Goal: Task Accomplishment & Management: Use online tool/utility

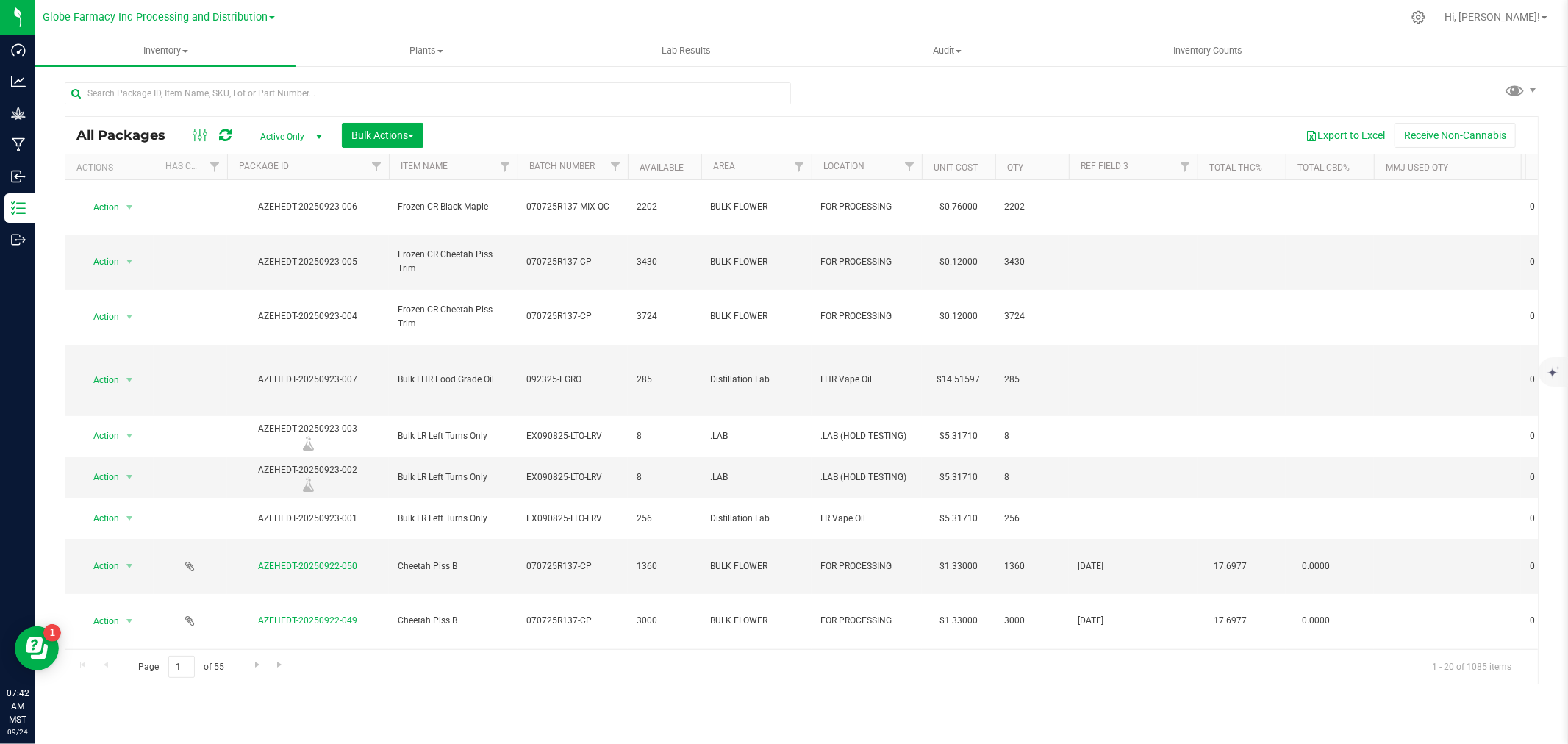
click at [472, 107] on div at bounding box center [427, 99] width 726 height 34
click at [472, 93] on input "text" at bounding box center [427, 93] width 726 height 22
type input "918-050"
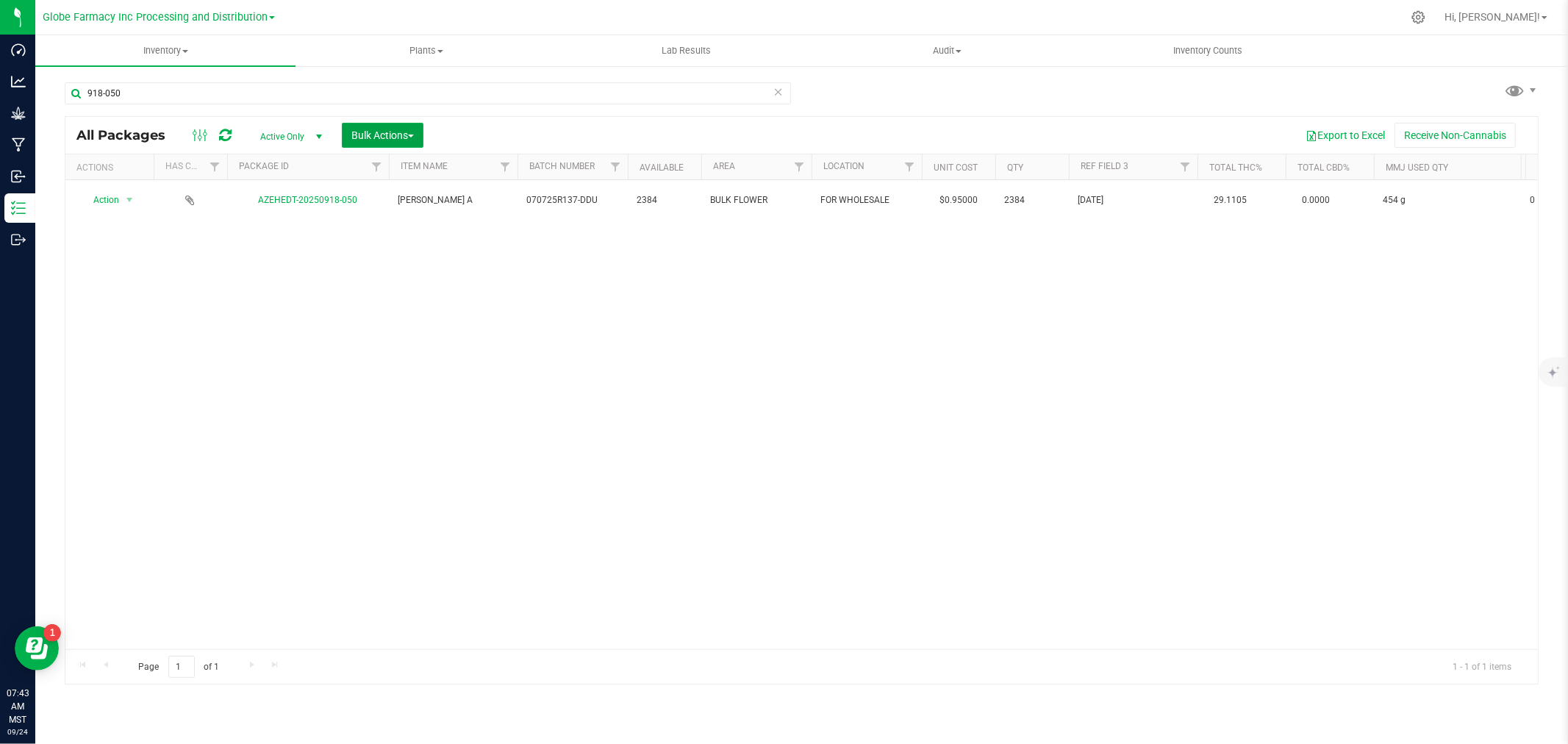
click at [417, 133] on button "Bulk Actions" at bounding box center [382, 135] width 81 height 25
click at [399, 163] on span "Add to manufacturing run" at bounding box center [406, 168] width 111 height 12
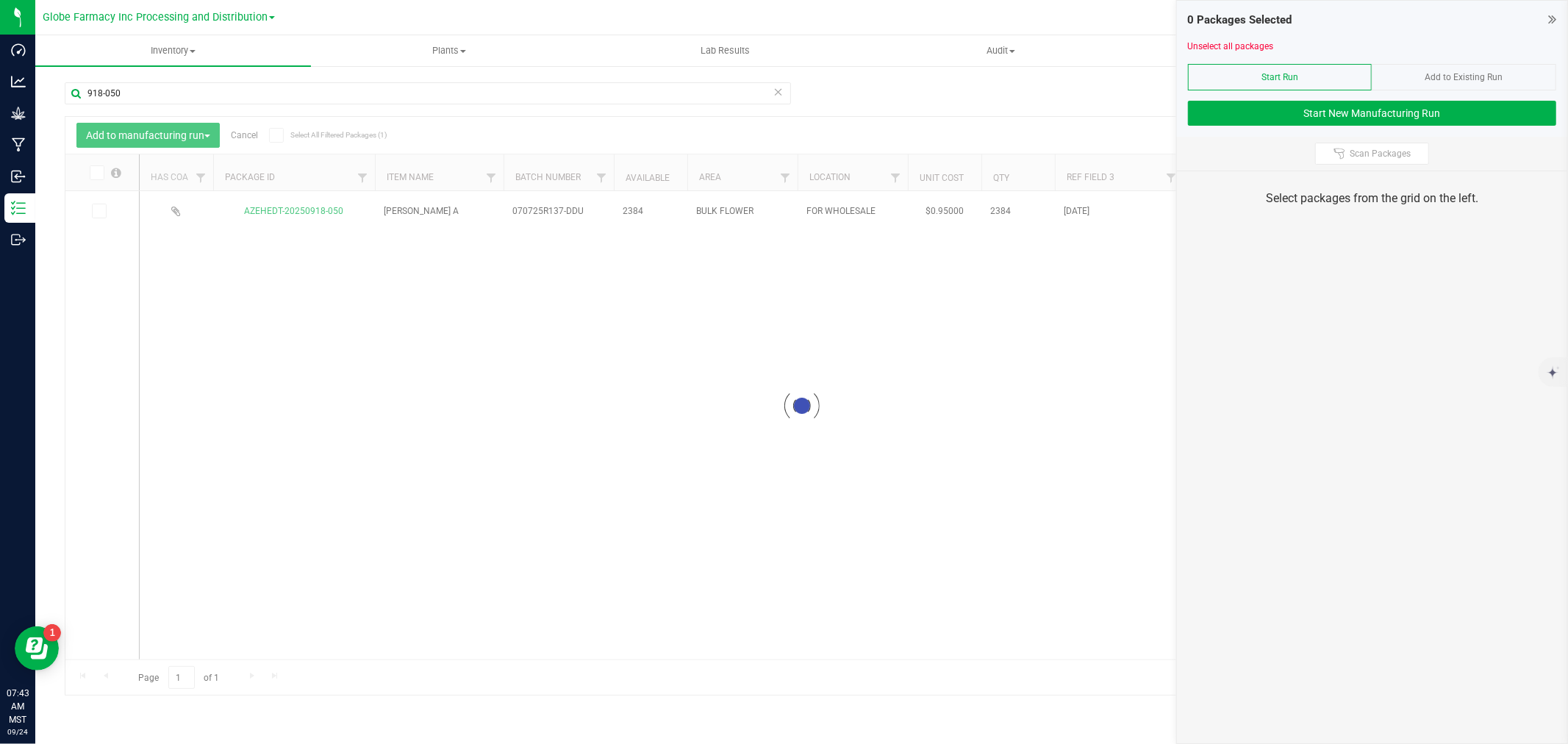
click at [101, 208] on div at bounding box center [801, 405] width 1473 height 578
click at [99, 211] on icon at bounding box center [98, 211] width 10 height 0
click at [0, 0] on input "checkbox" at bounding box center [0, 0] width 0 height 0
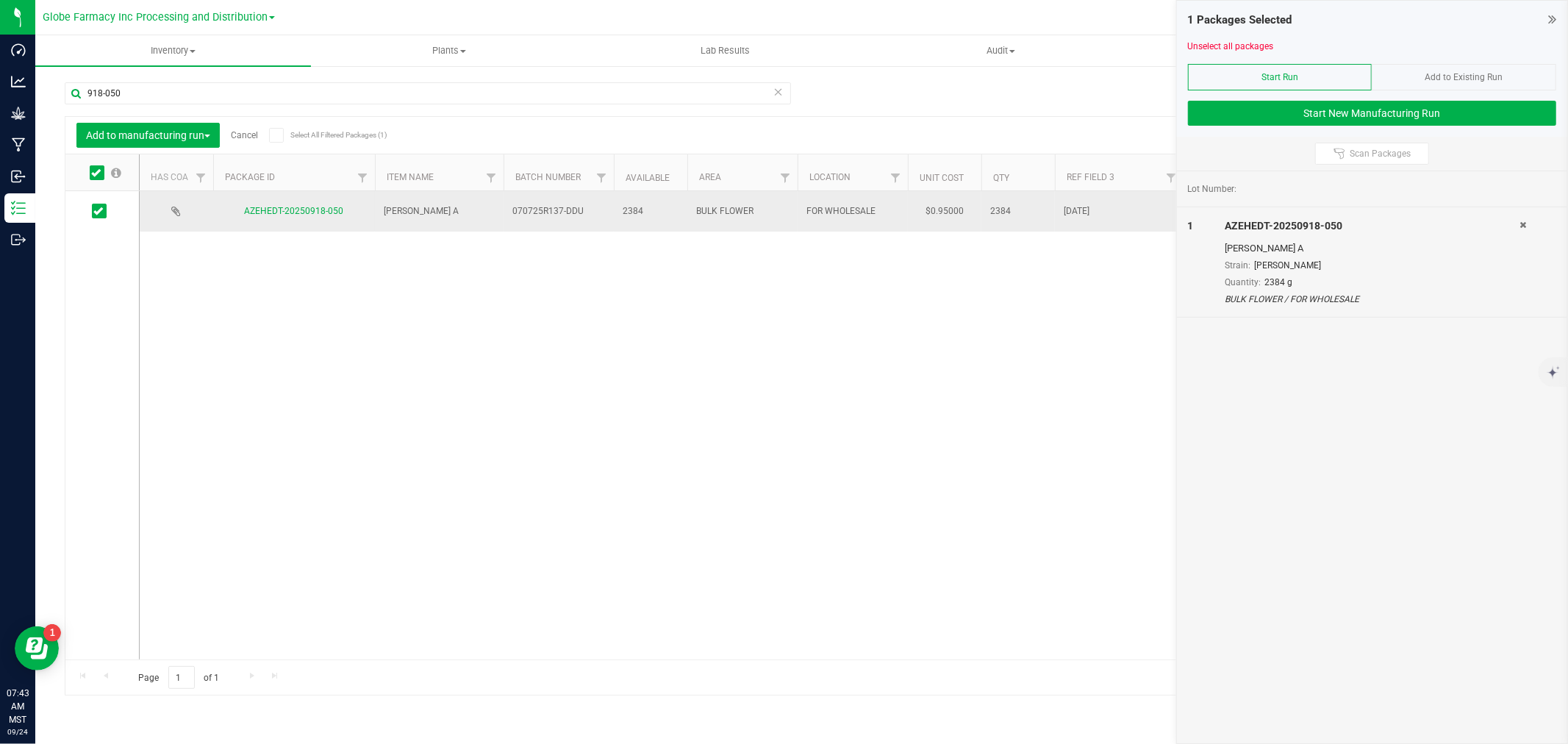
click at [523, 216] on span "070725R137-DDU" at bounding box center [559, 211] width 93 height 14
click at [523, 216] on input "070725R137-DDU" at bounding box center [556, 211] width 105 height 23
click at [1308, 101] on button "Start New Manufacturing Run" at bounding box center [1373, 113] width 368 height 25
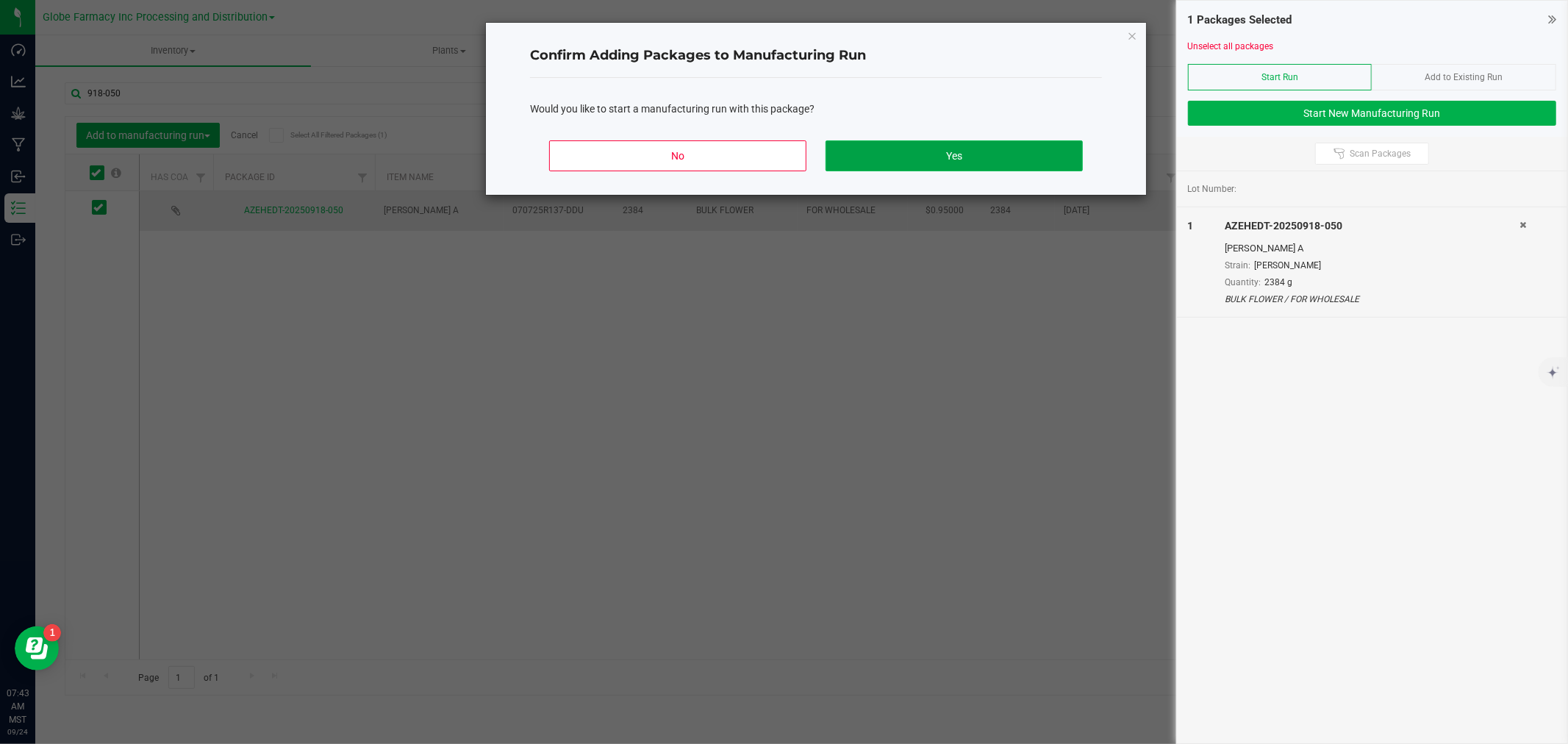
click at [1000, 159] on button "Yes" at bounding box center [955, 156] width 258 height 31
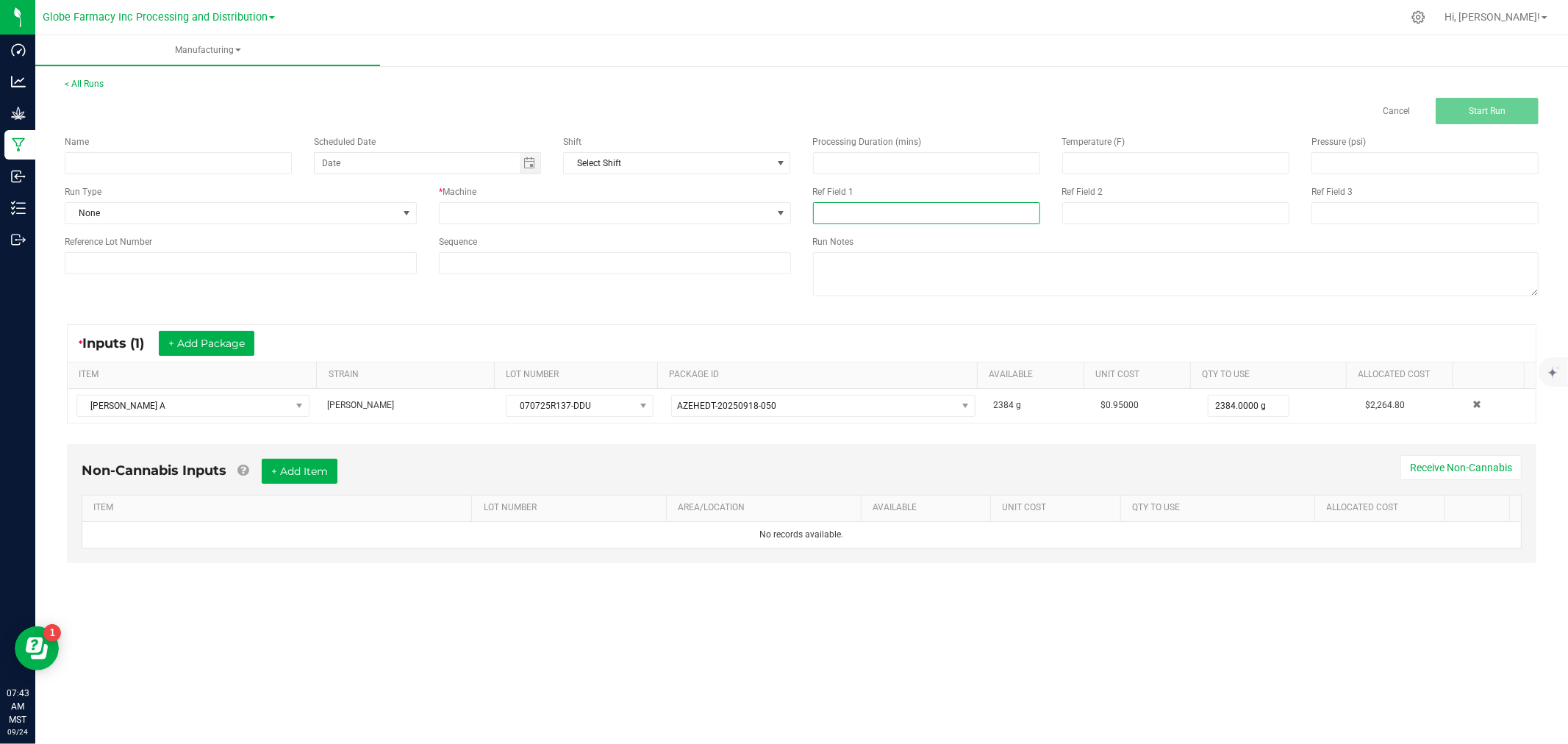
click at [959, 207] on input at bounding box center [926, 213] width 227 height 22
paste input "070725R137-DDU"
type input "070725R137-DDU"
click at [1157, 218] on input at bounding box center [1176, 213] width 227 height 22
type input "s"
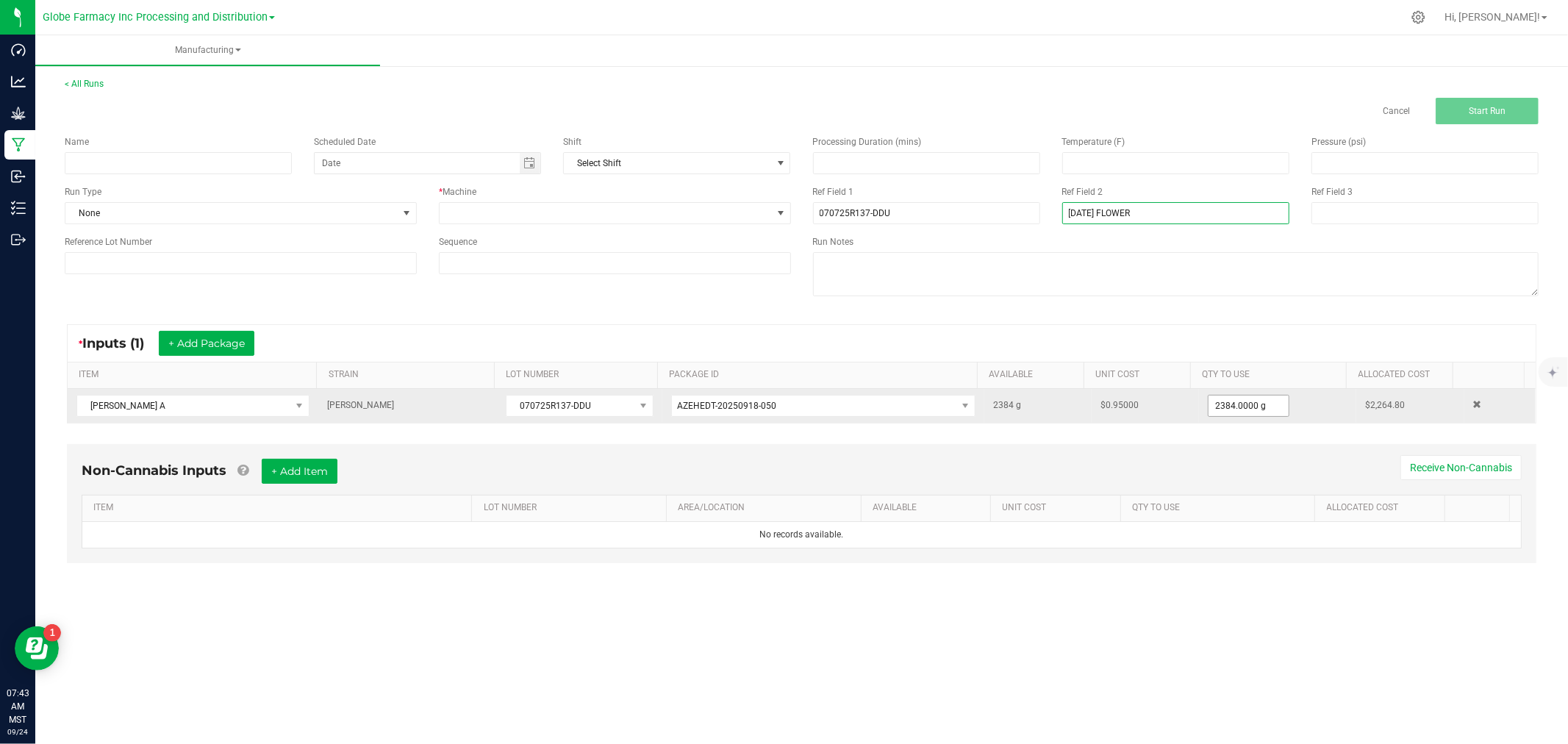
type input "[DATE] FLOWER"
click at [1223, 412] on input "2384" at bounding box center [1248, 405] width 80 height 21
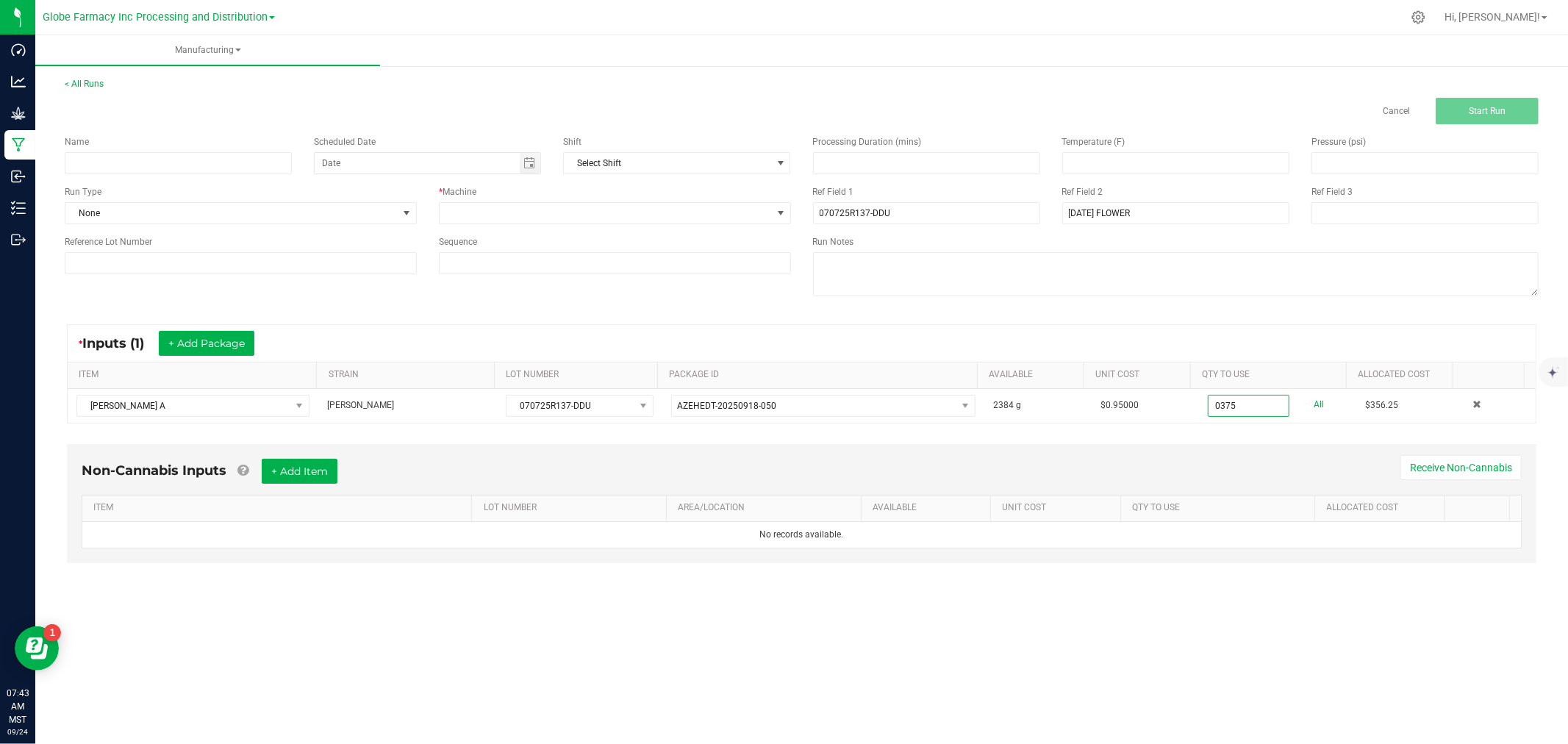
type input "375.0000 g"
click at [946, 314] on div "* Inputs (1) + Add Package ITEM STRAIN LOT NUMBER PACKAGE ID AVAILABLE Unit Cos…" at bounding box center [801, 373] width 1497 height 126
click at [752, 218] on span at bounding box center [606, 213] width 333 height 21
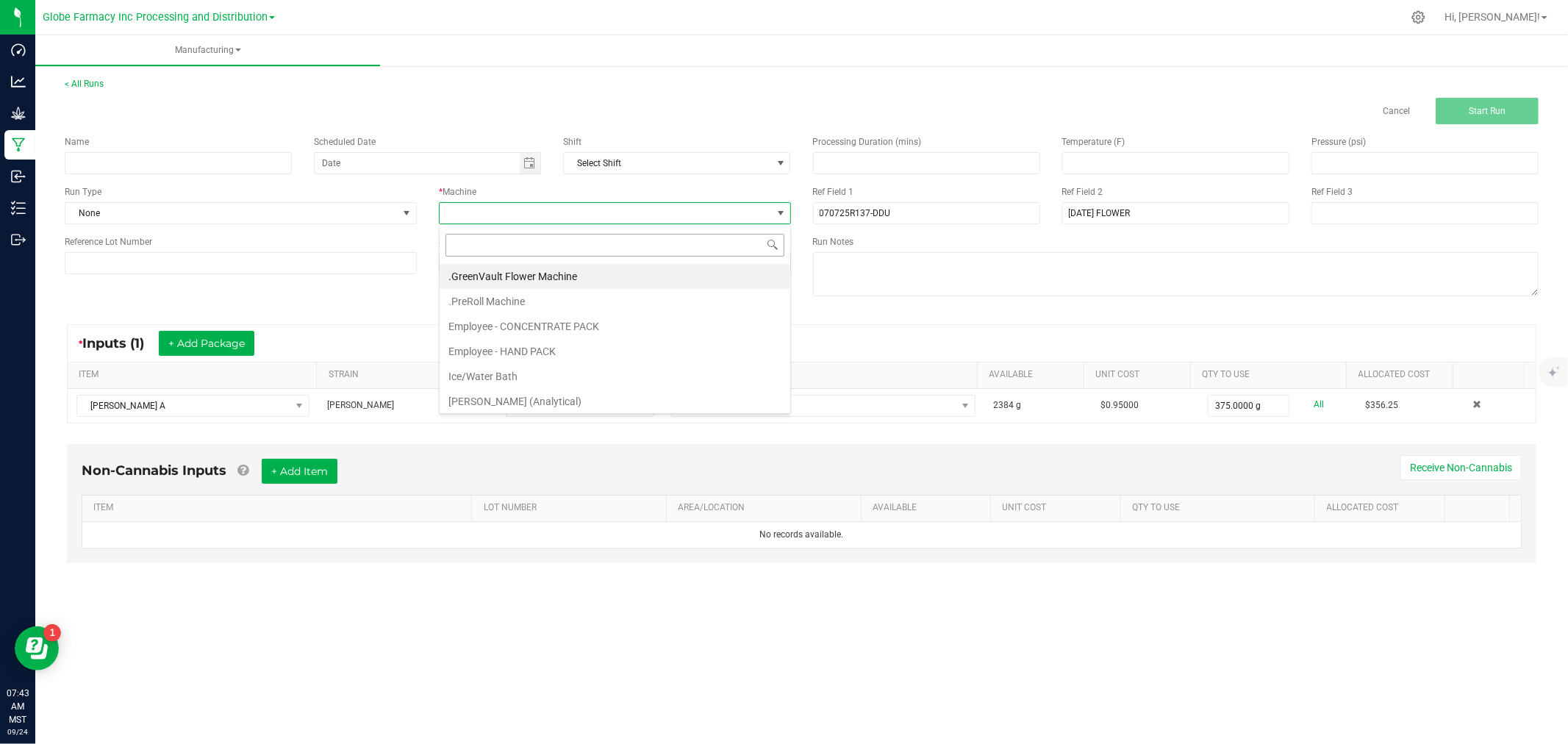
scroll to position [22, 352]
click at [570, 267] on li ".GreenVault Flower Machine" at bounding box center [615, 275] width 351 height 25
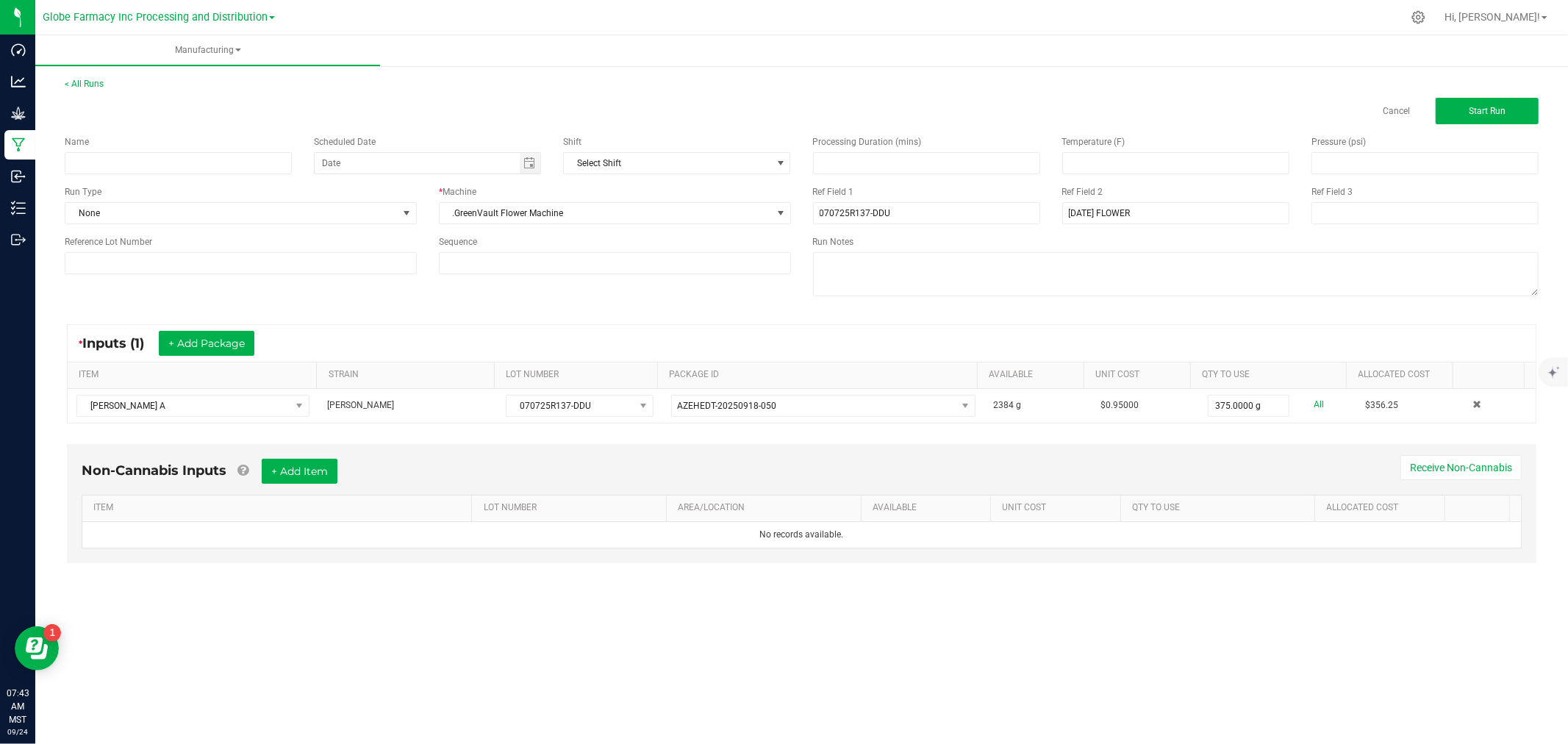
click at [294, 163] on div "Name" at bounding box center [178, 155] width 250 height 39
click at [284, 160] on input at bounding box center [177, 163] width 227 height 22
type input "W"
click at [164, 164] on input "WHOLESALE - VIOLET FOG 14G" at bounding box center [177, 163] width 227 height 22
type input "WHOLESALE - [PERSON_NAME] 14G"
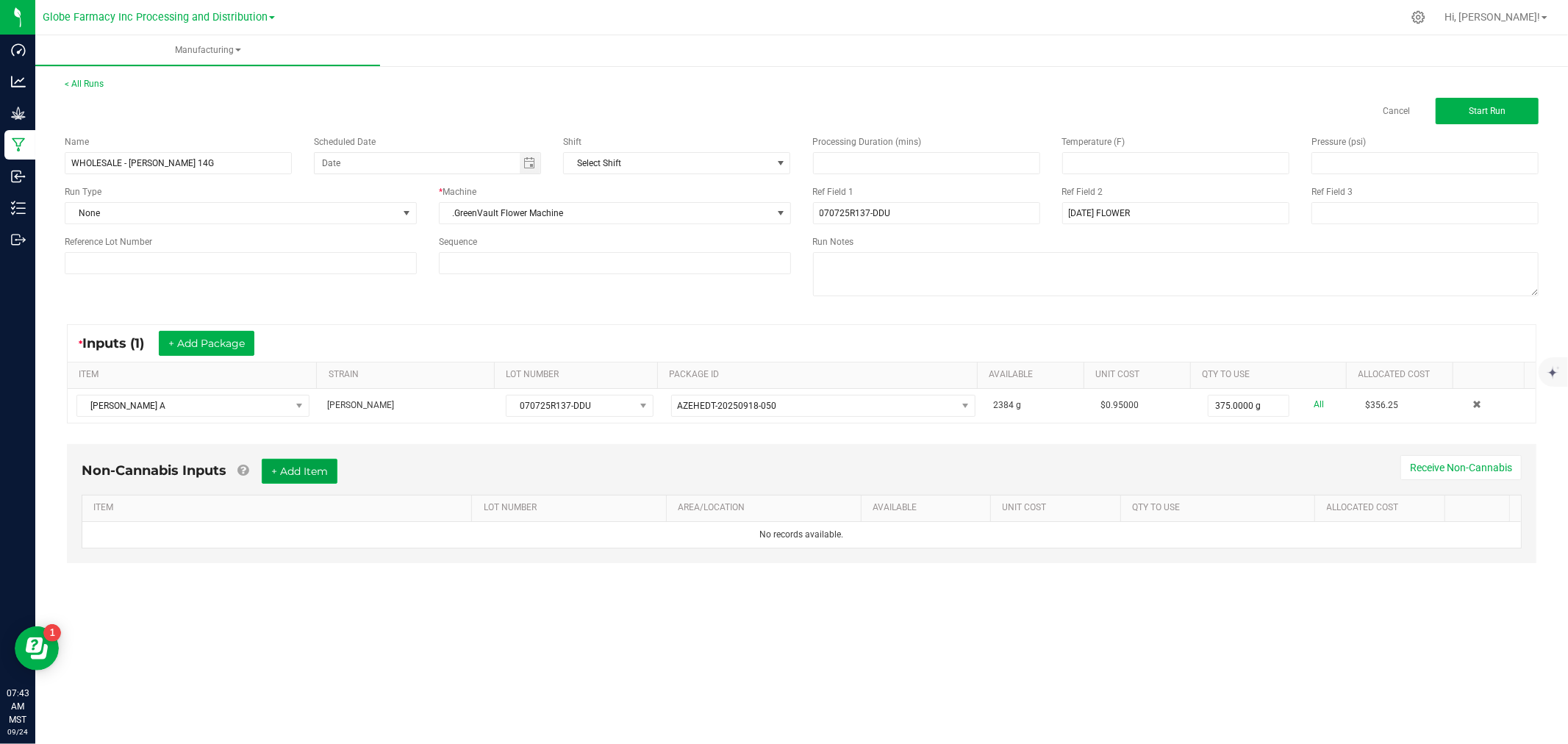
click at [312, 473] on button "+ Add Item" at bounding box center [299, 471] width 75 height 25
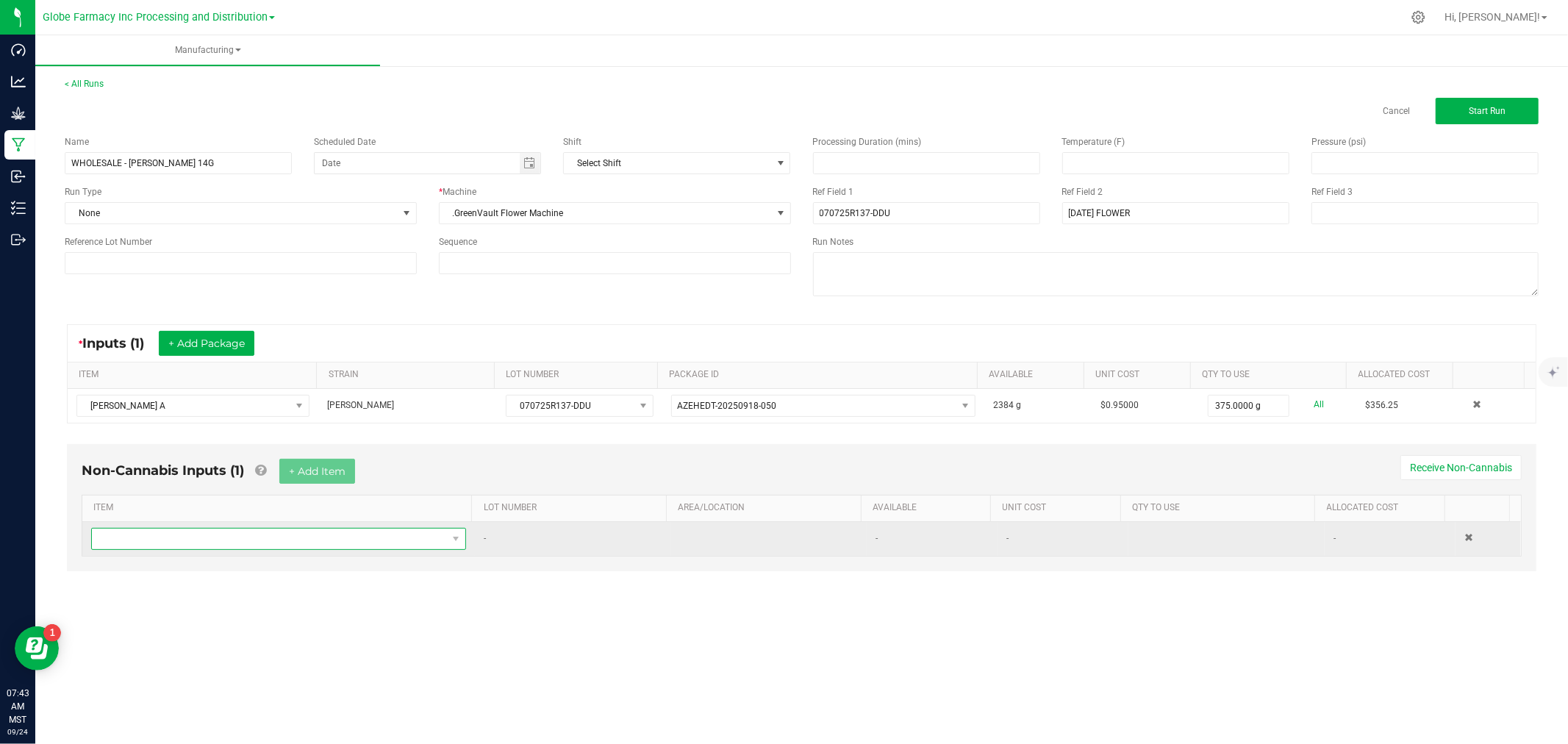
click at [291, 541] on span "NO DATA FOUND" at bounding box center [269, 539] width 356 height 21
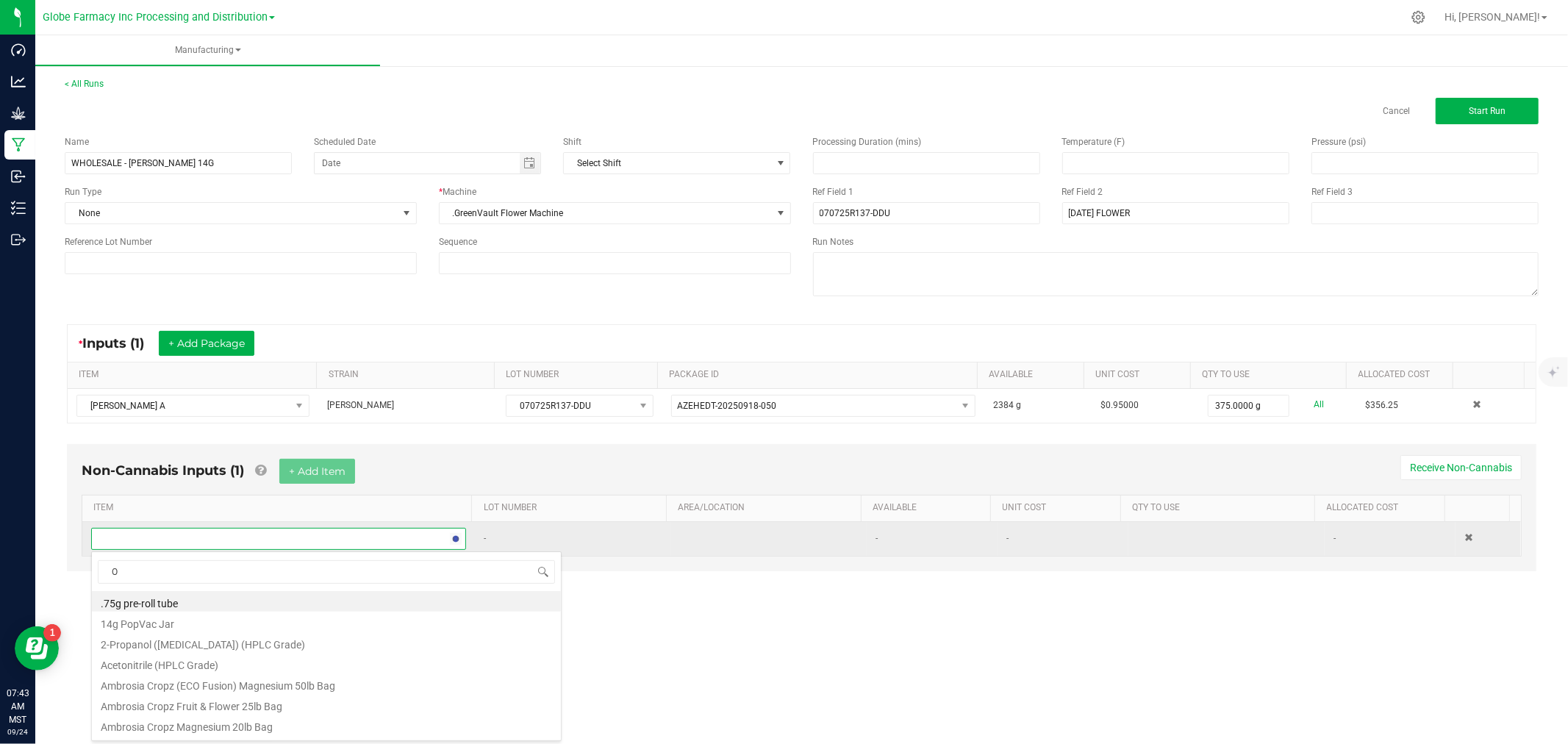
scroll to position [22, 367]
type input "O"
type input "POP"
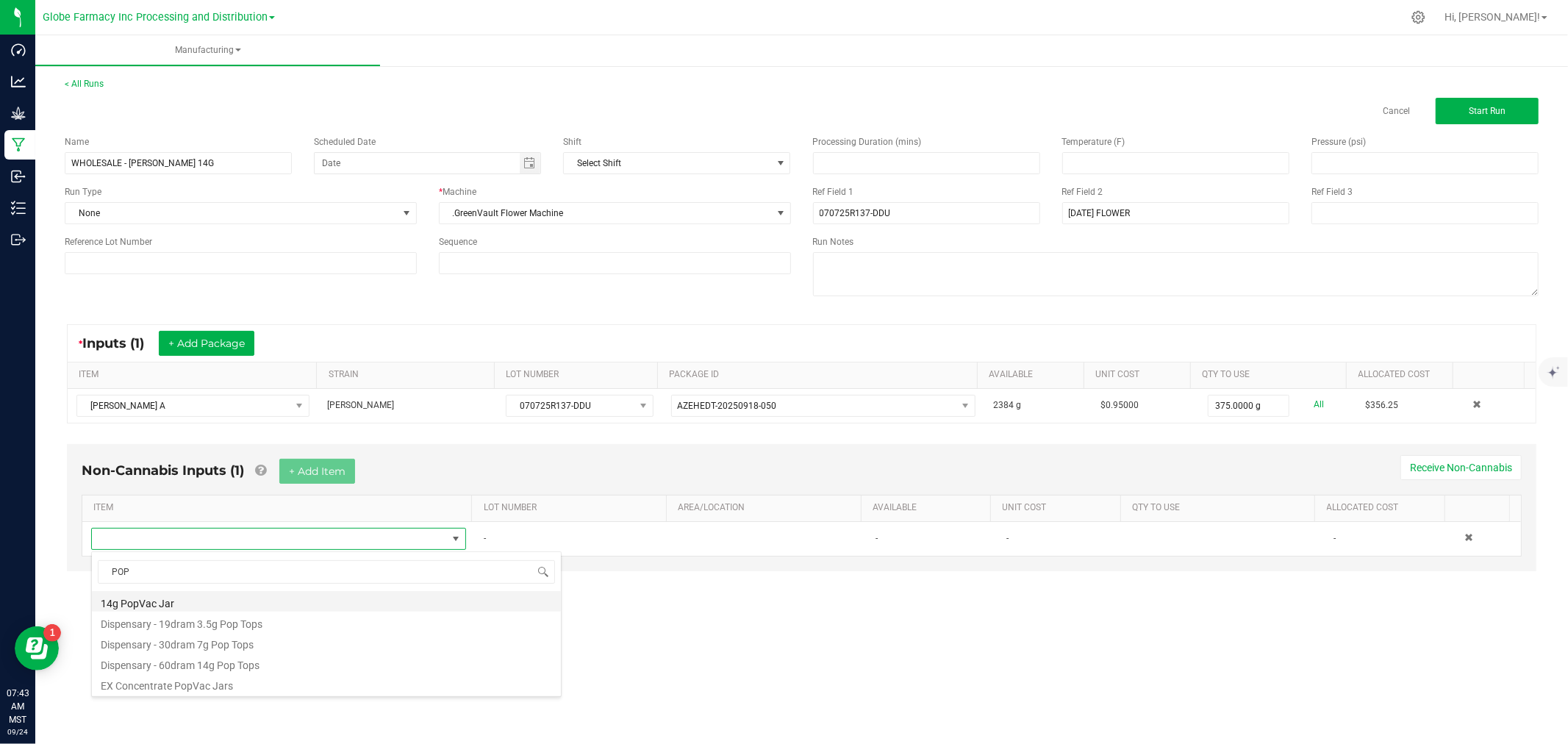
click at [229, 603] on li "14g PopVac Jar" at bounding box center [327, 601] width 470 height 21
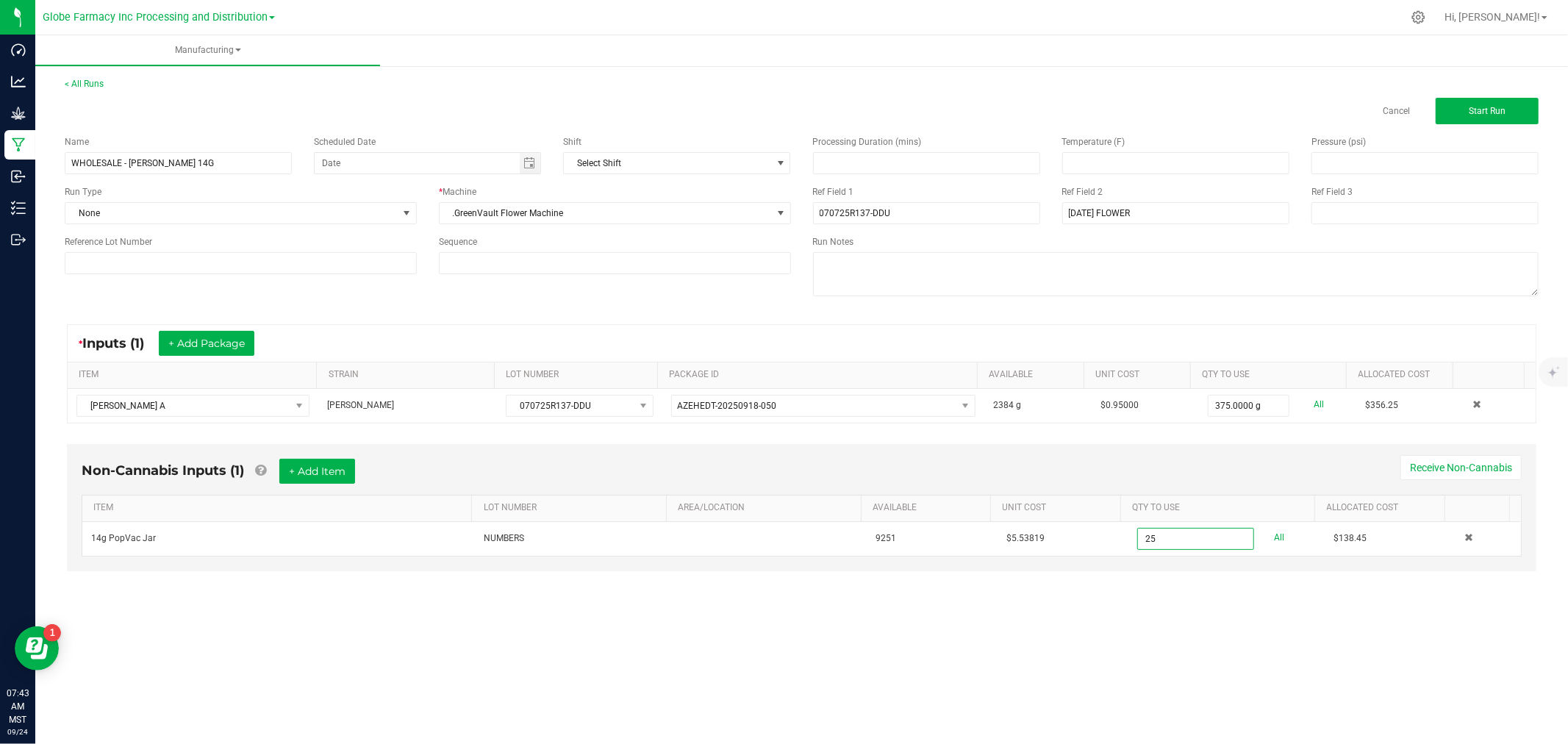
type input "25 ea"
click at [1263, 472] on div "Non-Cannabis Inputs (1) + Add Item Receive Non-Cannabis" at bounding box center [801, 477] width 1440 height 36
click at [1469, 112] on span "Start Run" at bounding box center [1487, 111] width 37 height 10
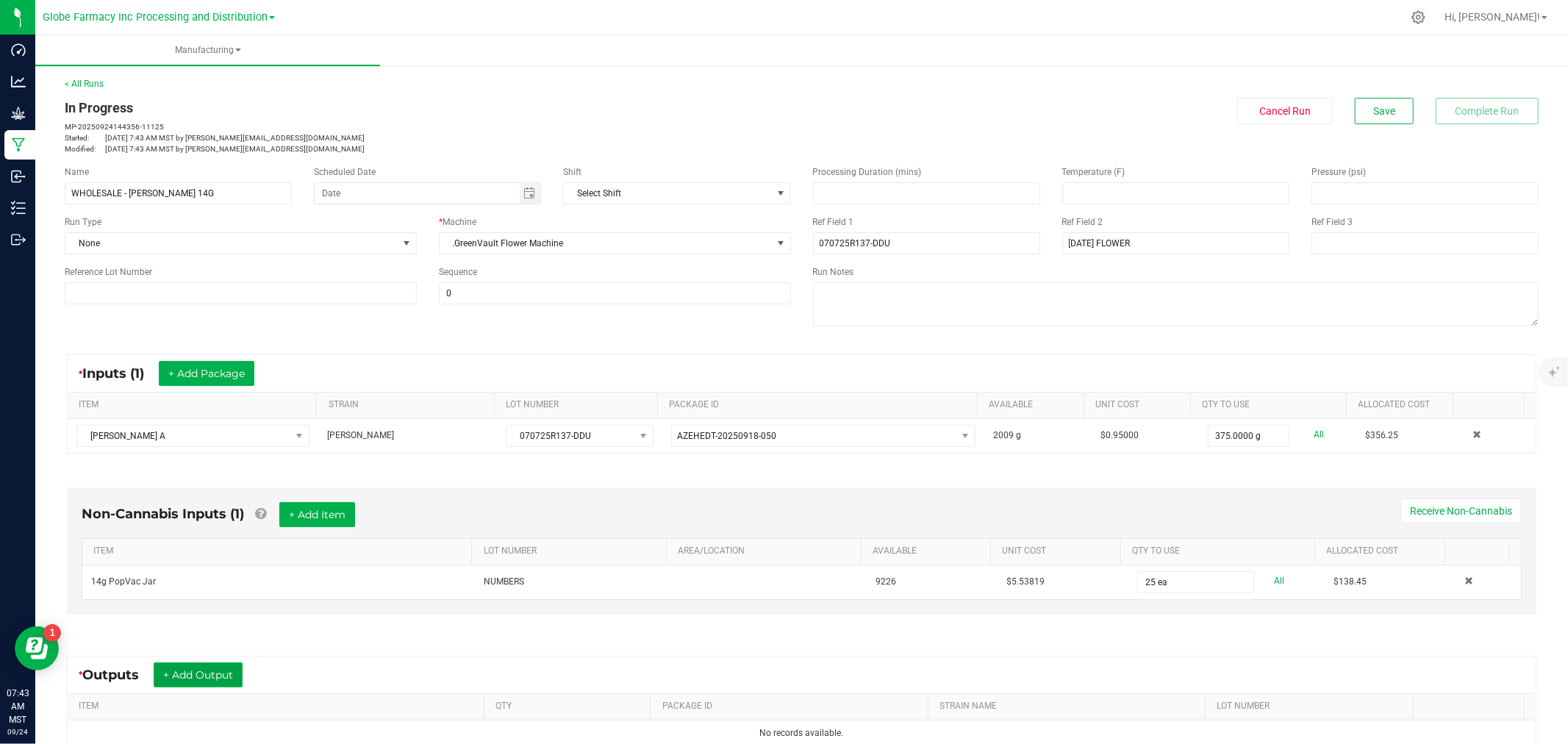
click at [185, 687] on button "+ Add Output" at bounding box center [198, 675] width 89 height 25
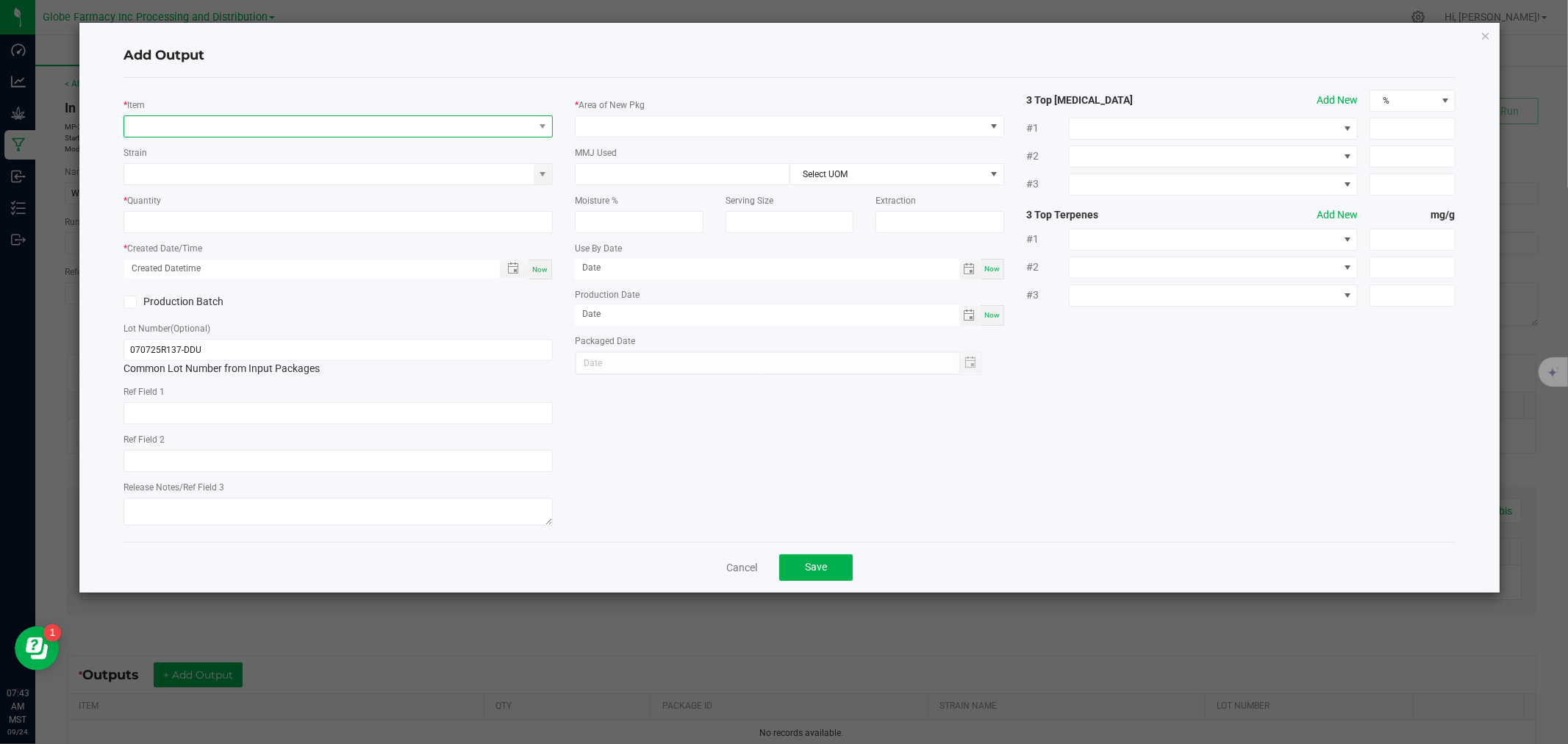
click at [233, 121] on span "NO DATA FOUND" at bounding box center [328, 126] width 409 height 21
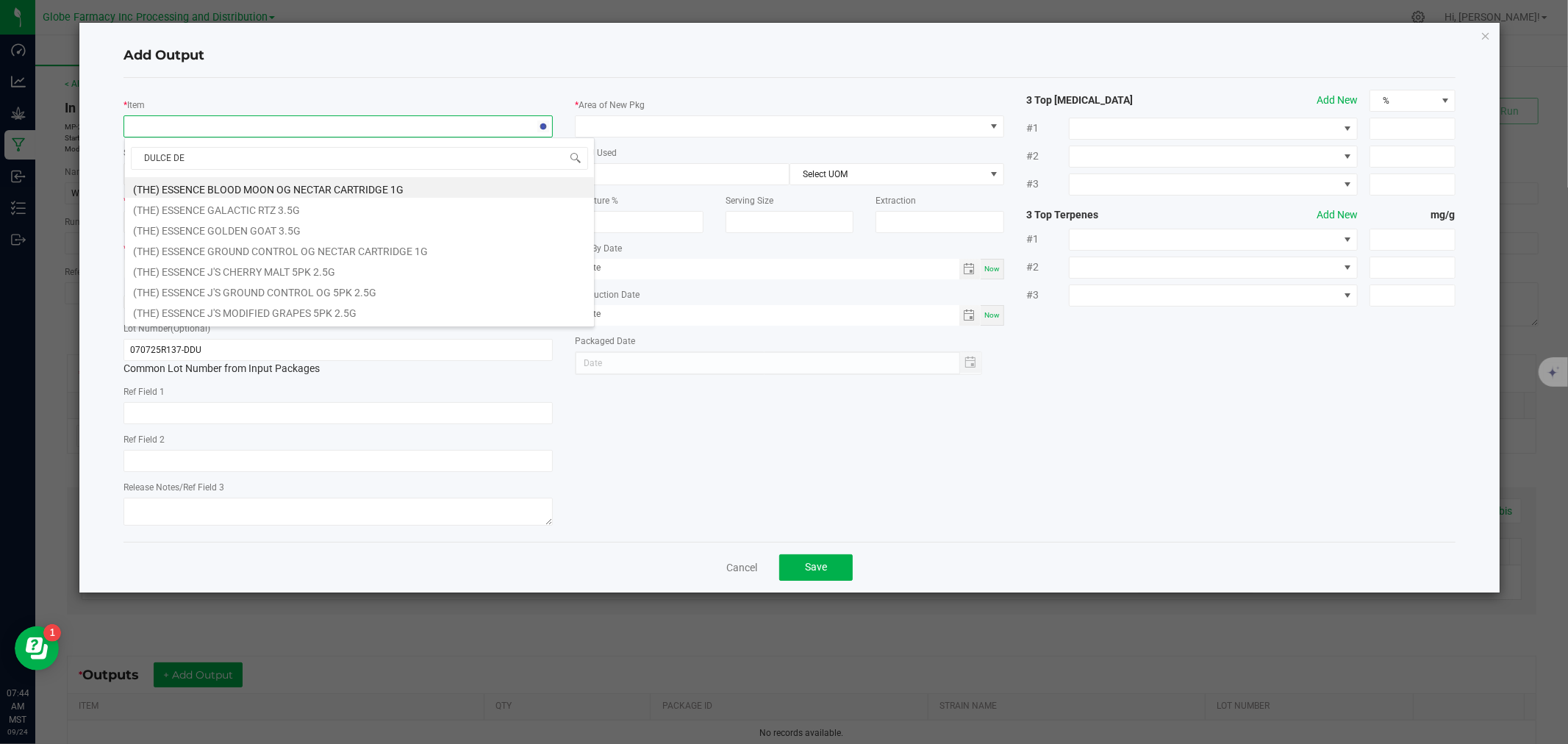
type input "DULCE DE U"
click at [210, 188] on li "14 by Numbers - [PERSON_NAME] H 14g" at bounding box center [360, 187] width 470 height 21
type input "0 ea"
type input "14"
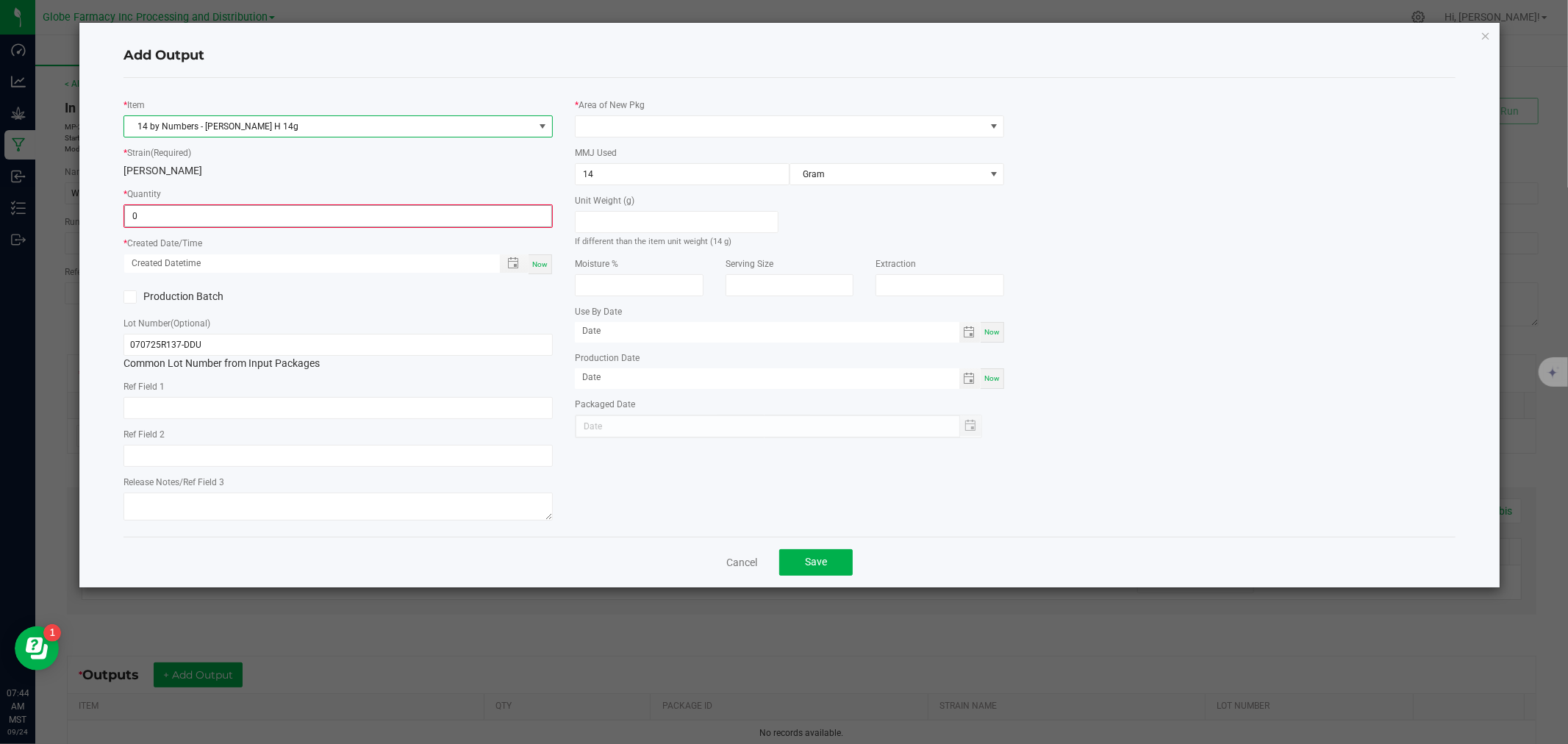
click at [204, 210] on input "0" at bounding box center [338, 216] width 427 height 21
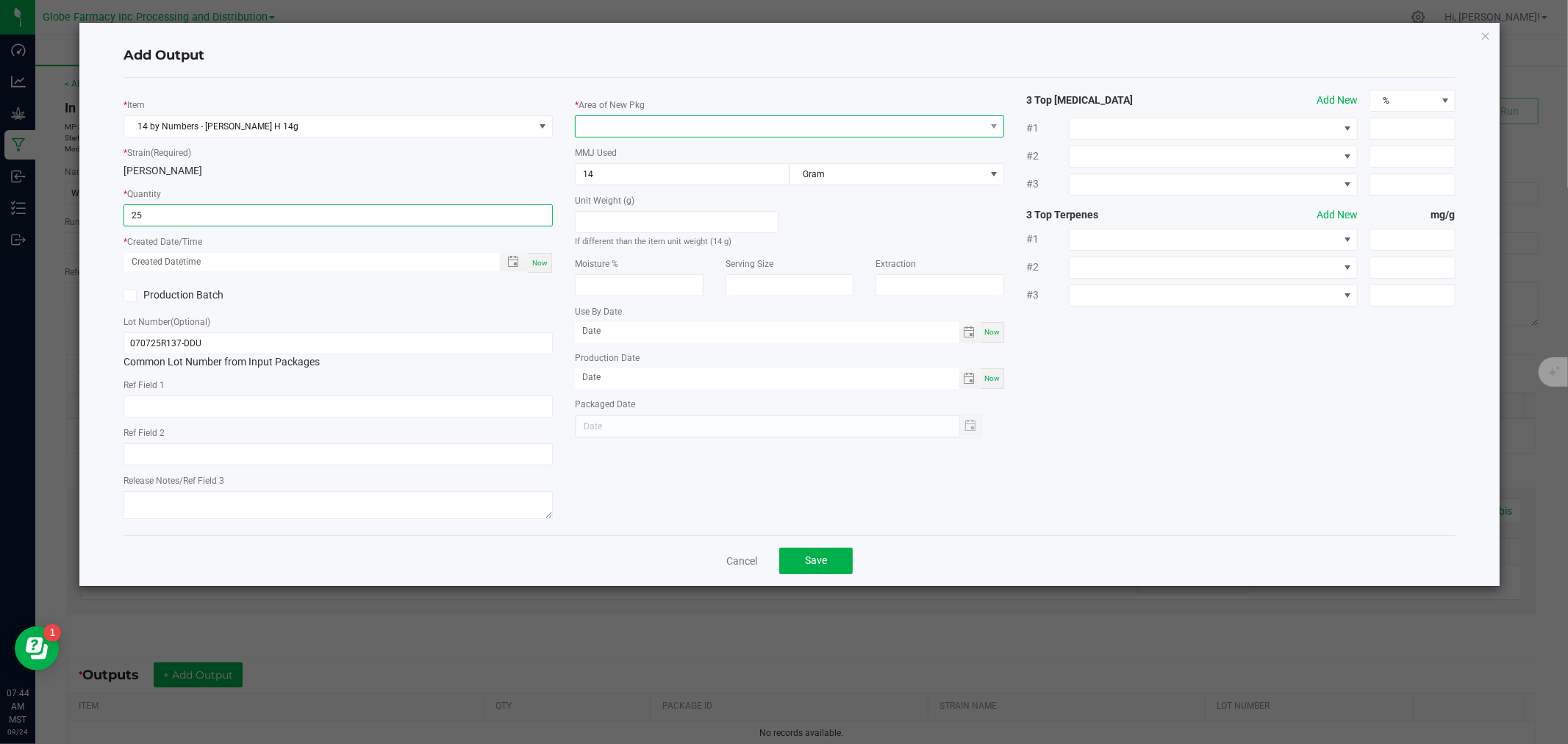
type input "25 ea"
click at [642, 116] on span at bounding box center [780, 126] width 409 height 21
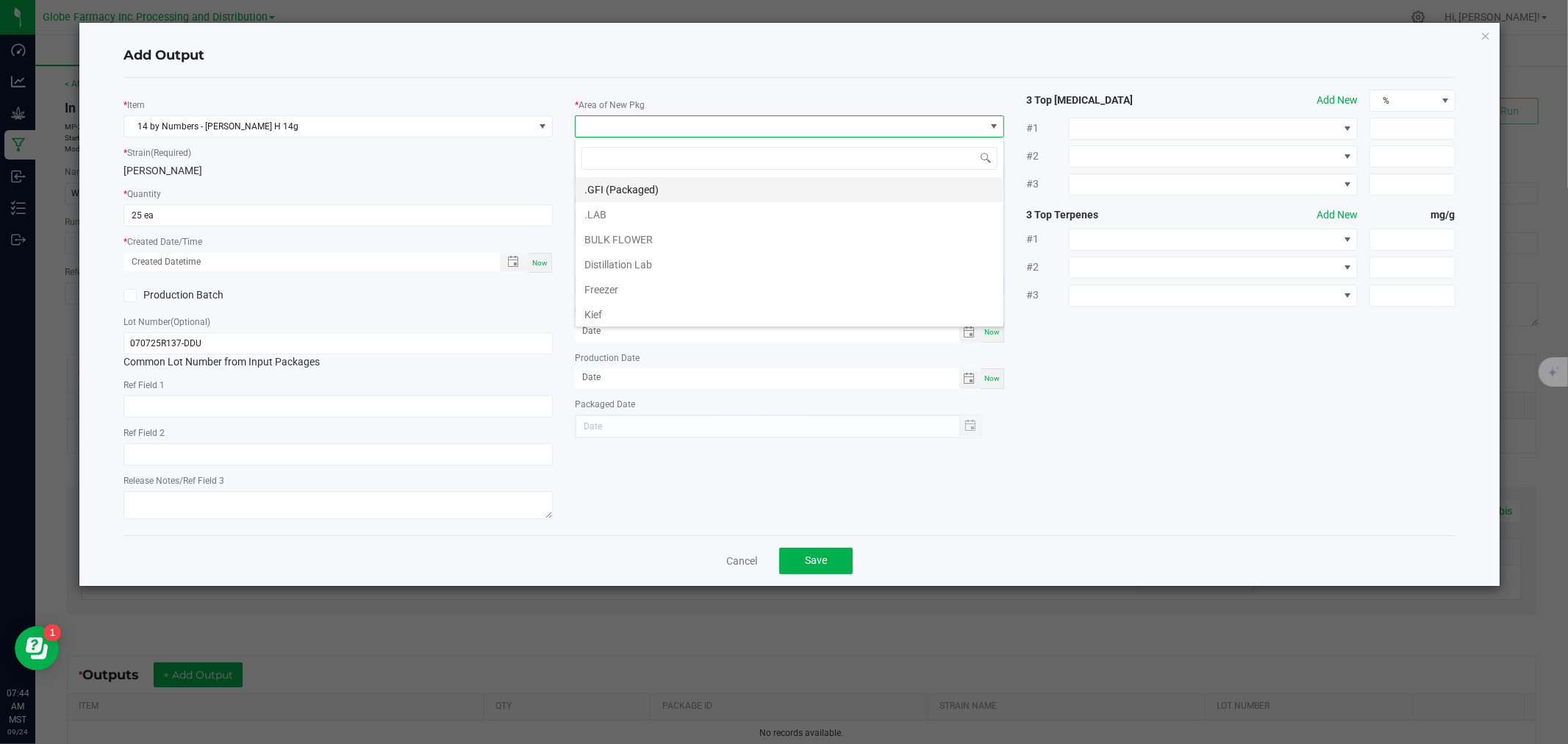
click at [615, 177] on li ".GFI (Packaged)" at bounding box center [789, 189] width 428 height 25
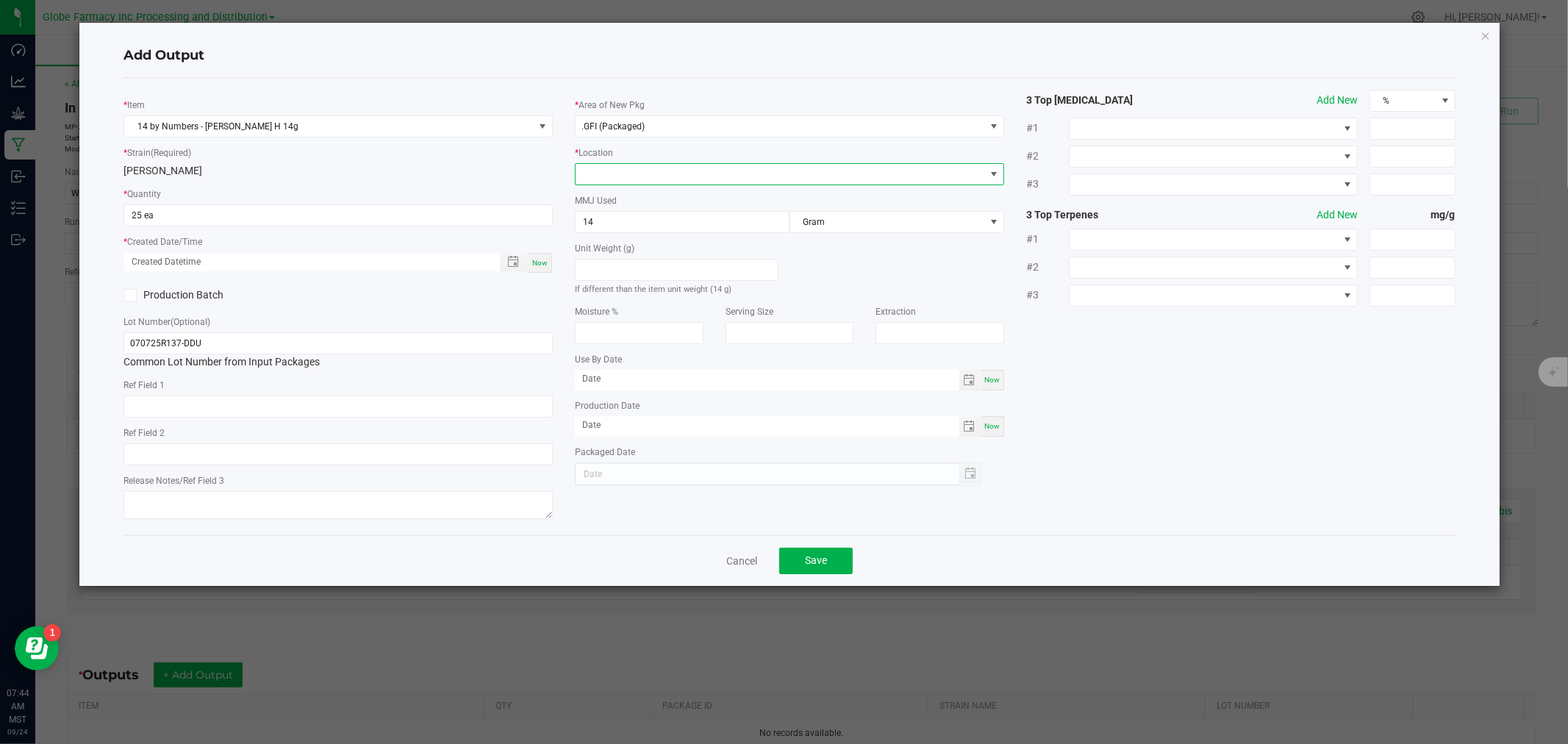
click at [615, 178] on span at bounding box center [780, 174] width 409 height 21
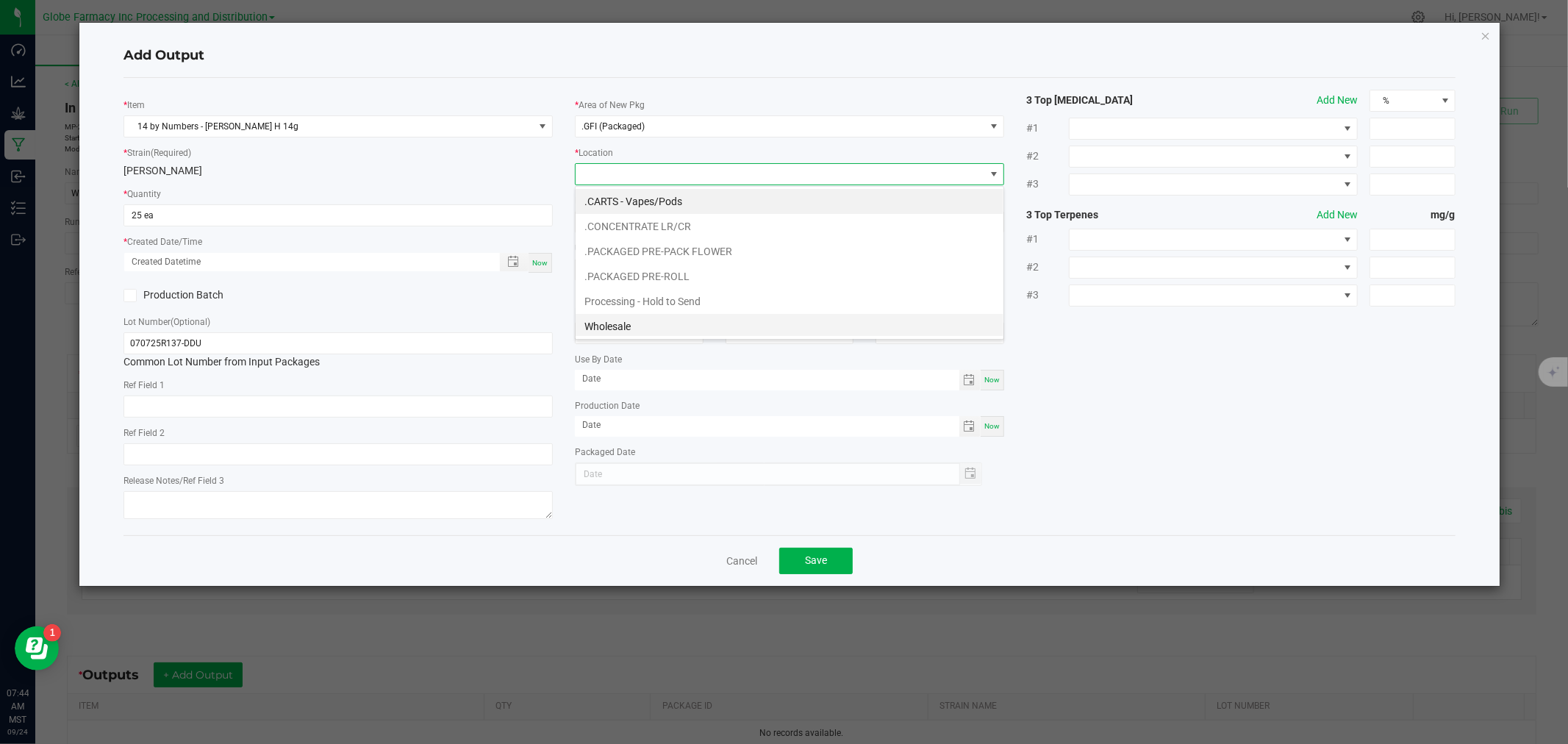
click at [678, 321] on li "Wholesale" at bounding box center [789, 326] width 428 height 25
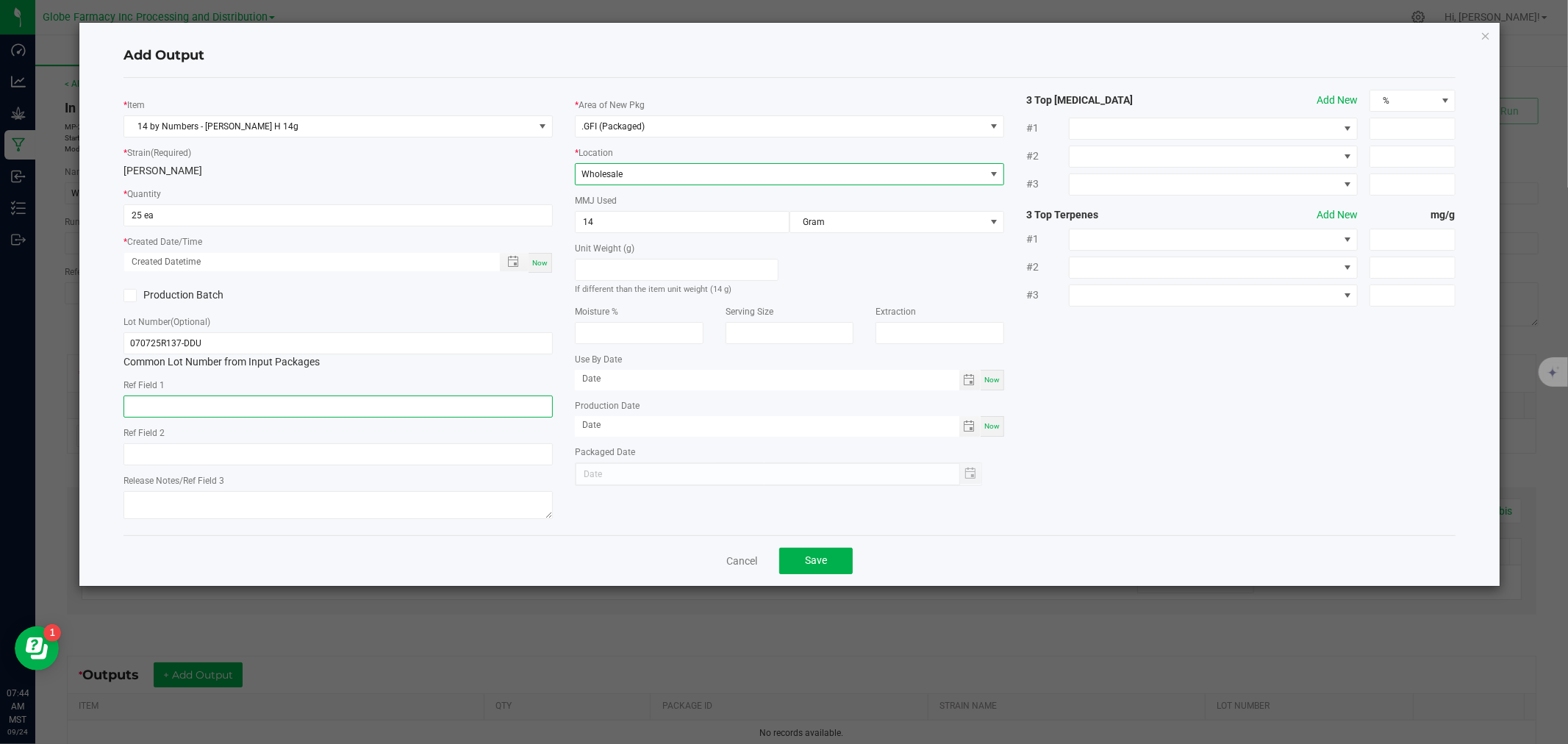
click at [383, 408] on input "text" at bounding box center [339, 406] width 430 height 22
type input "FLOWER"
type input "[PERSON_NAME]"
type textarea "[DATE]"
click at [535, 265] on span "Now" at bounding box center [540, 263] width 16 height 8
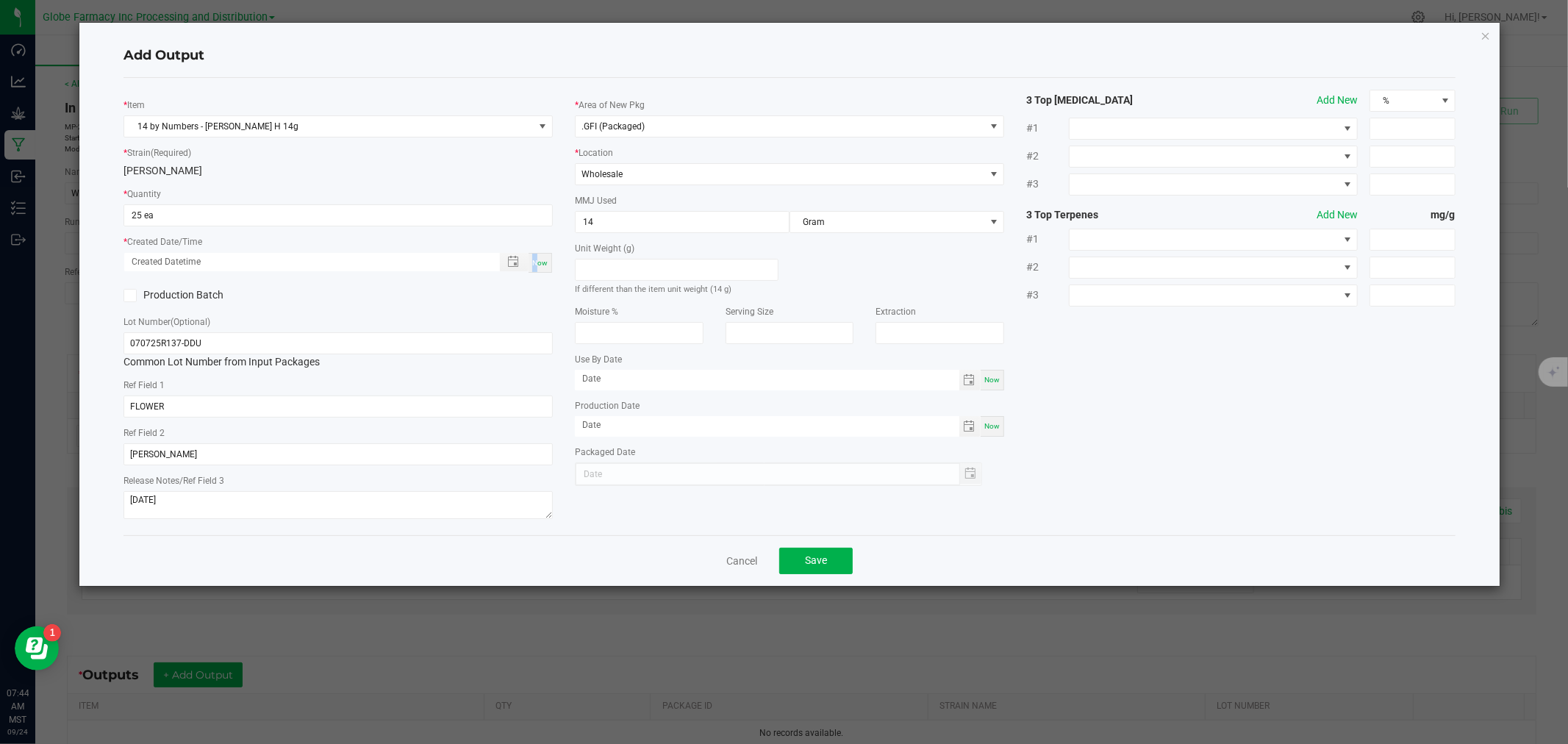
type input "[DATE] 7:44 AM"
type input "[DATE]"
click at [797, 554] on button "Save" at bounding box center [816, 561] width 73 height 27
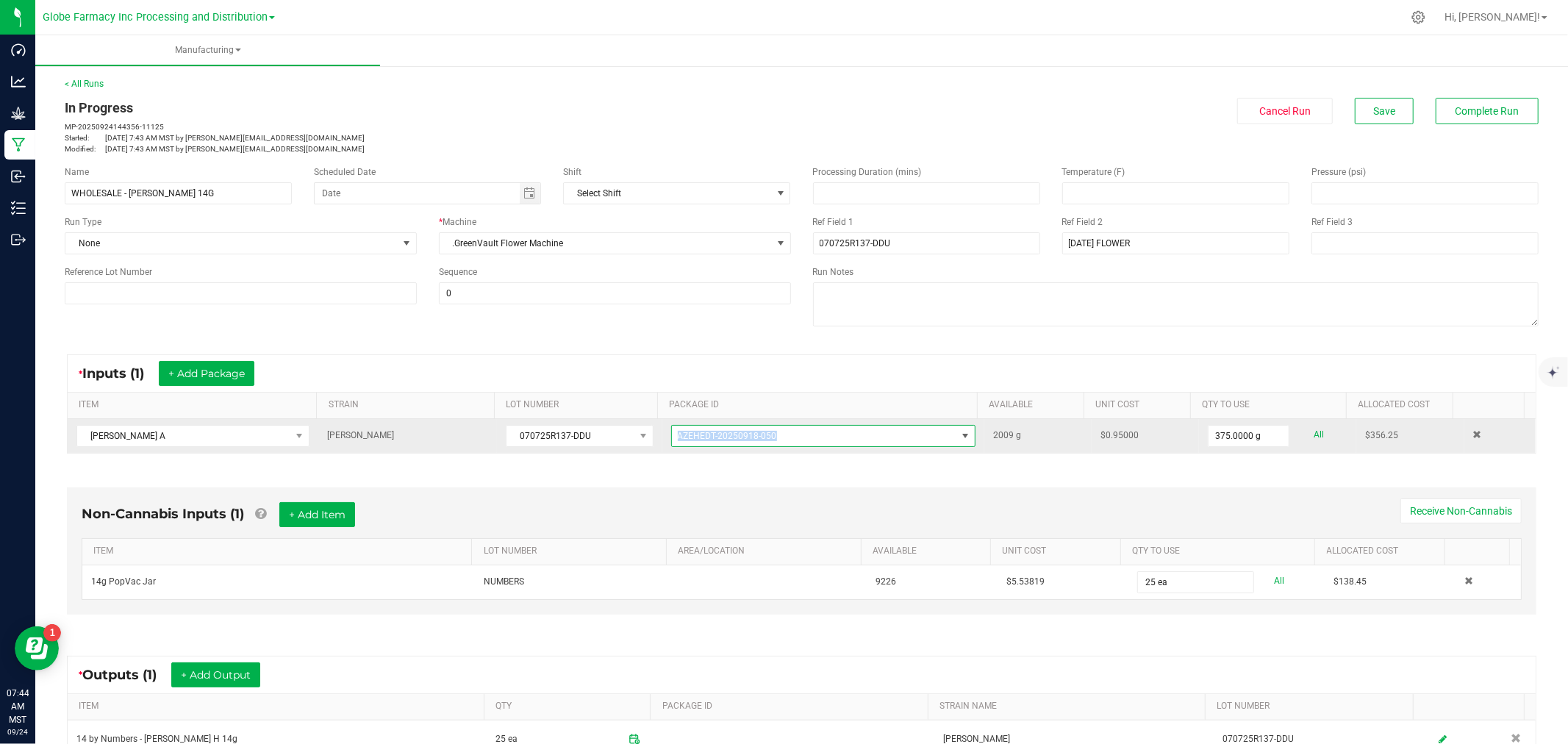
copy span "AZEHEDT-20250918-050"
drag, startPoint x: 769, startPoint y: 434, endPoint x: 664, endPoint y: 443, distance: 105.4
click at [672, 443] on span "AZEHEDT-20250918-050" at bounding box center [813, 436] width 284 height 21
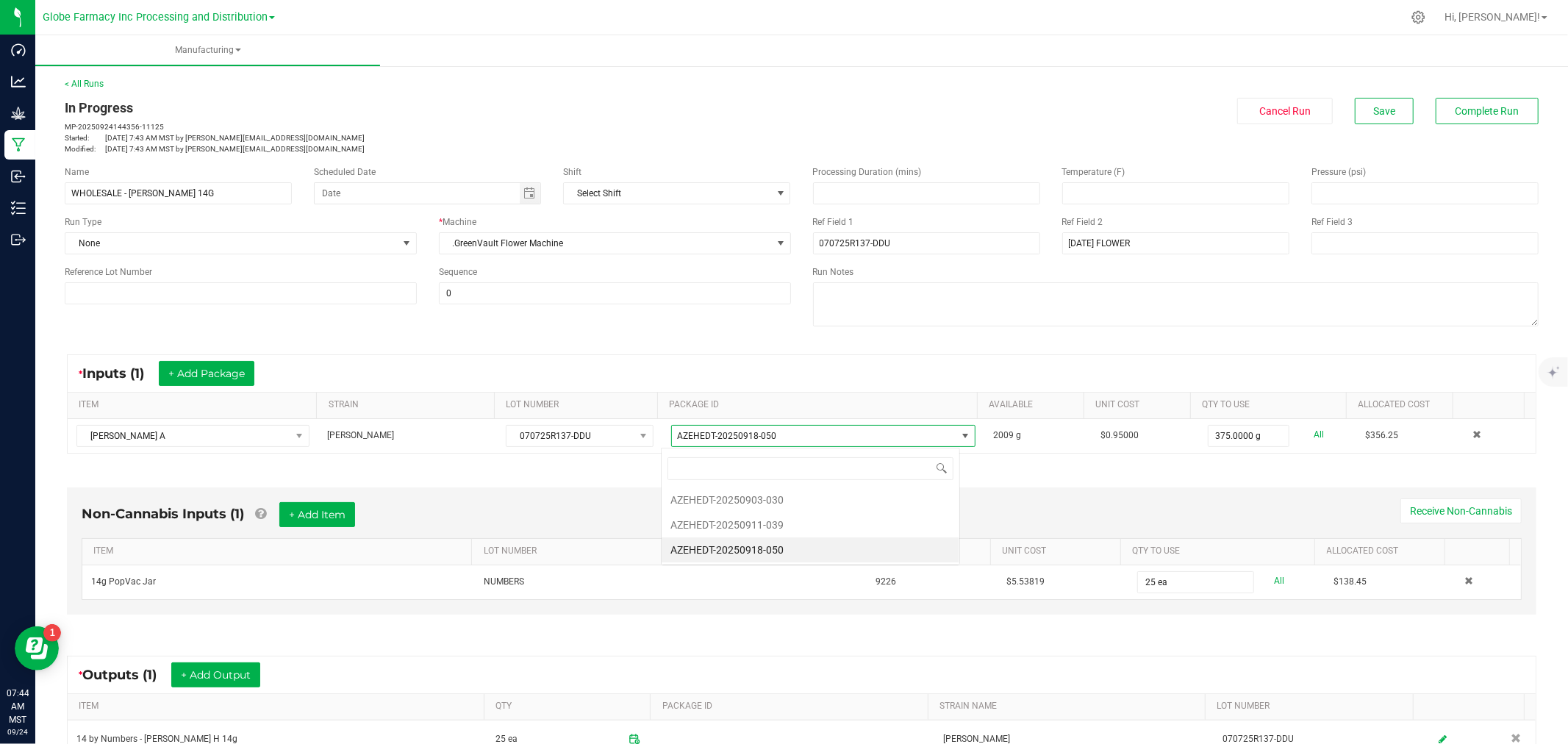
scroll to position [22, 299]
click at [1505, 87] on div "< All Runs In Progress MP-20250924144356-11125 Started: [DATE] 7:43 AM MST by […" at bounding box center [801, 116] width 1474 height 77
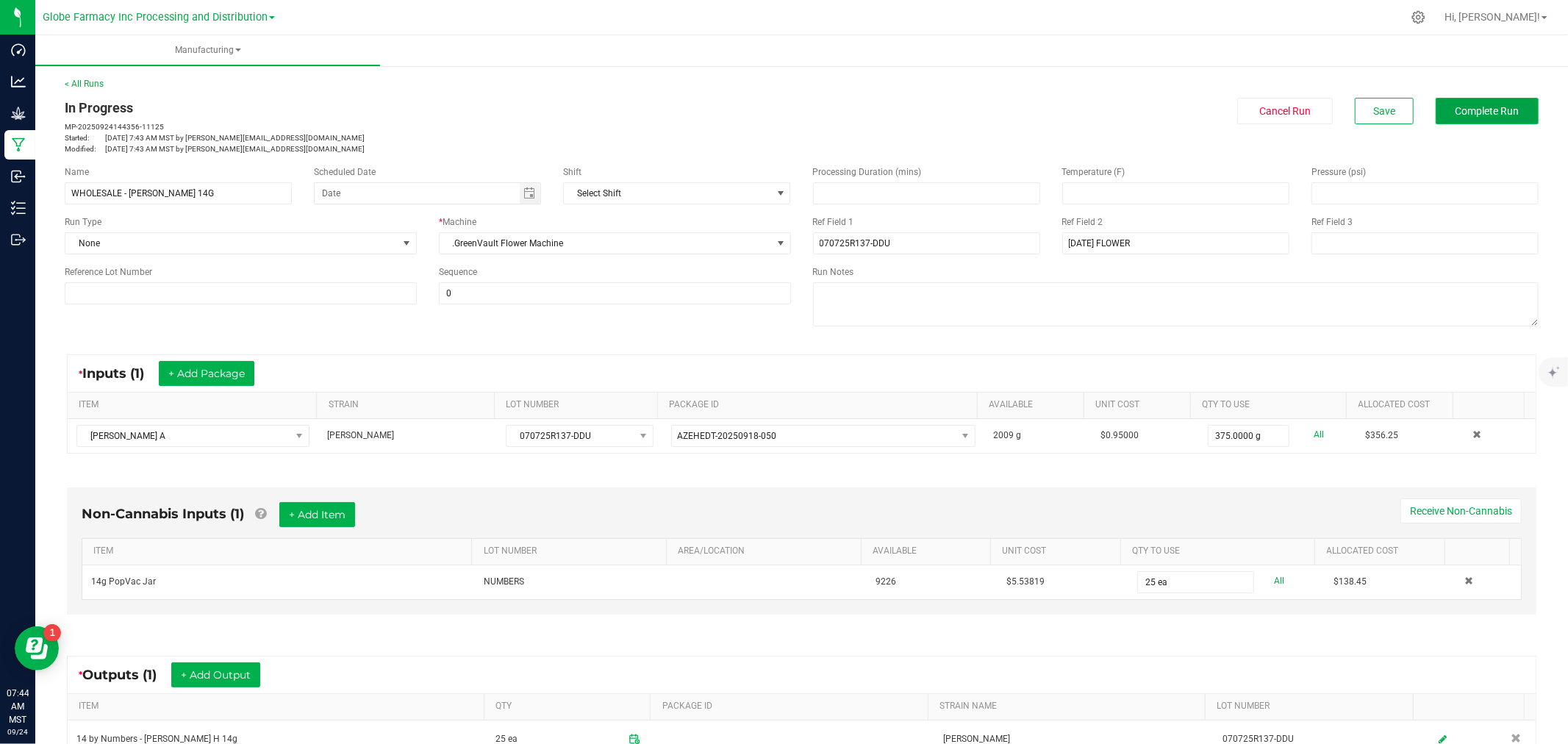
click at [1499, 101] on button "Complete Run" at bounding box center [1488, 111] width 103 height 27
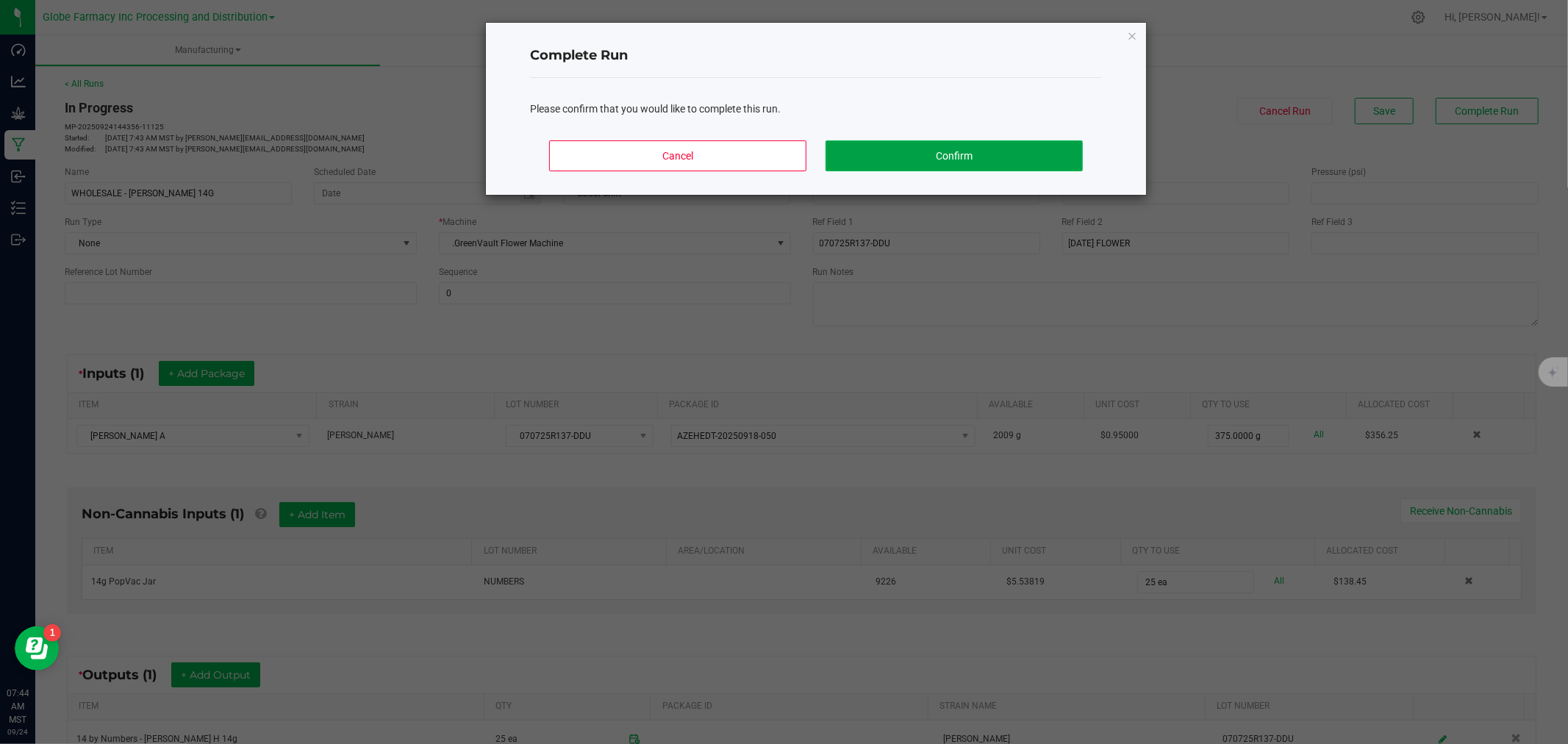
click at [954, 142] on button "Confirm" at bounding box center [955, 156] width 258 height 31
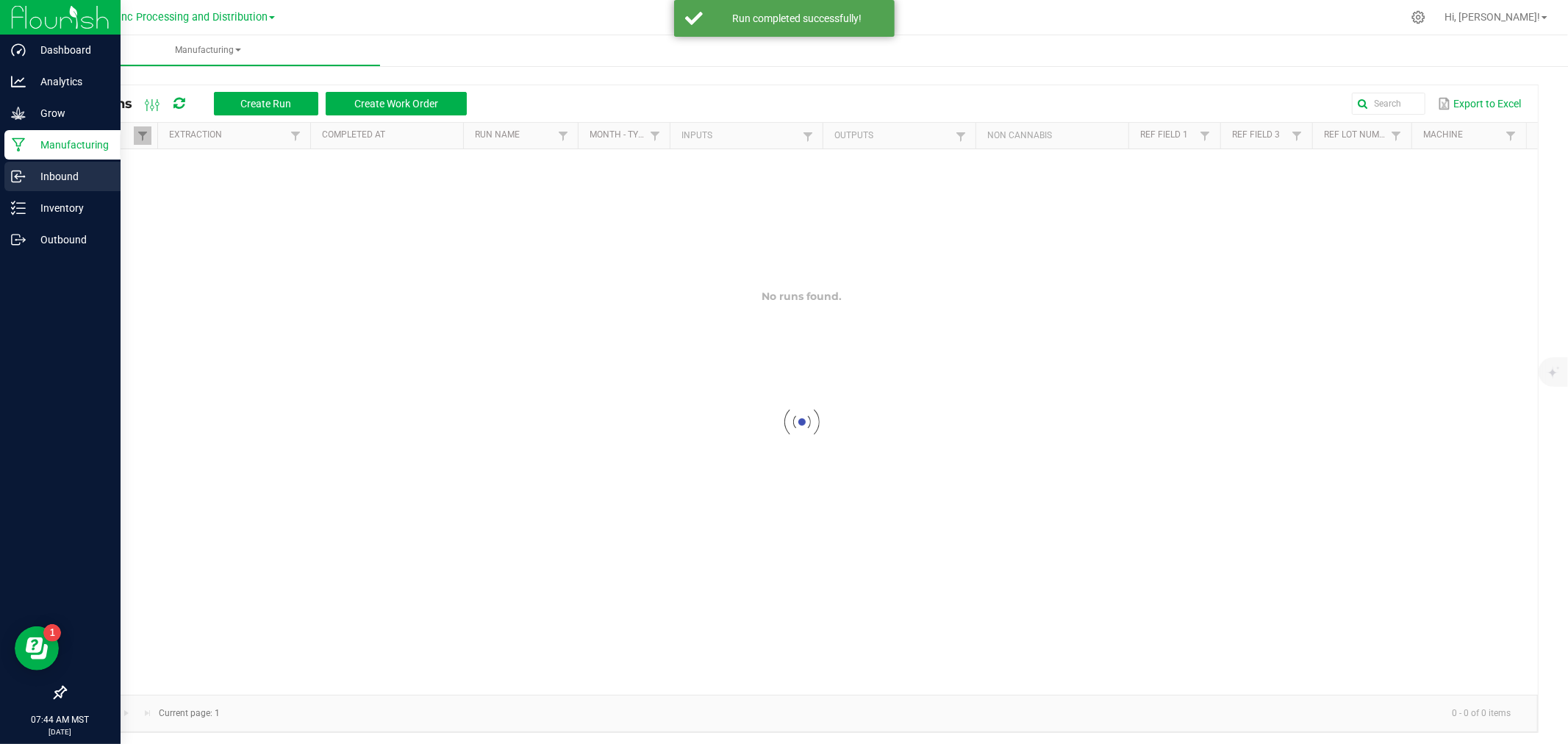
click at [0, 191] on link "Inbound" at bounding box center [60, 177] width 121 height 32
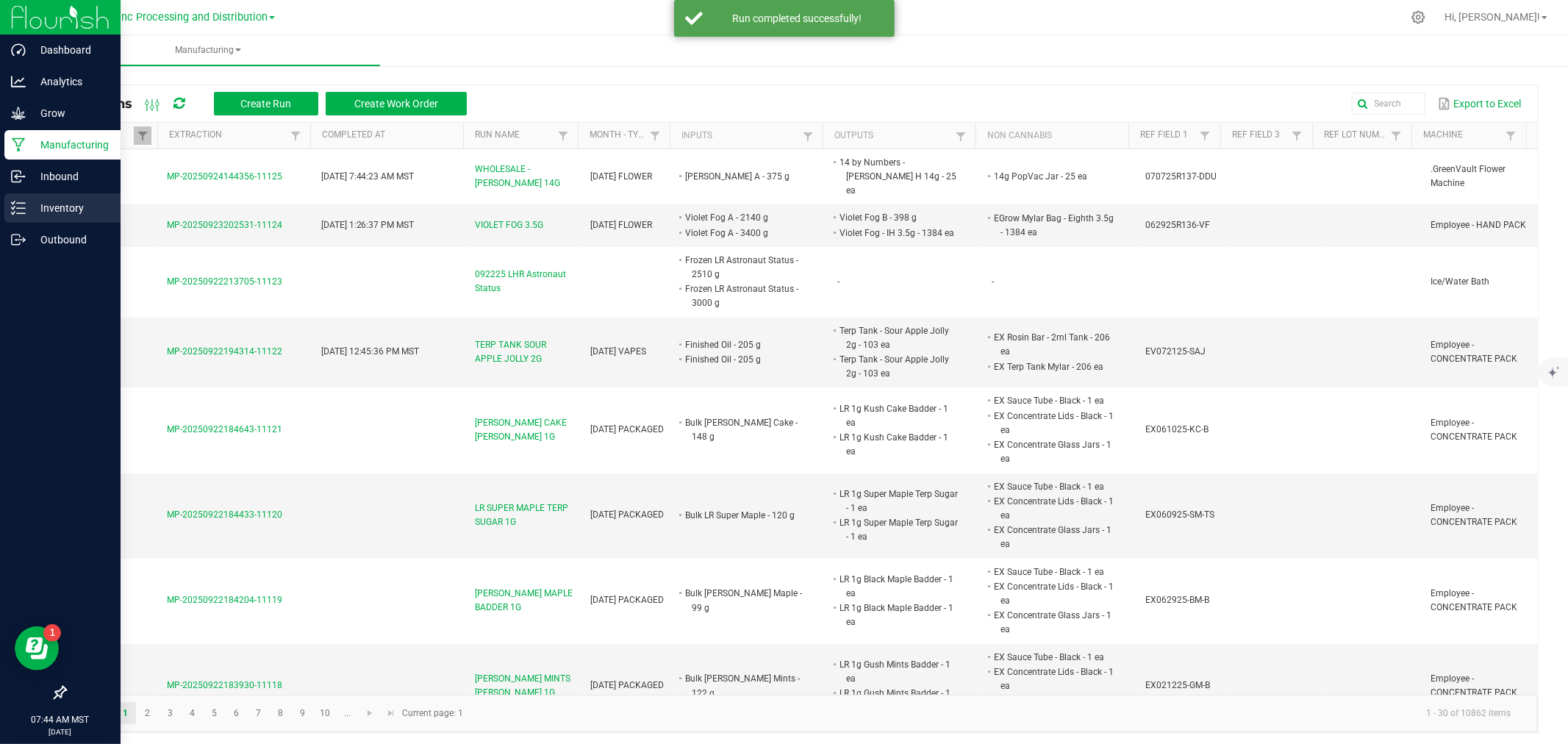
click at [0, 197] on link "Inventory" at bounding box center [60, 209] width 121 height 32
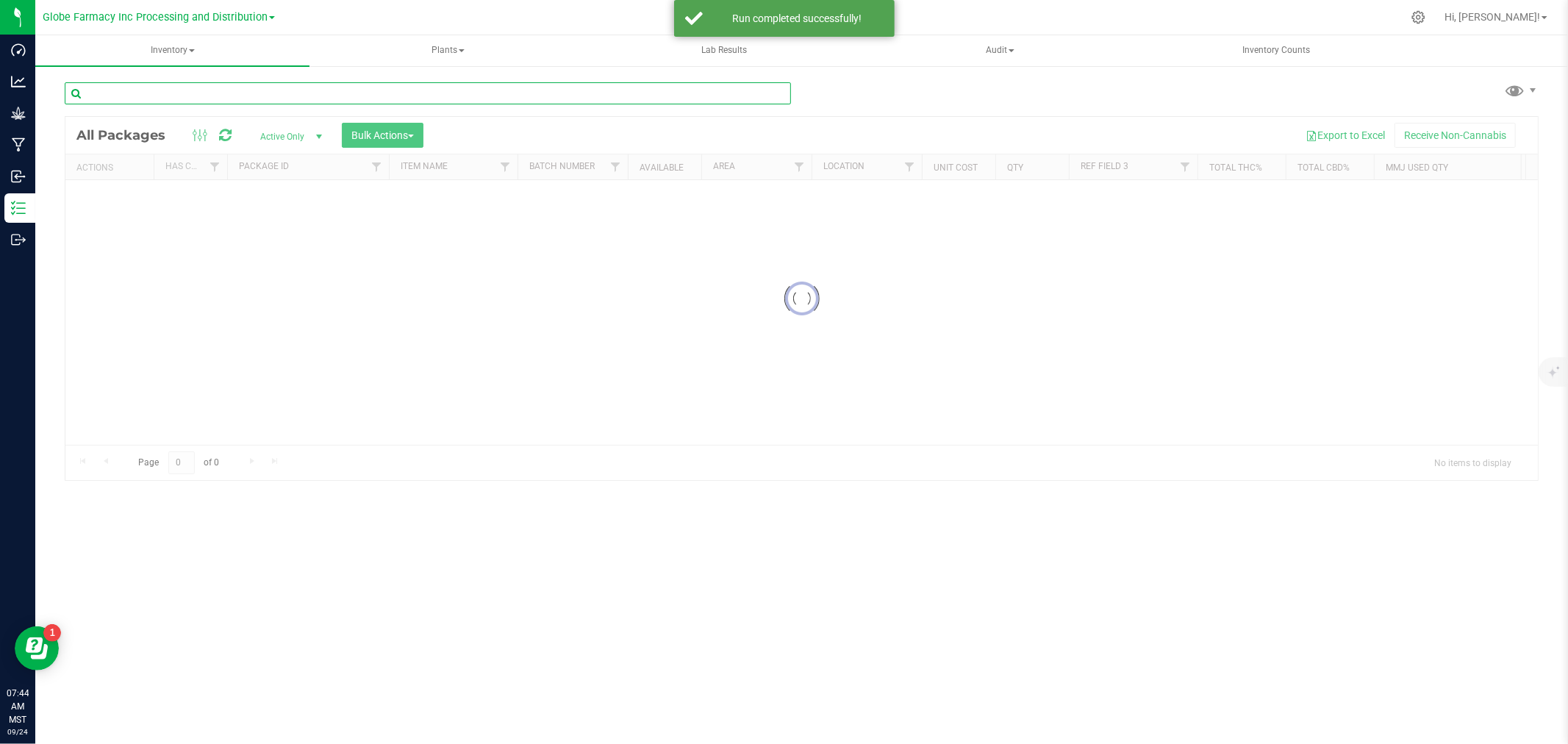
click at [244, 90] on input "text" at bounding box center [427, 93] width 726 height 22
paste input "AZEHEDT-20250918-050"
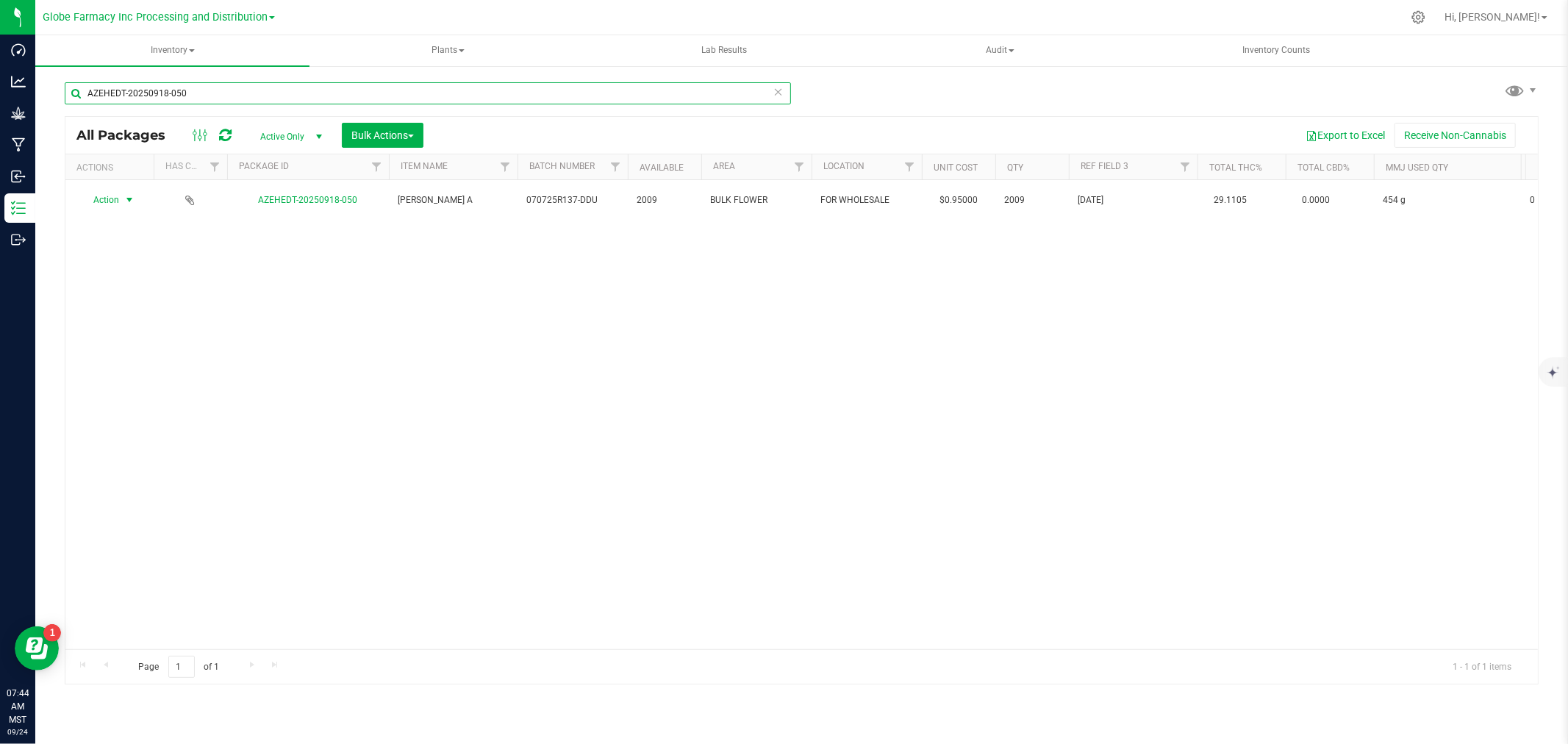
type input "AZEHEDT-20250918-050"
click at [118, 201] on span "Action" at bounding box center [100, 200] width 40 height 21
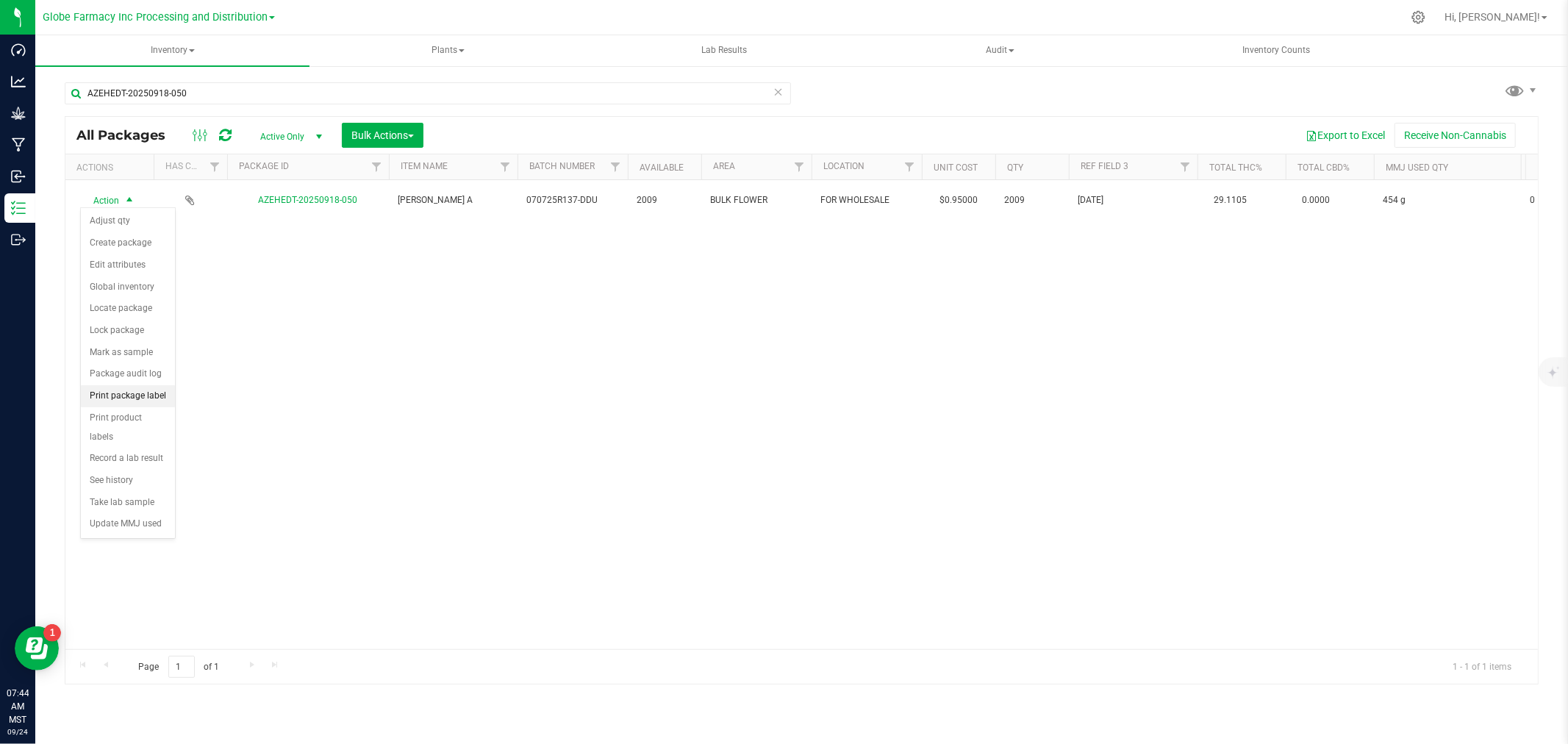
click at [163, 398] on li "Print package label" at bounding box center [128, 396] width 94 height 22
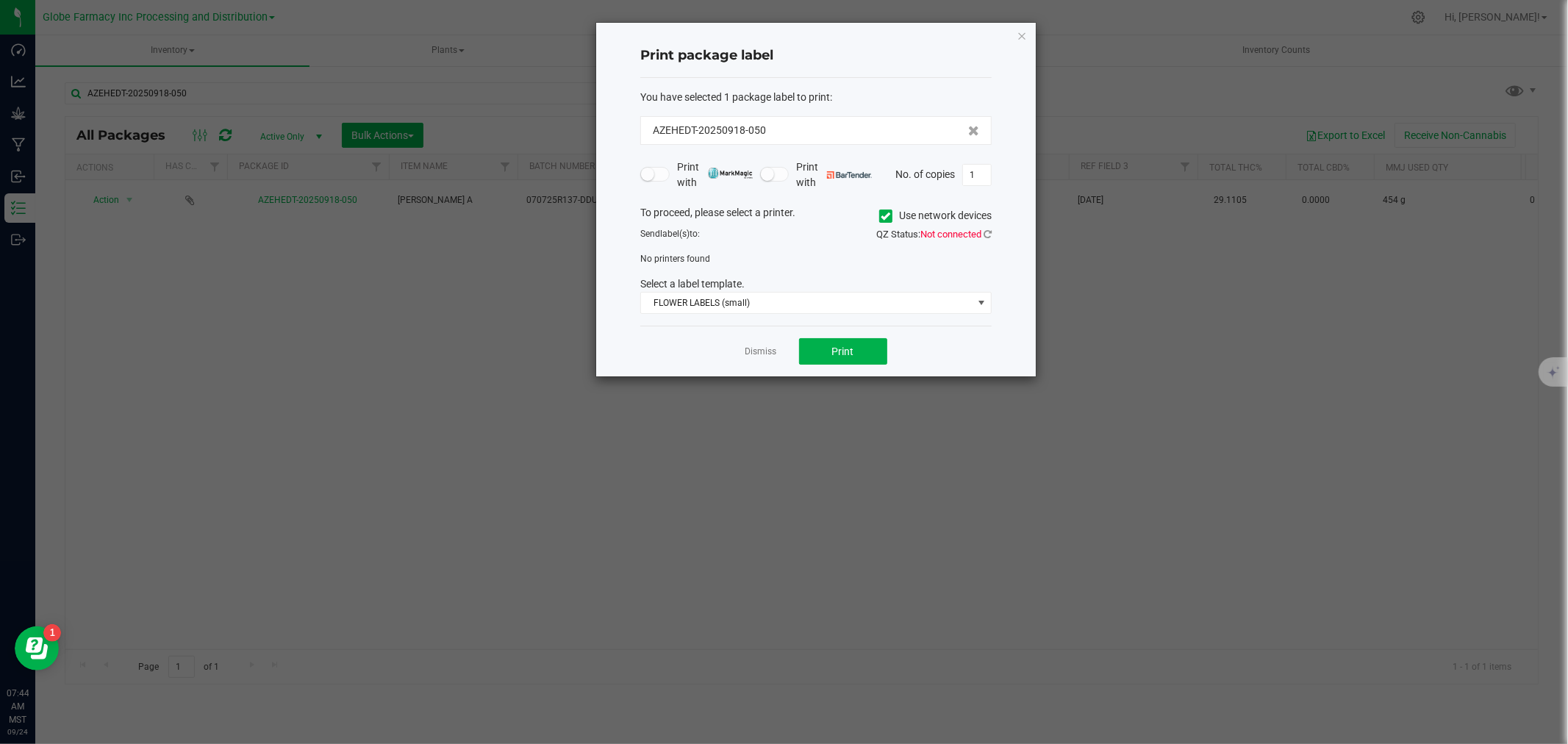
click at [911, 221] on label "Use network devices" at bounding box center [936, 216] width 113 height 16
click at [0, 0] on input "Use network devices" at bounding box center [0, 0] width 0 height 0
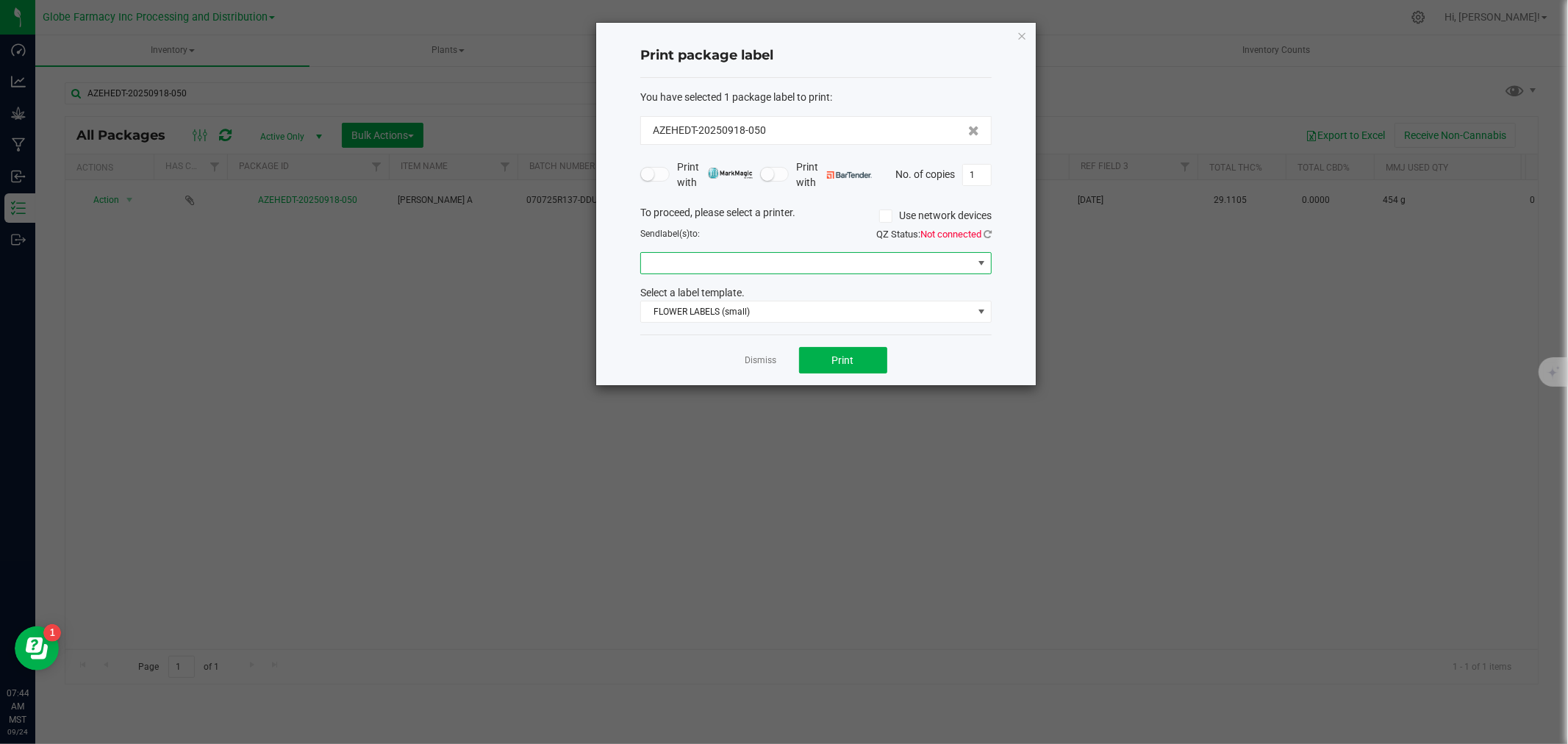
click at [797, 260] on span at bounding box center [806, 263] width 332 height 21
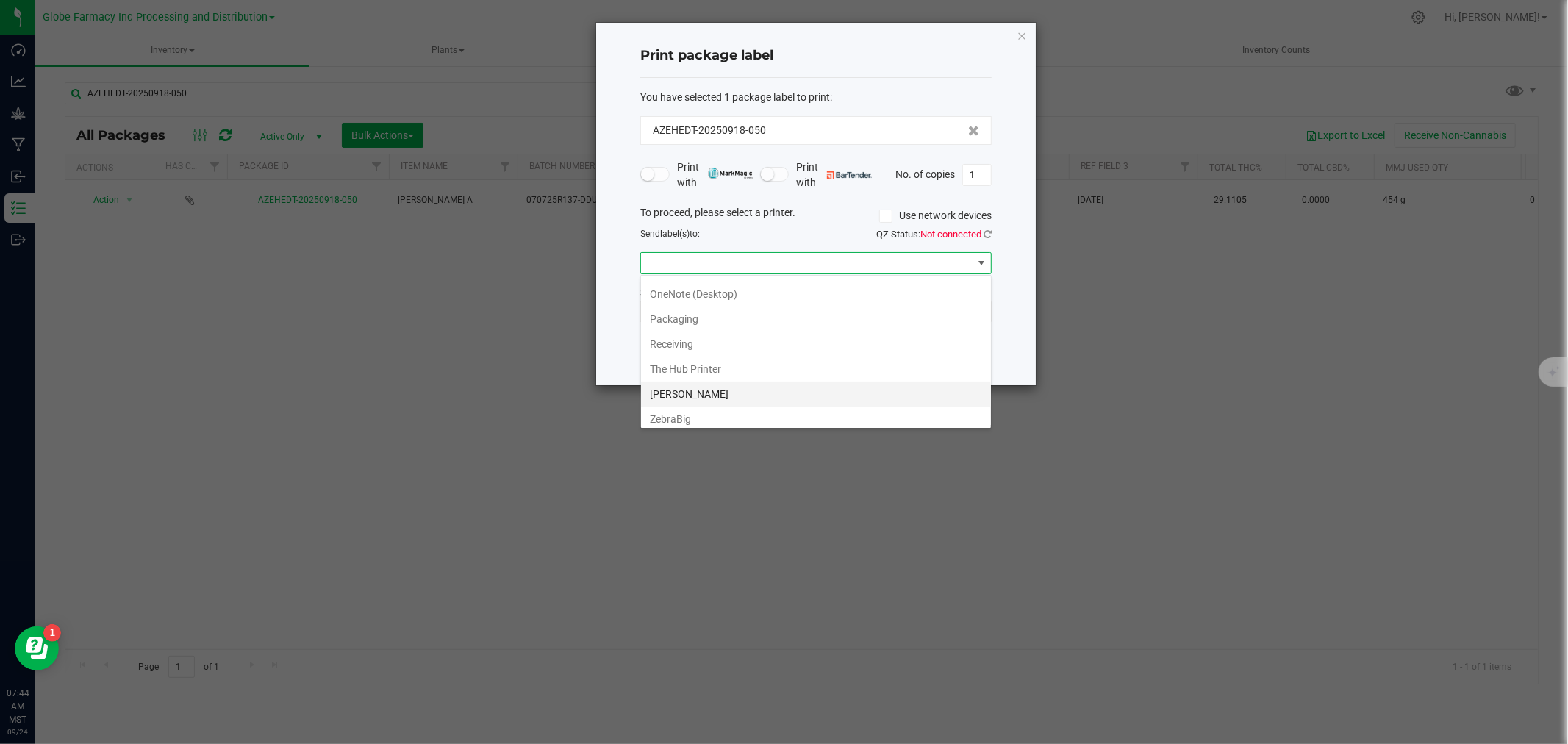
scroll to position [230, 0]
click at [708, 409] on li "ZebraBig" at bounding box center [815, 412] width 350 height 25
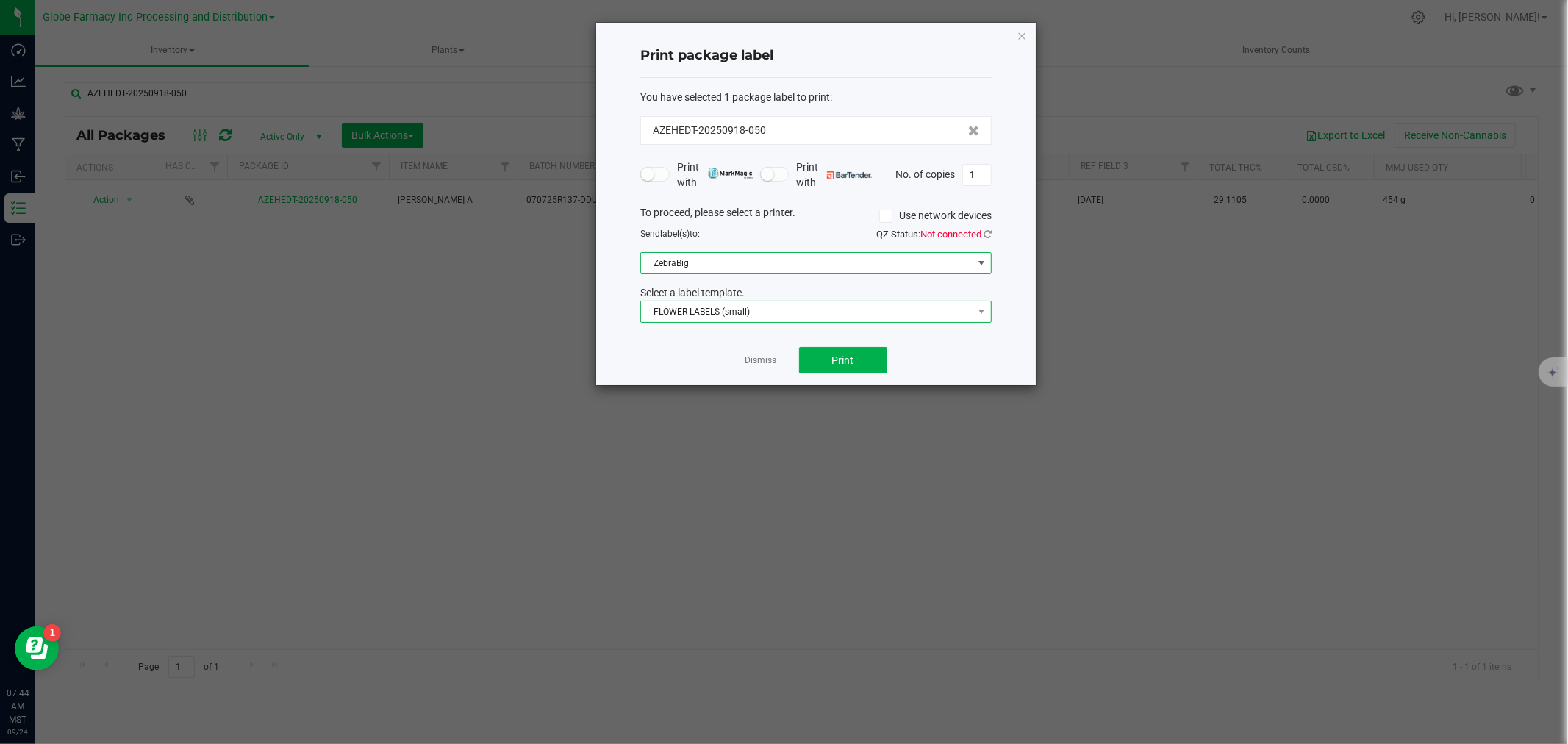
click at [706, 310] on span "FLOWER LABELS (small)" at bounding box center [806, 311] width 332 height 21
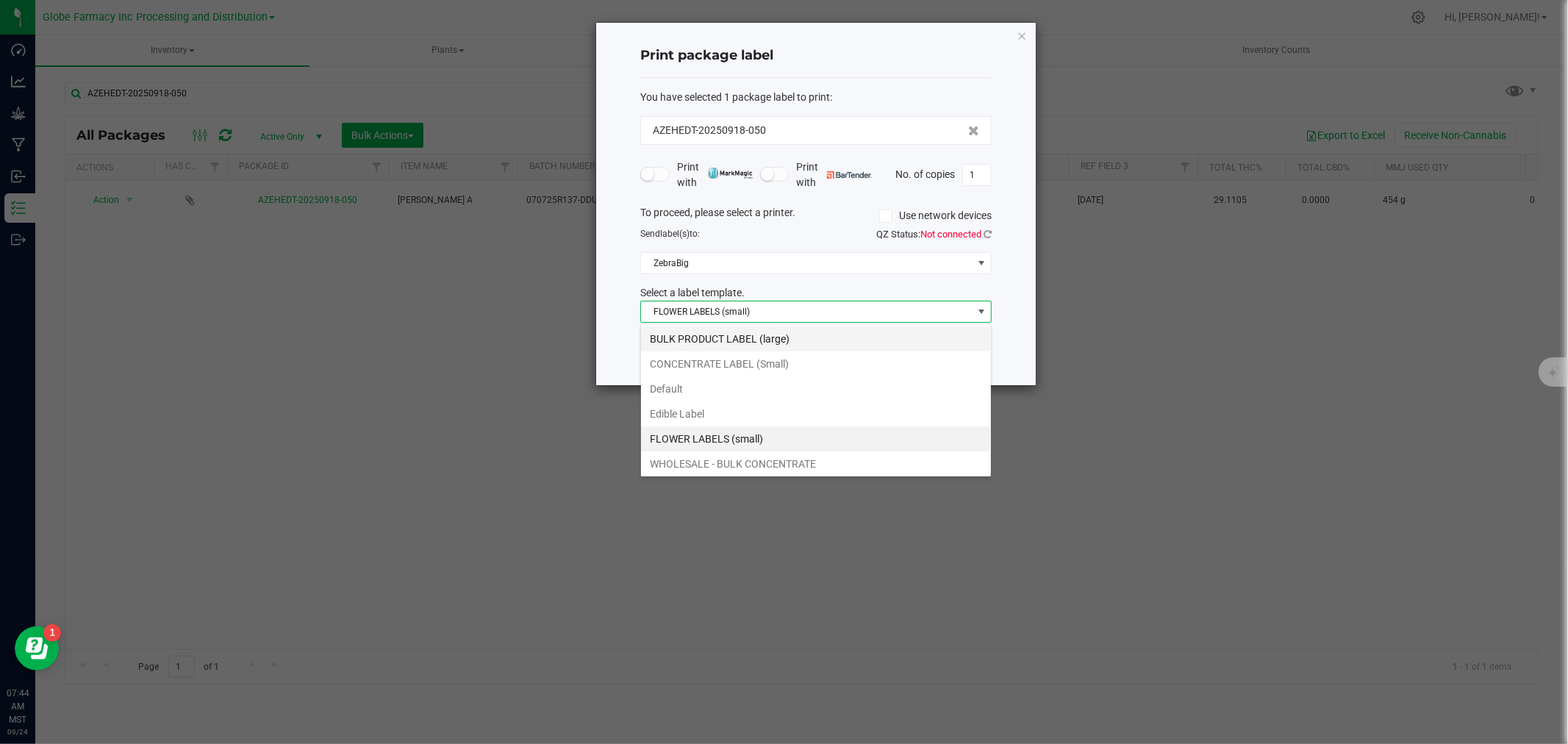
scroll to position [22, 351]
click at [697, 343] on li "BULK PRODUCT LABEL (large)" at bounding box center [815, 339] width 350 height 25
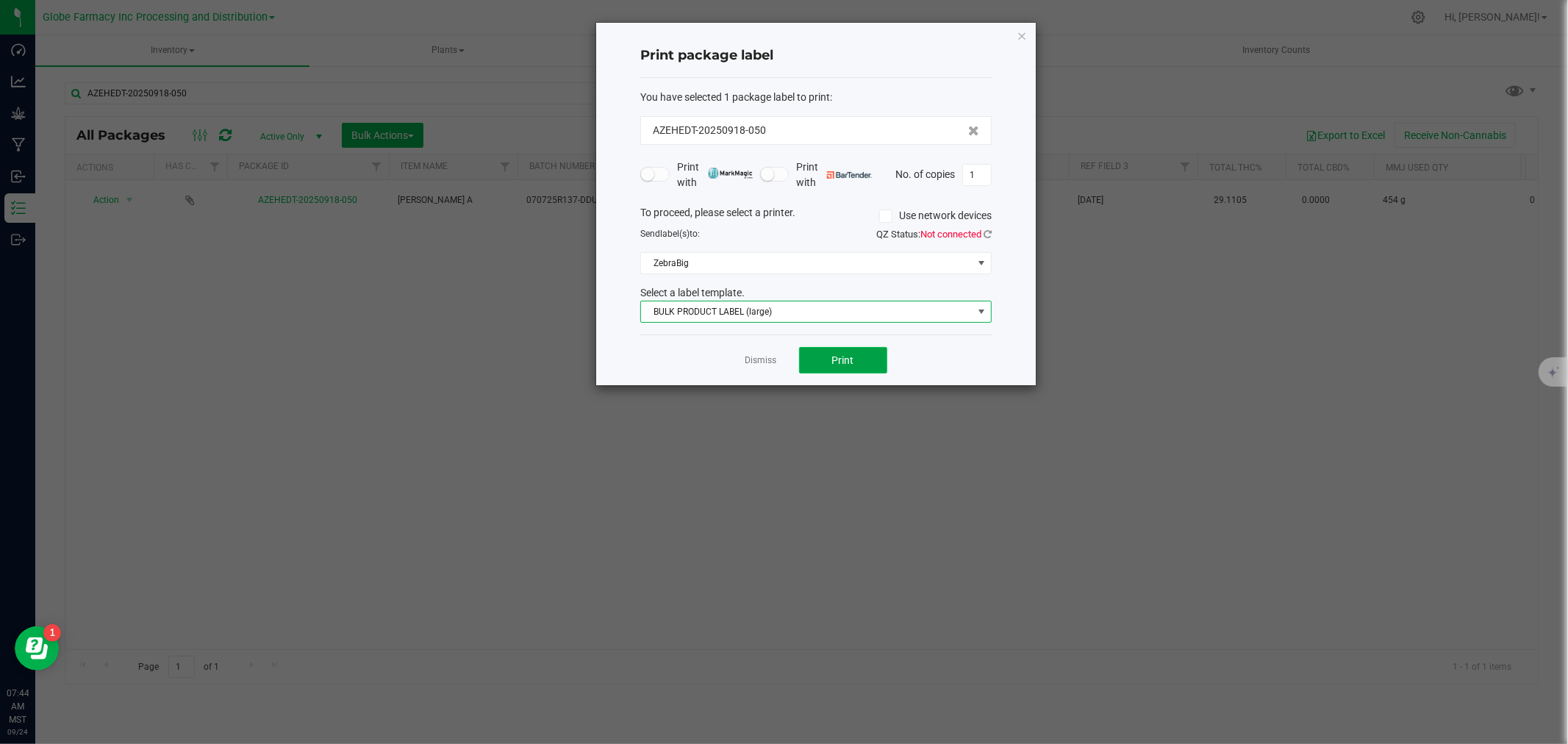
click at [827, 353] on button "Print" at bounding box center [843, 360] width 88 height 27
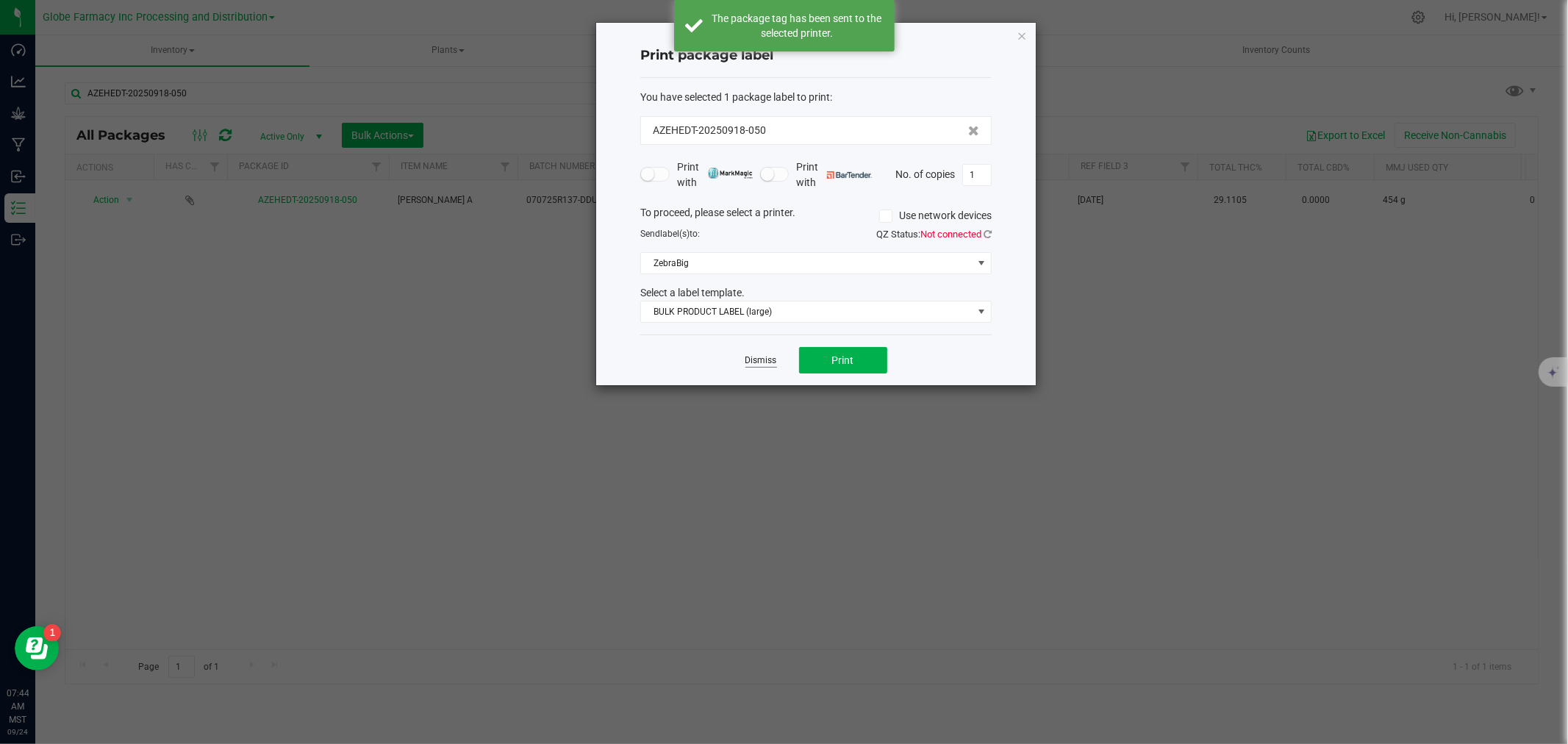
click at [770, 362] on link "Dismiss" at bounding box center [762, 361] width 32 height 13
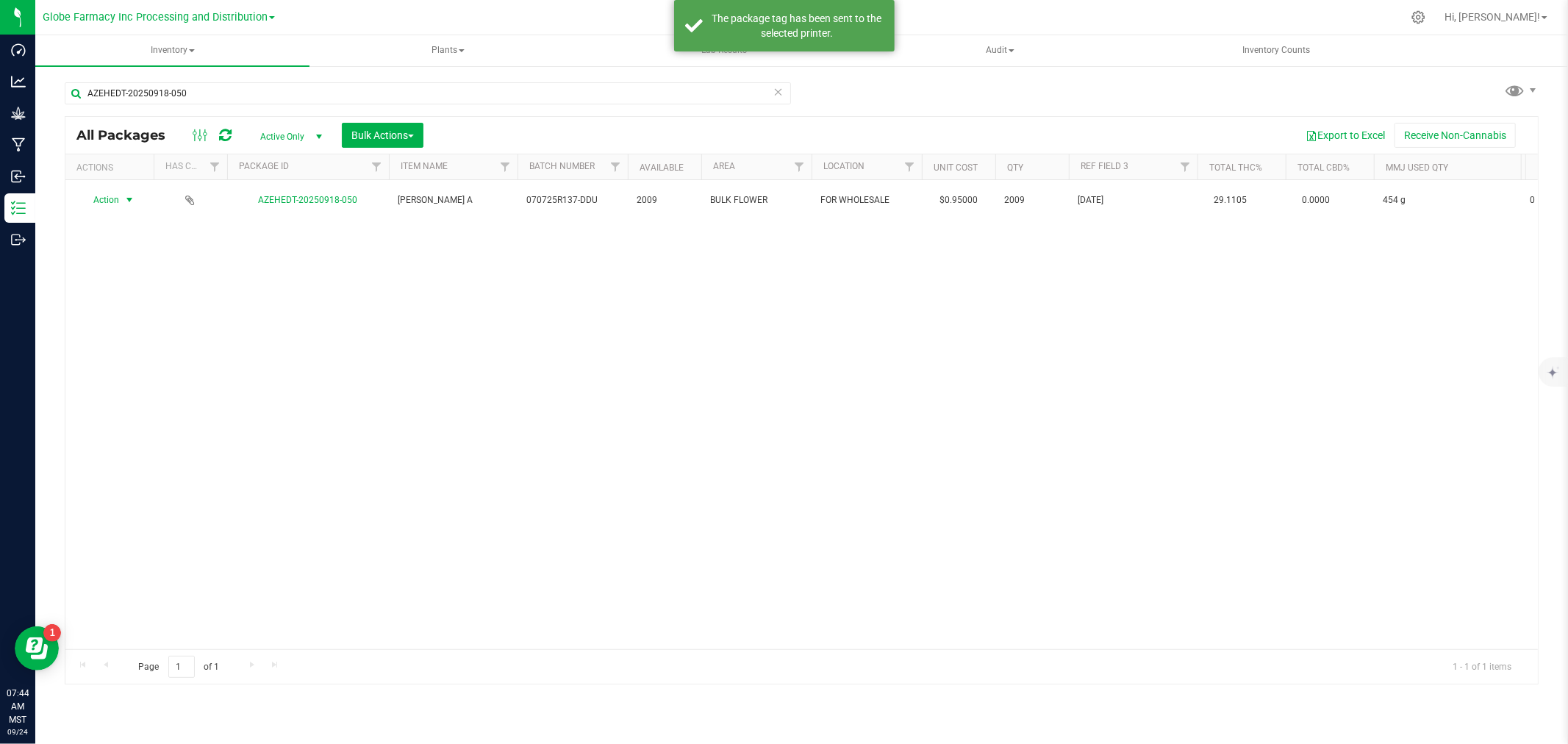
click at [781, 92] on icon at bounding box center [779, 91] width 10 height 18
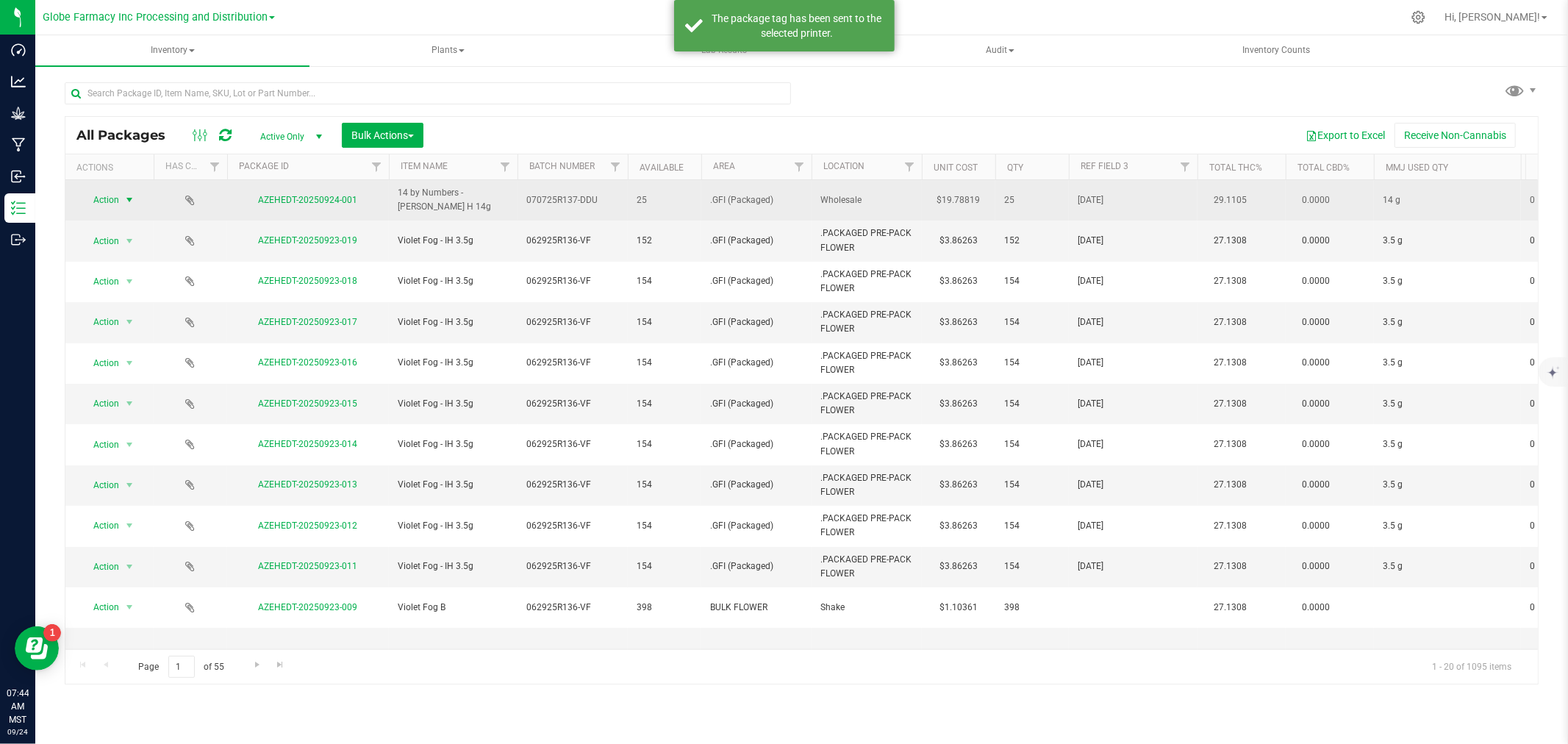
click at [110, 201] on span "Action" at bounding box center [100, 200] width 40 height 21
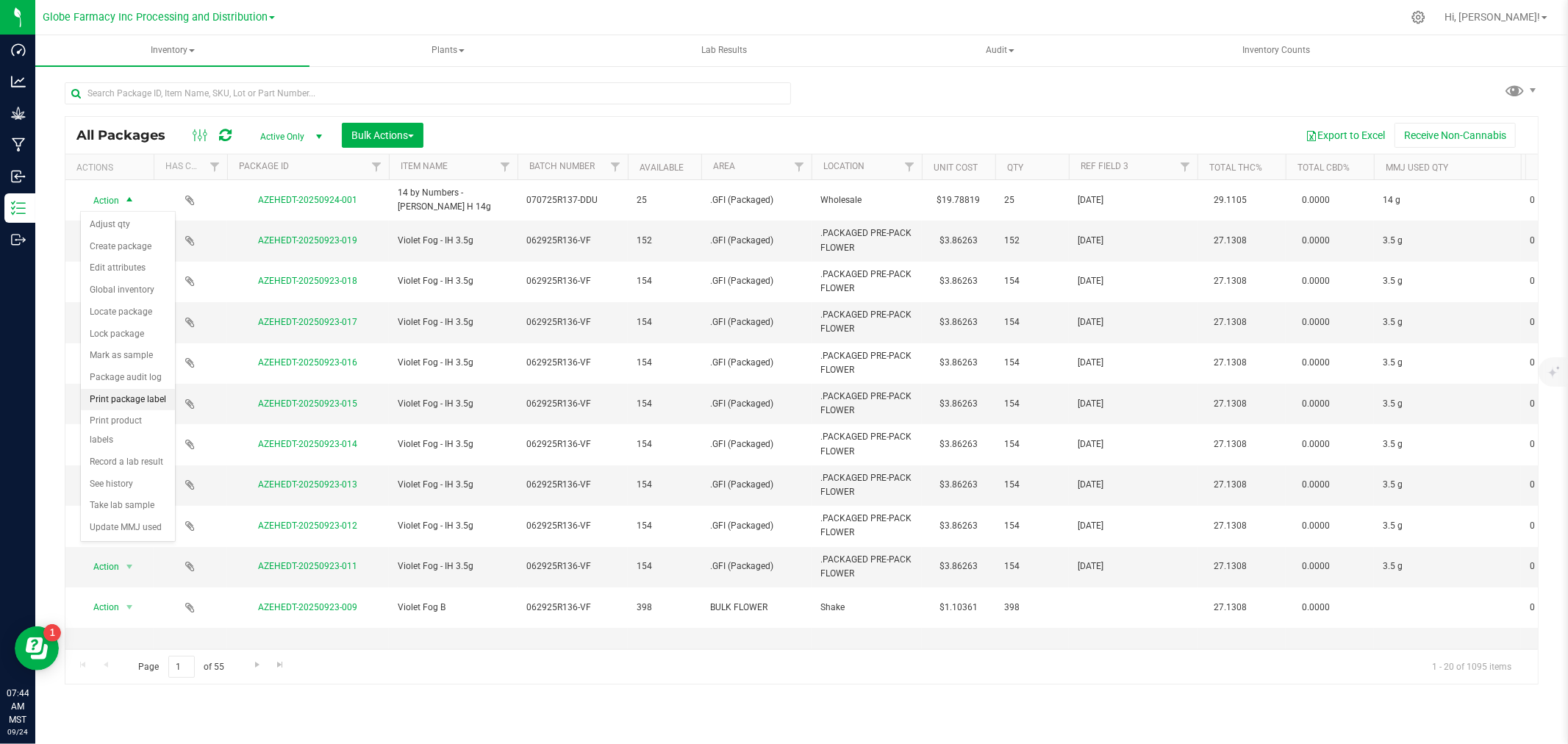
drag, startPoint x: 164, startPoint y: 471, endPoint x: 151, endPoint y: 398, distance: 74.1
click at [151, 398] on ul "Adjust qty Create package Edit attributes Global inventory Locate package Lock …" at bounding box center [128, 376] width 94 height 325
click at [151, 398] on li "Print package label" at bounding box center [128, 400] width 94 height 22
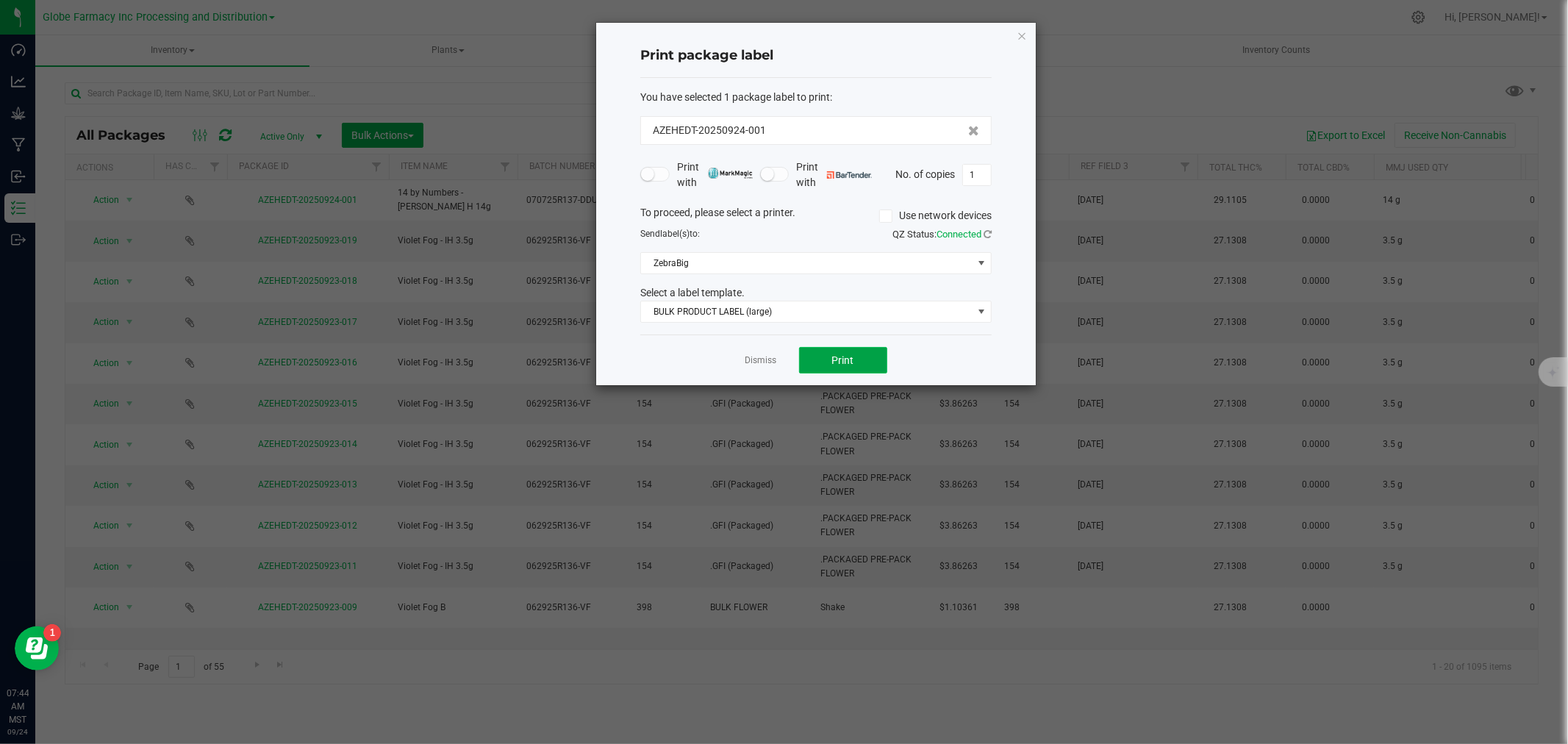
click at [843, 368] on button "Print" at bounding box center [843, 360] width 88 height 27
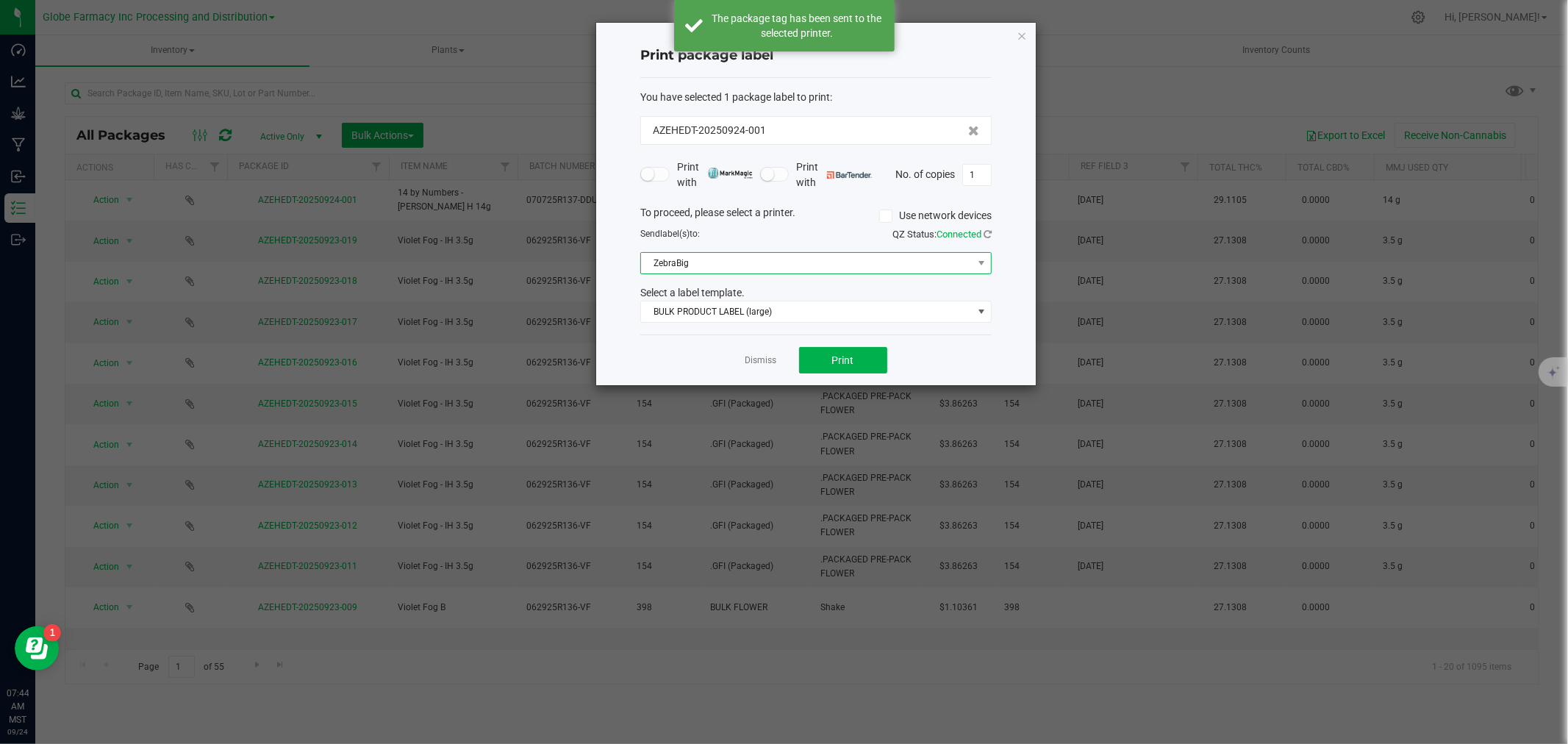
click at [688, 270] on span "ZebraBig" at bounding box center [806, 263] width 332 height 21
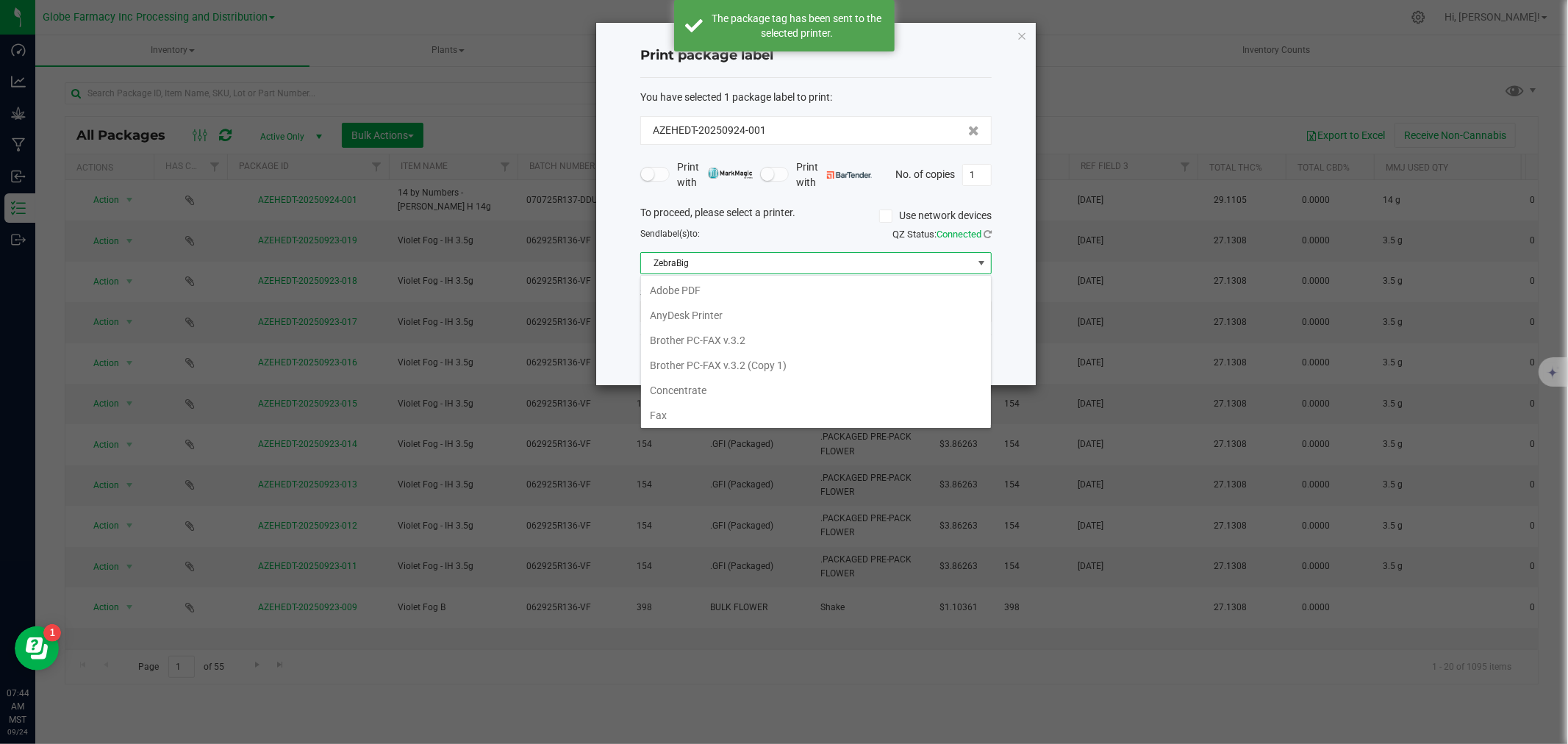
scroll to position [22, 351]
click at [682, 397] on Small "[PERSON_NAME]" at bounding box center [815, 387] width 350 height 25
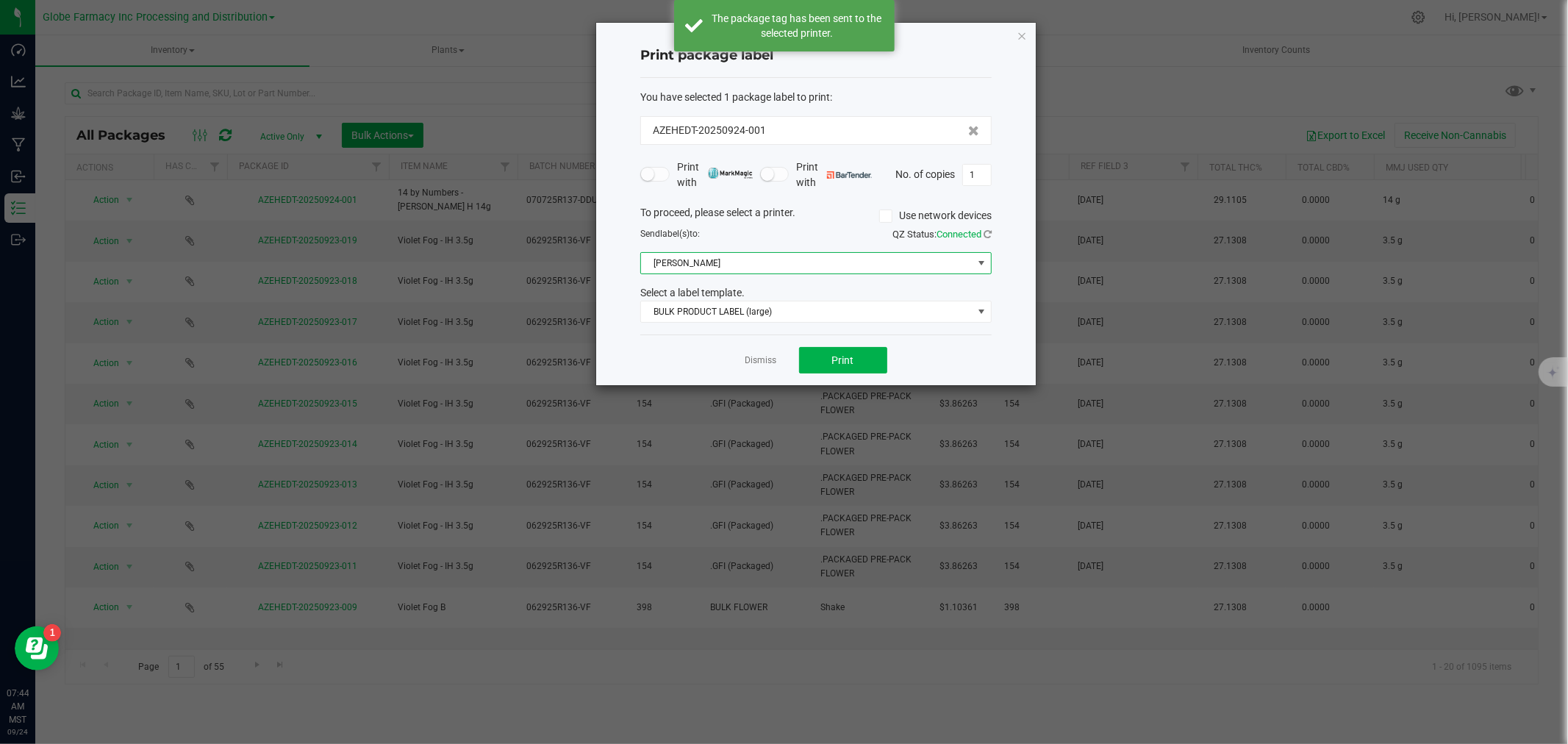
click at [706, 289] on div "Select a label template." at bounding box center [815, 293] width 373 height 16
click at [699, 317] on span "BULK PRODUCT LABEL (large)" at bounding box center [806, 311] width 332 height 21
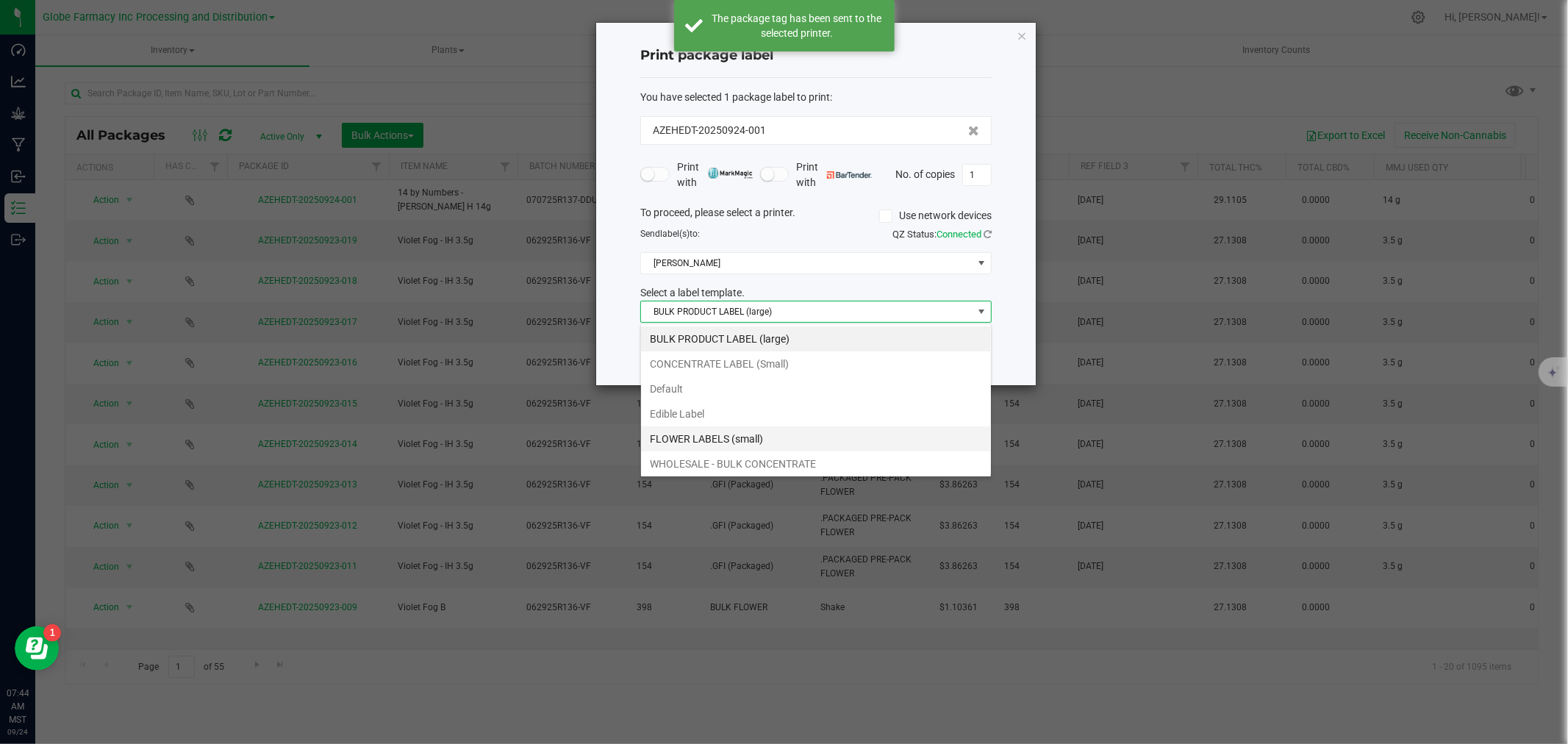
click at [703, 432] on li "FLOWER LABELS (small)" at bounding box center [815, 439] width 350 height 25
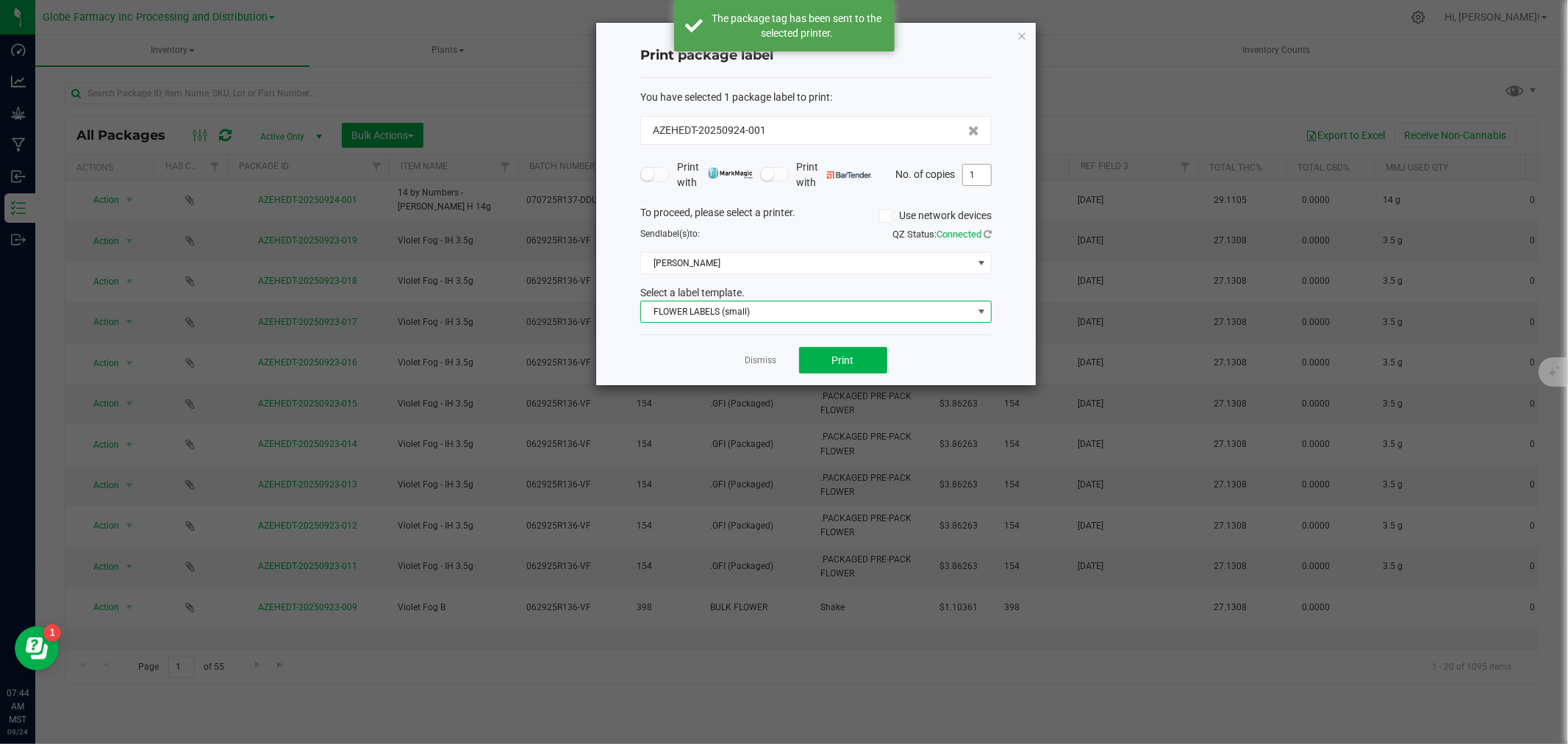
click at [977, 174] on input "1" at bounding box center [977, 174] width 28 height 21
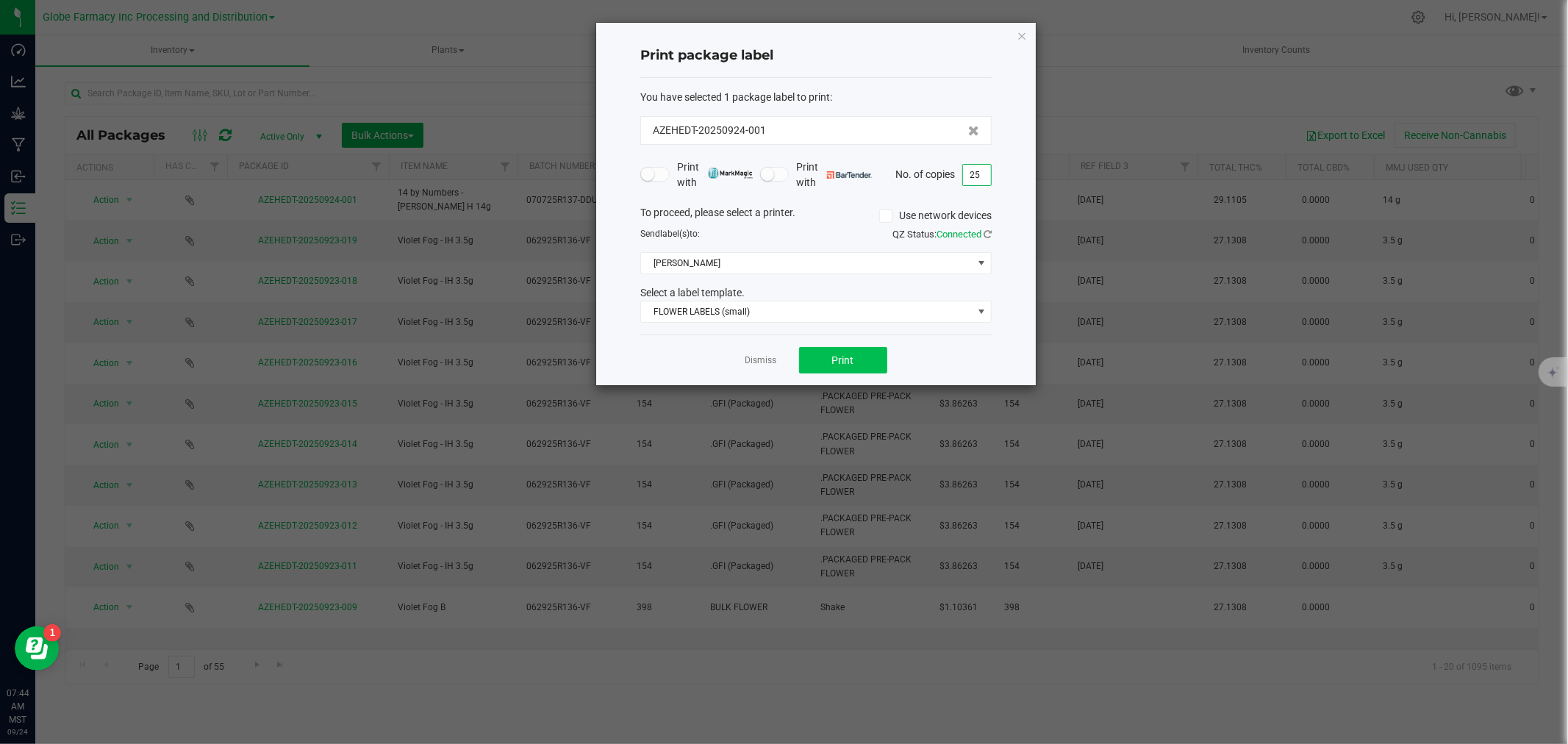
type input "25"
click at [818, 359] on button "Print" at bounding box center [843, 360] width 88 height 27
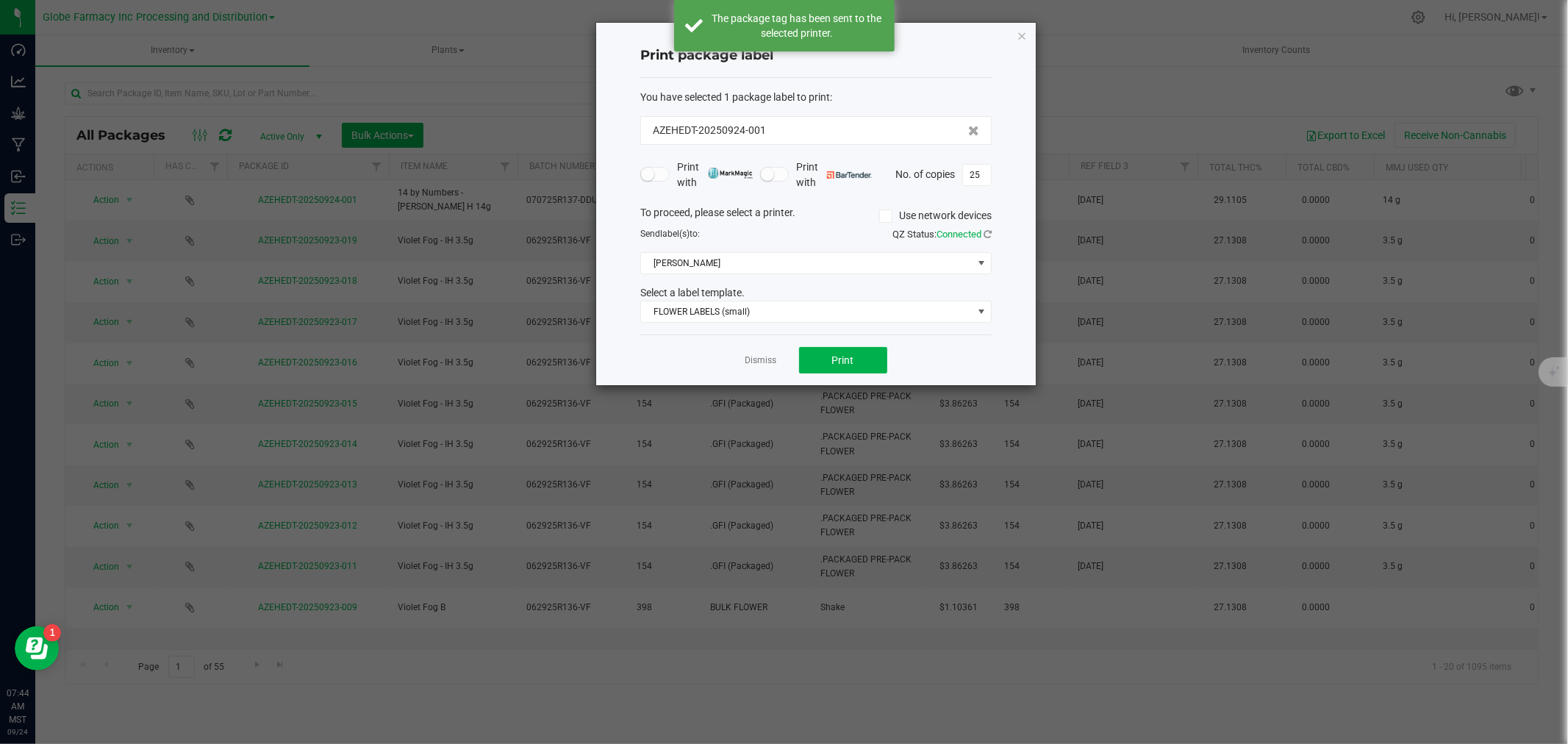
click at [741, 364] on div "Dismiss Print" at bounding box center [816, 360] width 352 height 51
click at [775, 356] on link "Dismiss" at bounding box center [762, 361] width 32 height 13
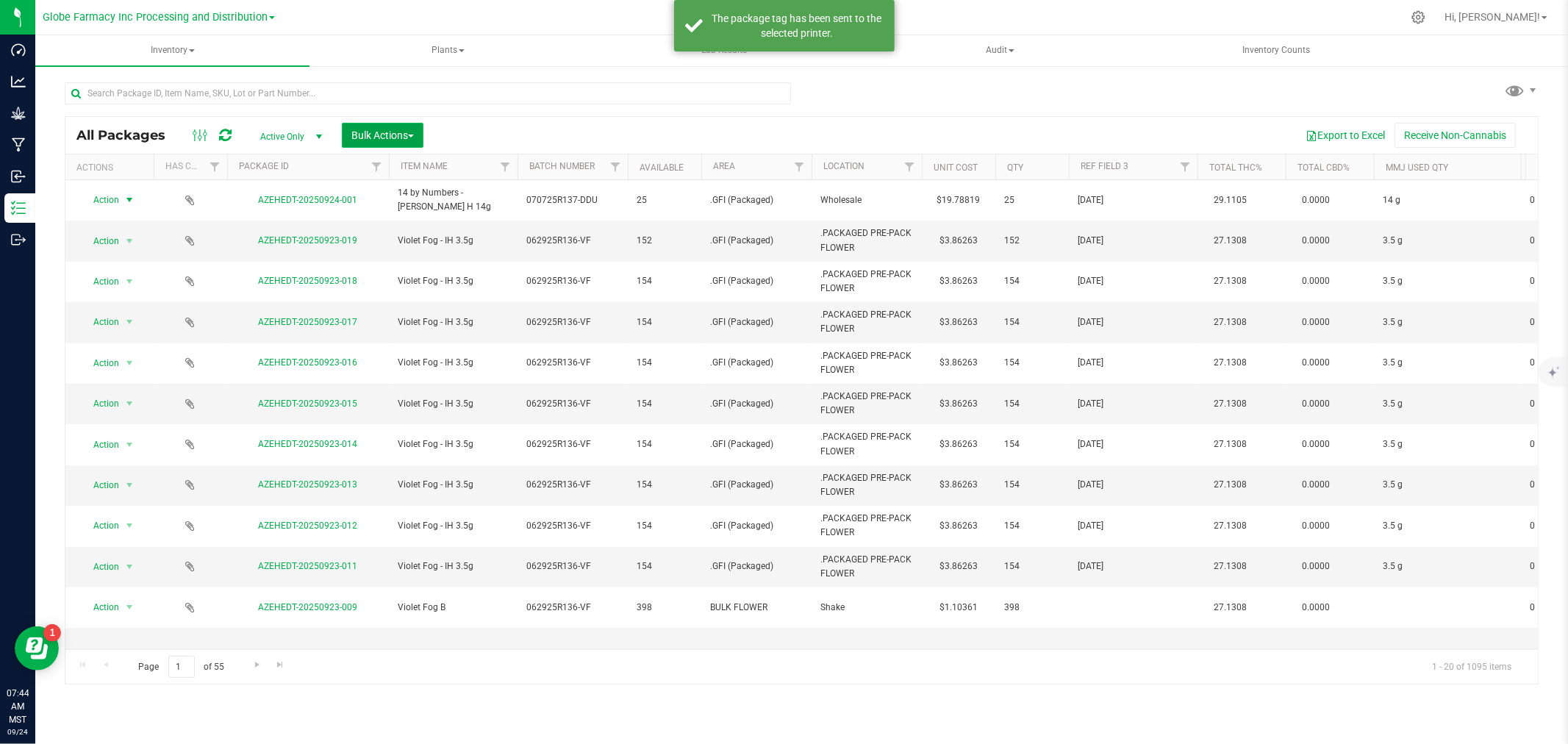
click at [371, 123] on button "Bulk Actions" at bounding box center [382, 135] width 81 height 25
click at [368, 185] on div "Add to outbound order" at bounding box center [410, 197] width 120 height 24
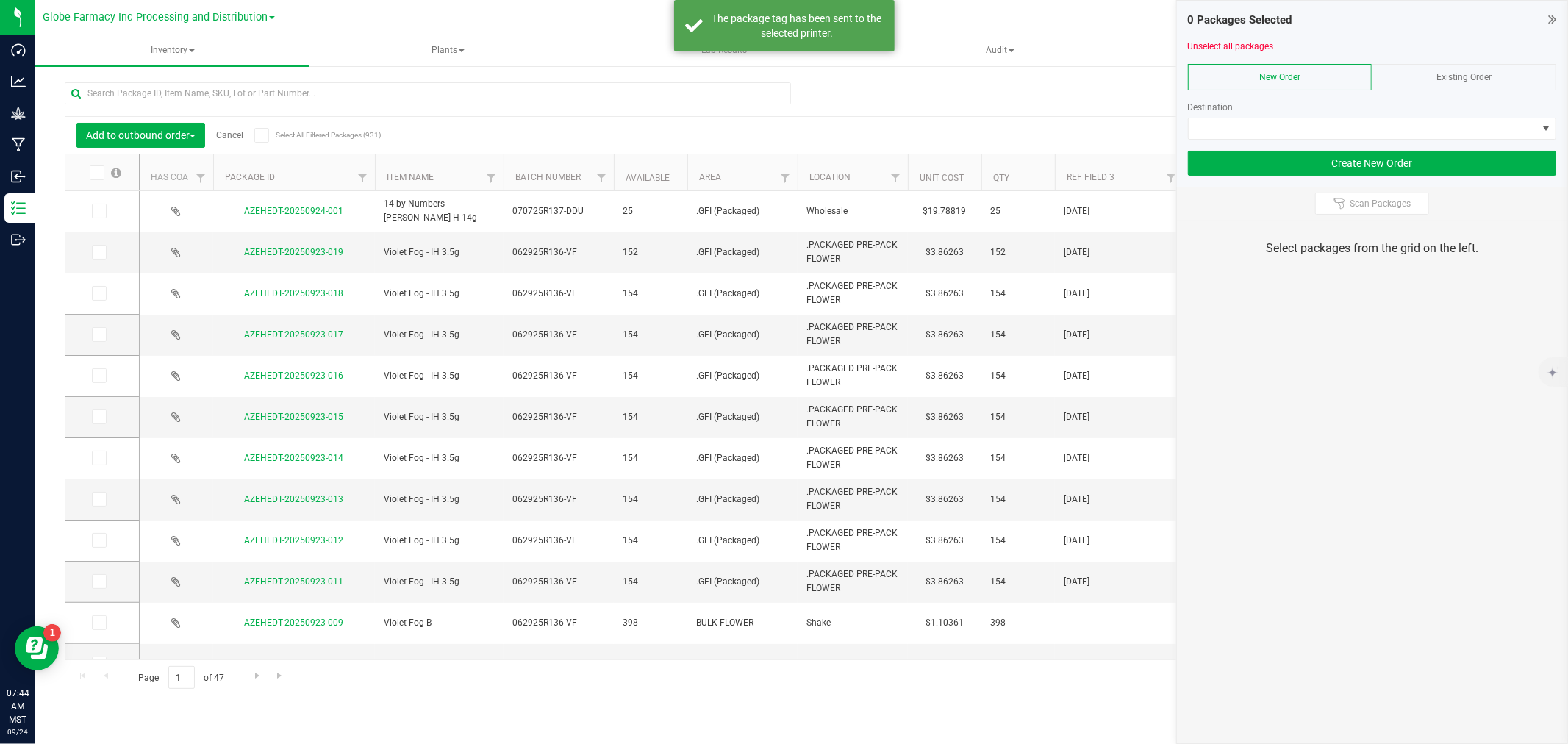
click at [100, 211] on icon at bounding box center [98, 211] width 10 height 0
click at [0, 0] on input "checkbox" at bounding box center [0, 0] width 0 height 0
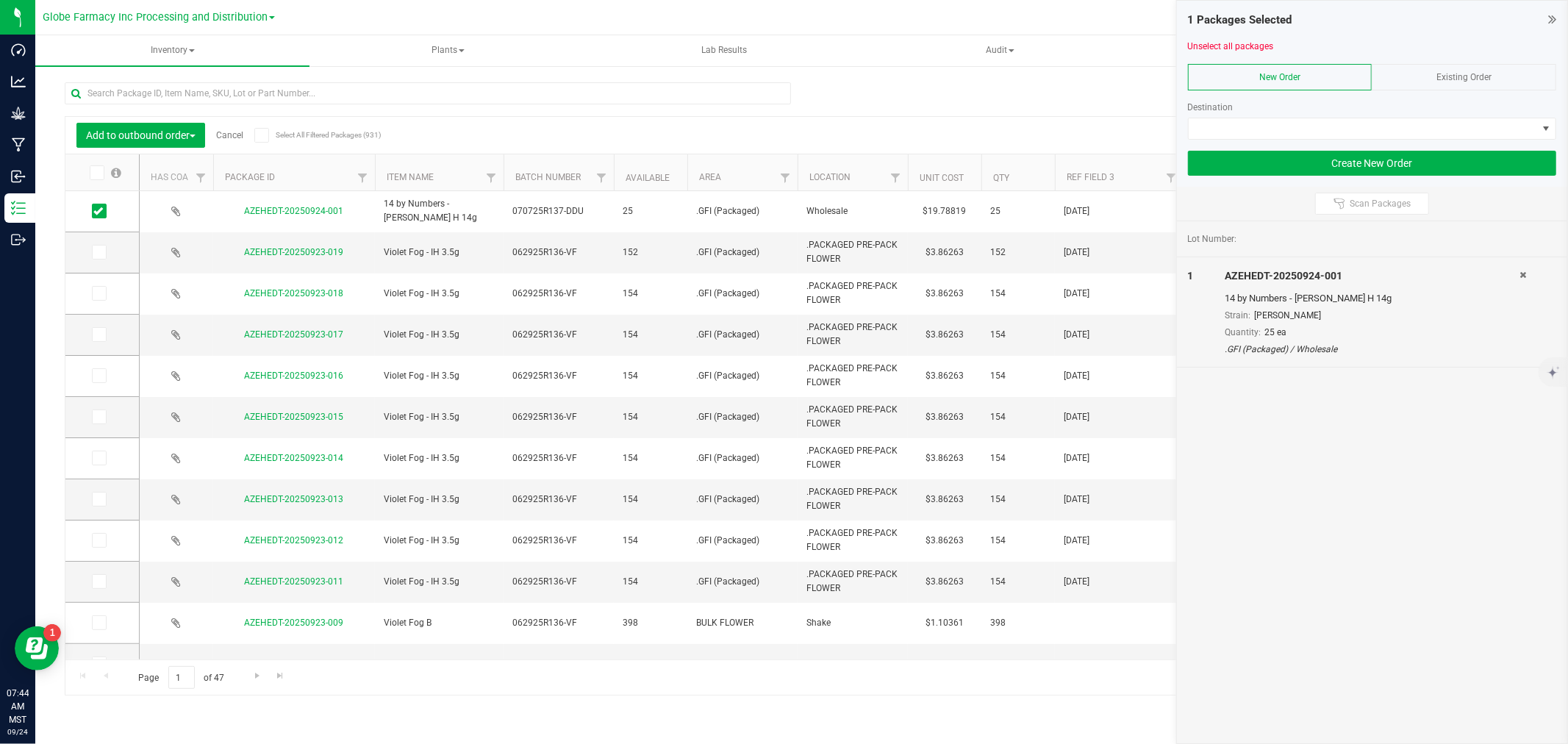
click at [1415, 75] on div "Existing Order" at bounding box center [1464, 77] width 184 height 27
click at [1359, 126] on span at bounding box center [1363, 129] width 349 height 21
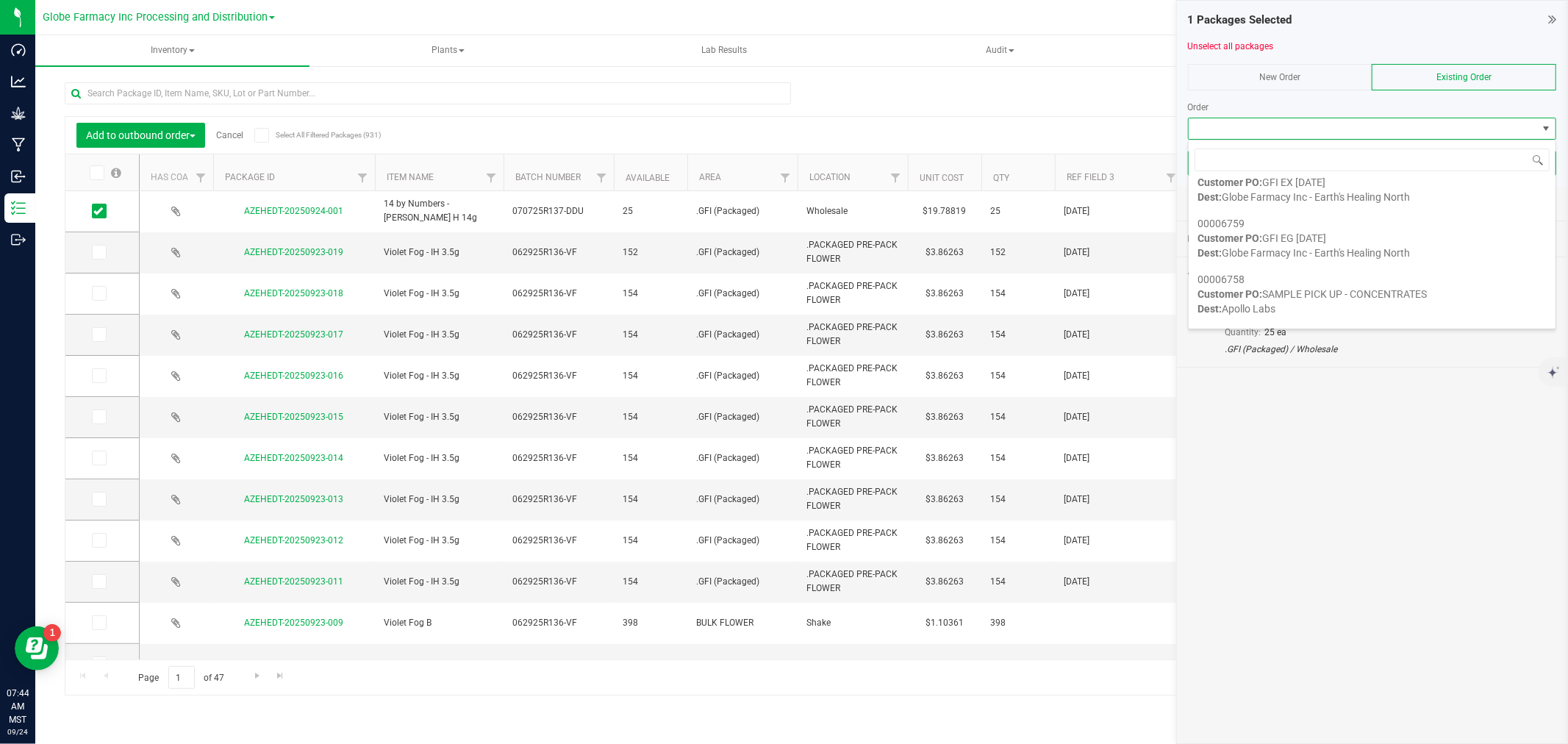
scroll to position [356, 0]
click at [1337, 256] on span "Dest: JUICY JOINT I LLC DBA: STORY BULLHEAD" at bounding box center [1307, 259] width 221 height 12
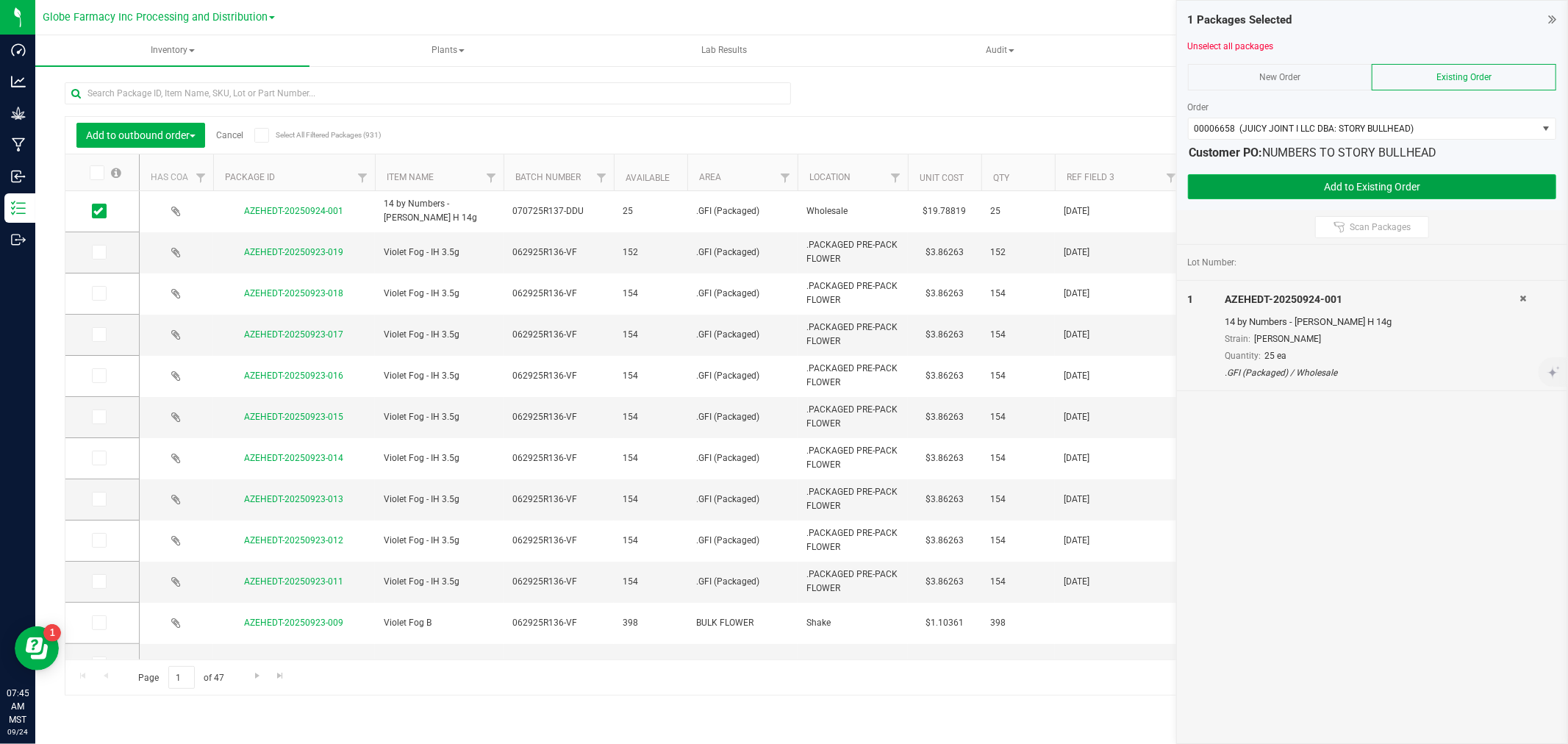
click at [1260, 191] on button "Add to Existing Order" at bounding box center [1373, 186] width 368 height 25
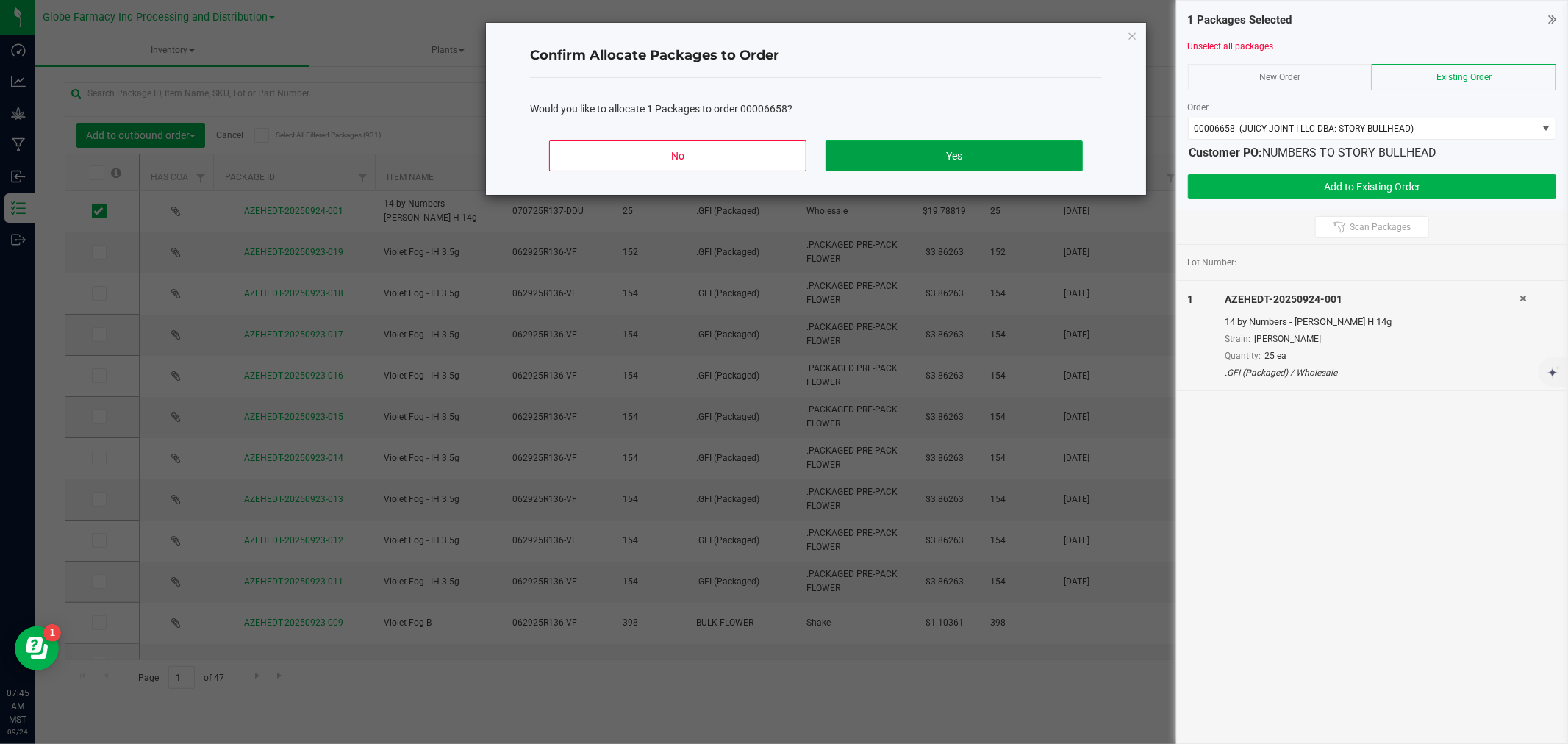
click at [981, 163] on button "Yes" at bounding box center [955, 156] width 258 height 31
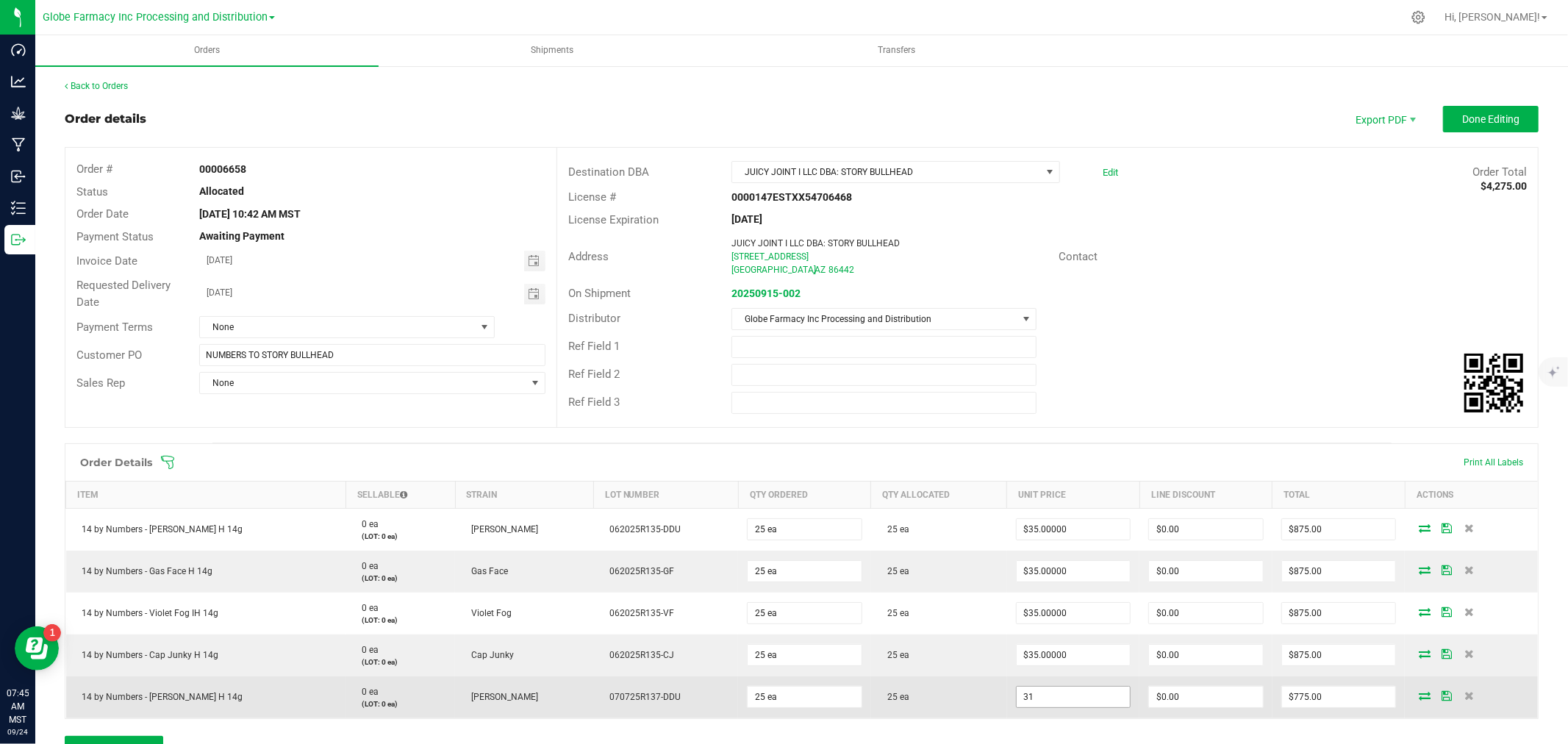
click at [1023, 687] on input "31" at bounding box center [1074, 696] width 114 height 21
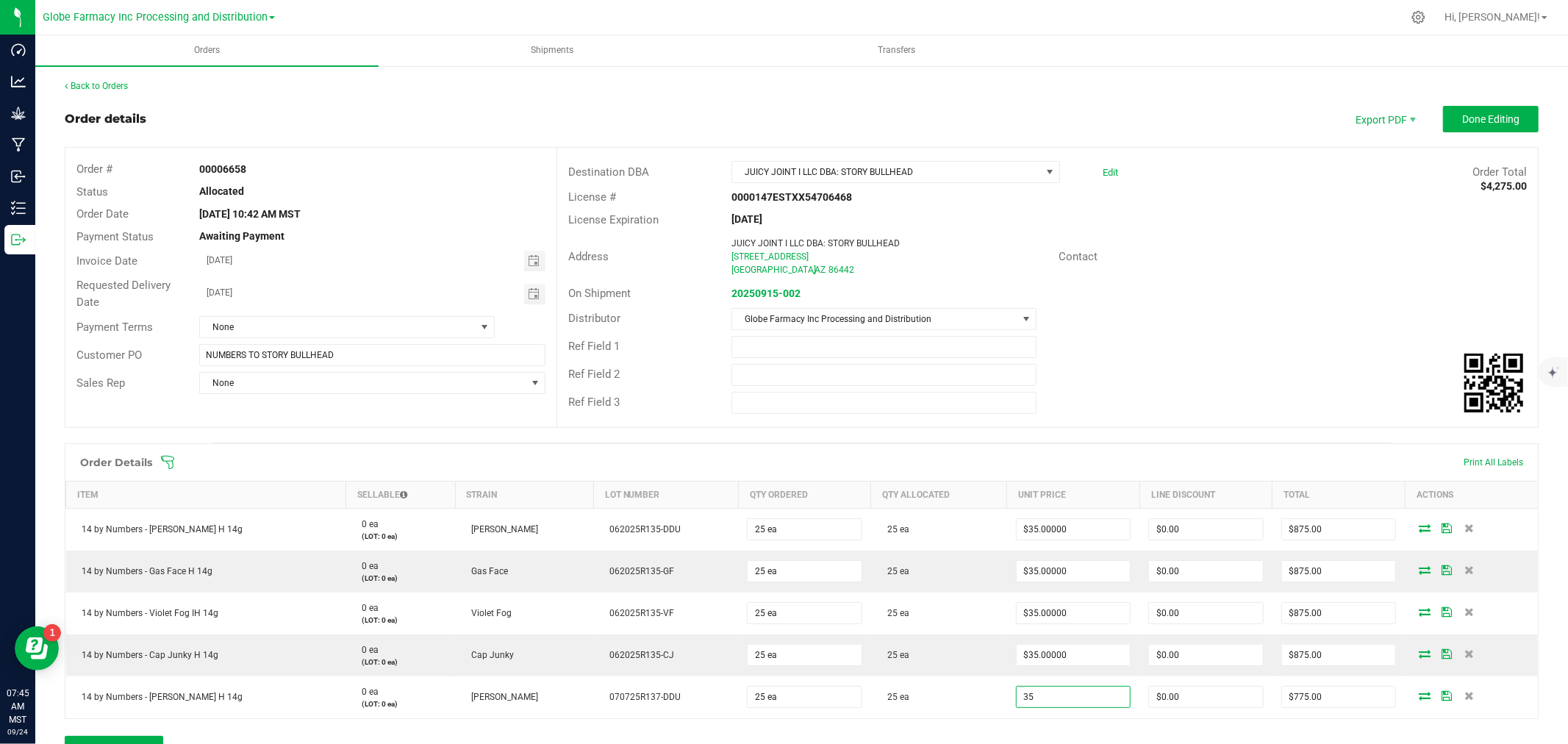
type input "$35.00000"
type input "$875.00"
click at [1173, 324] on div "Distributor Globe Farmacy Inc Processing and Distribution" at bounding box center [1048, 319] width 981 height 28
click at [1491, 116] on span "Done Editing" at bounding box center [1492, 119] width 57 height 12
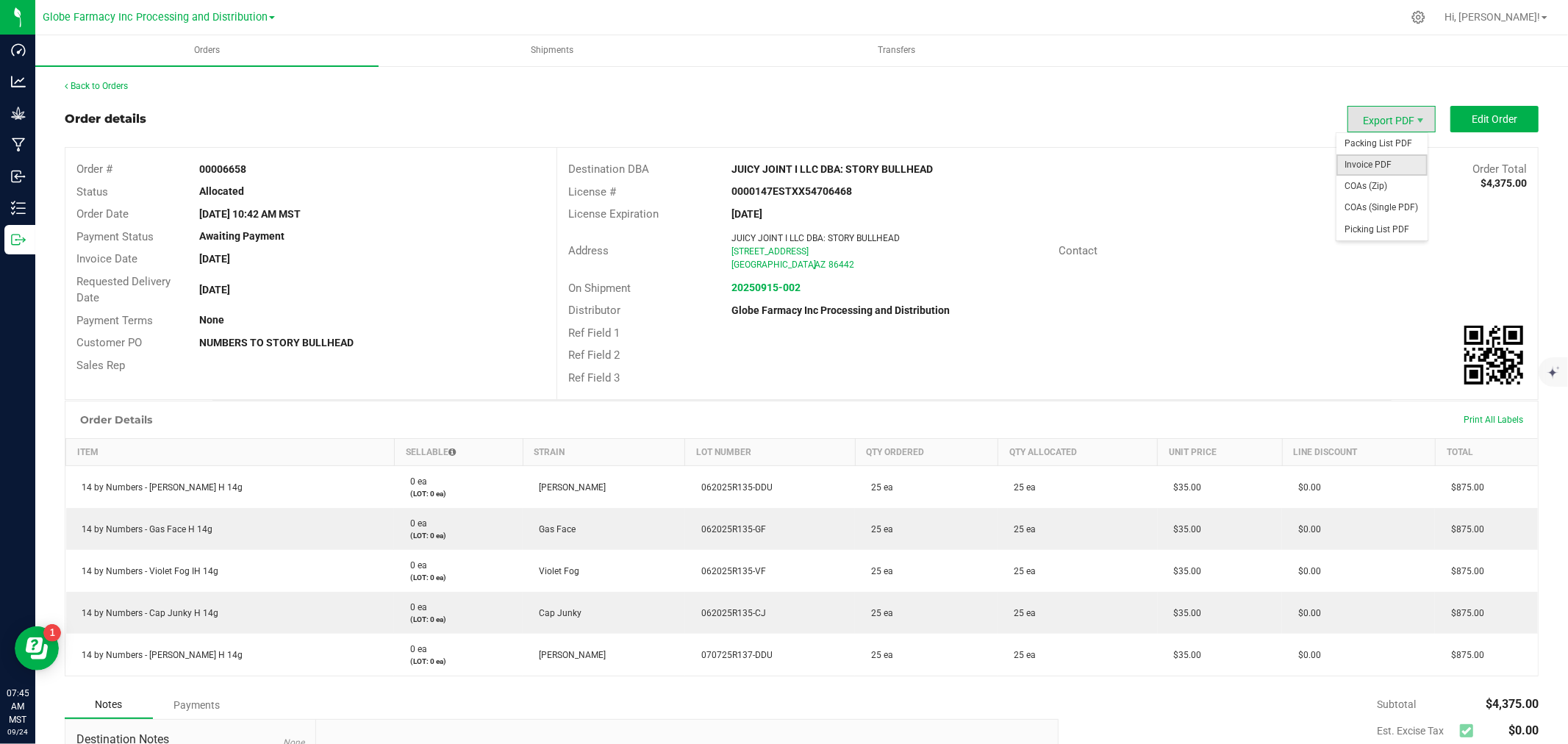
click at [1402, 156] on span "Invoice PDF" at bounding box center [1383, 165] width 91 height 22
click at [782, 282] on strong "20250915-002" at bounding box center [767, 287] width 69 height 12
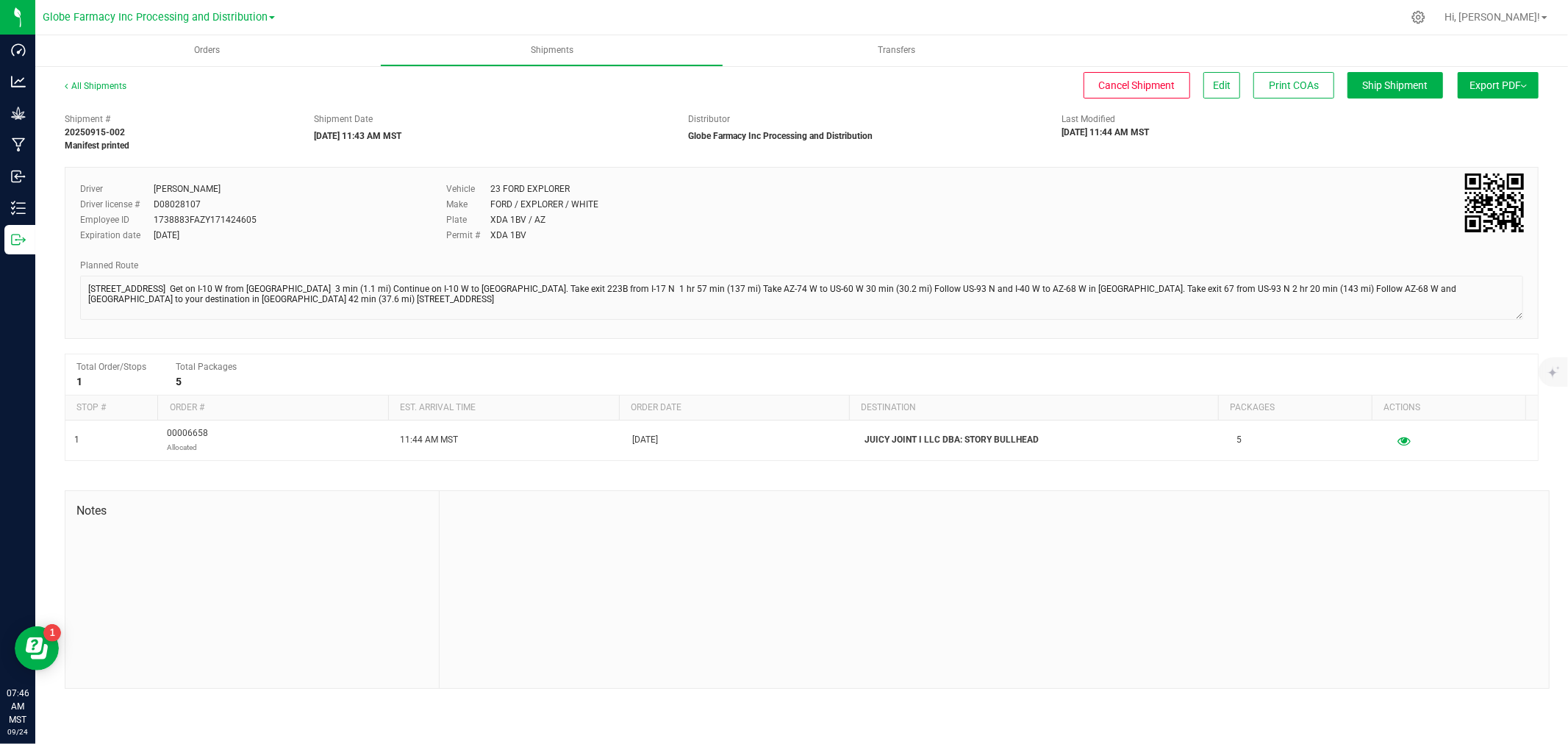
click at [1480, 93] on button "Export PDF" at bounding box center [1499, 85] width 81 height 27
click at [1458, 113] on span "Manifest by Package ID" at bounding box center [1477, 118] width 93 height 10
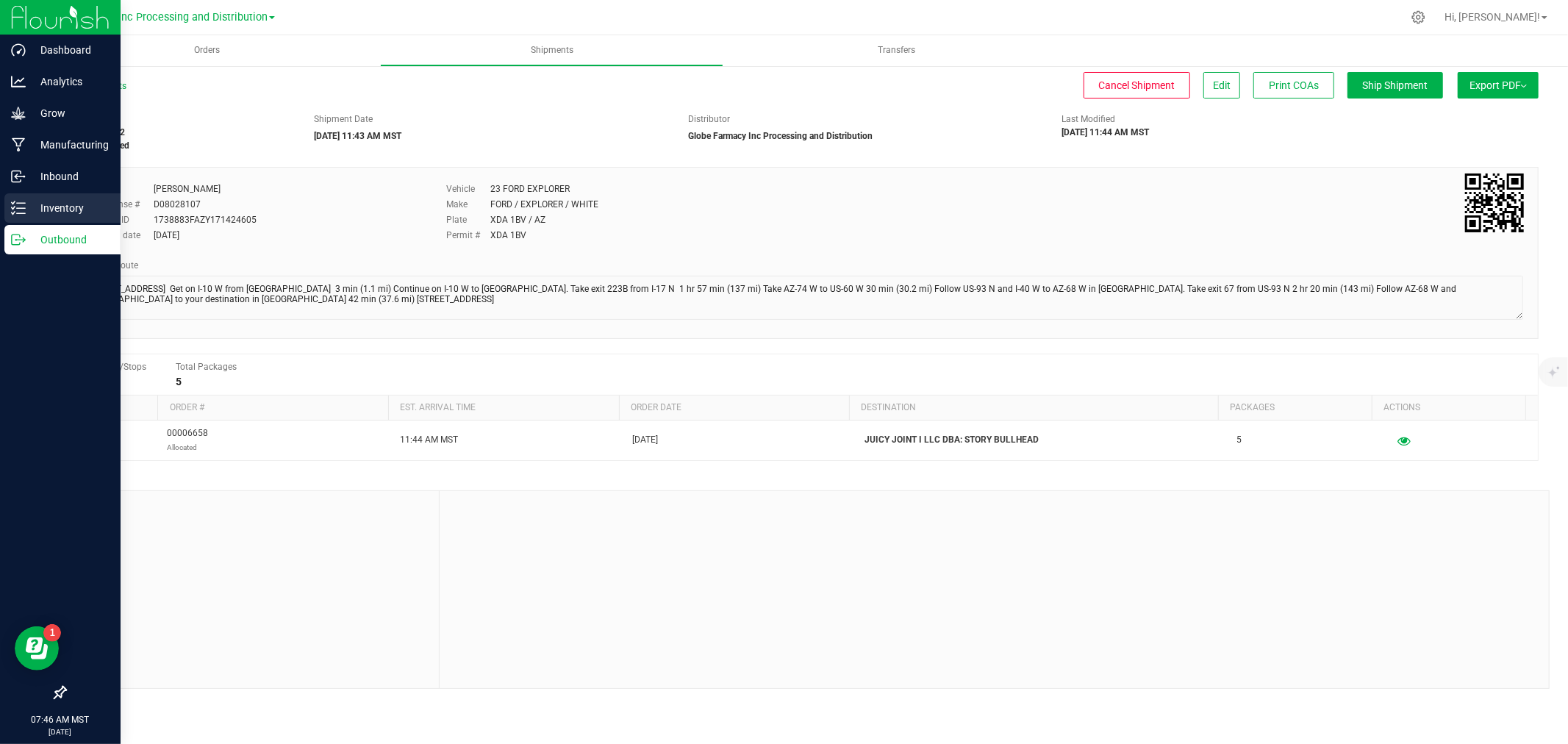
click at [0, 200] on link "Inventory" at bounding box center [60, 209] width 121 height 32
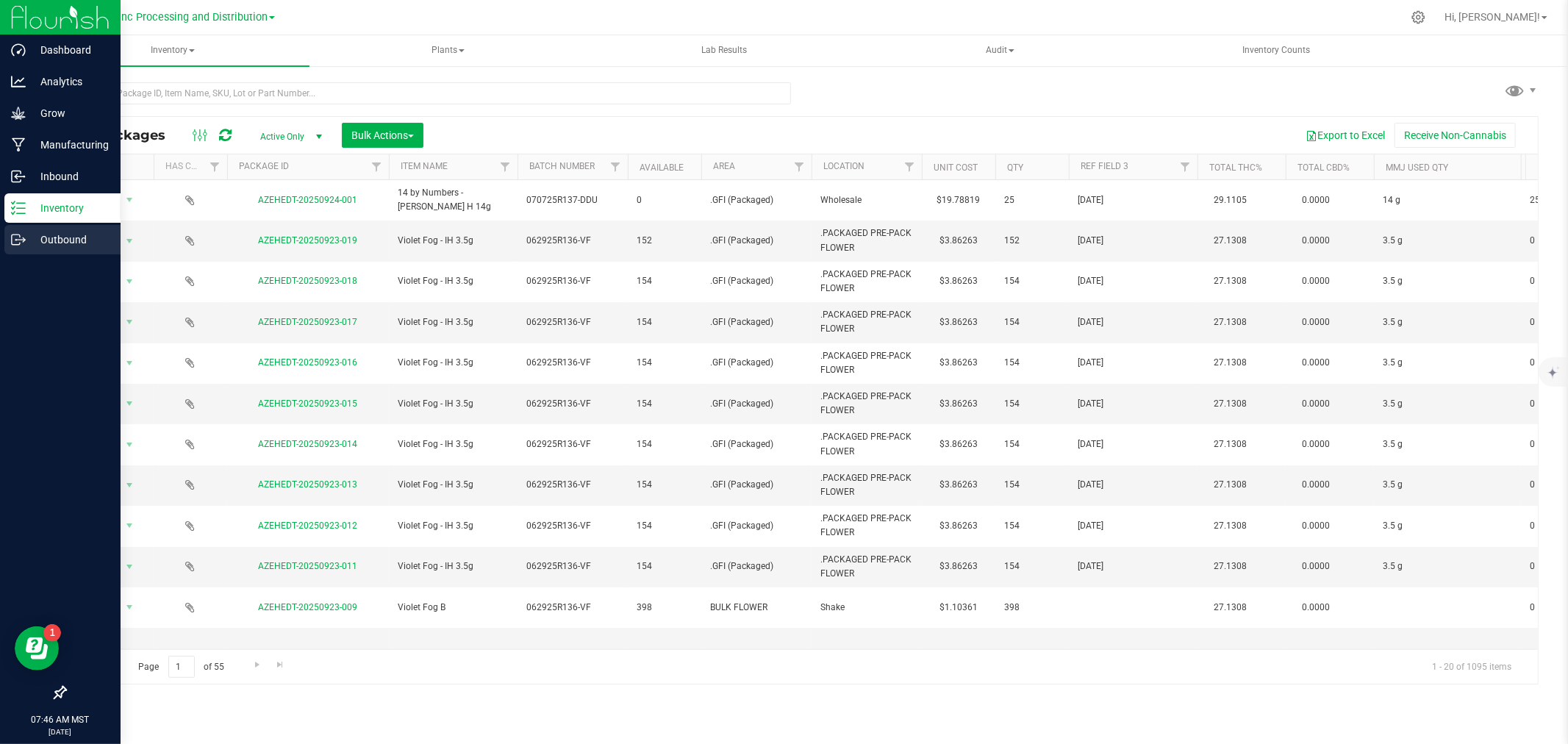
click at [19, 251] on div "Outbound" at bounding box center [61, 240] width 116 height 30
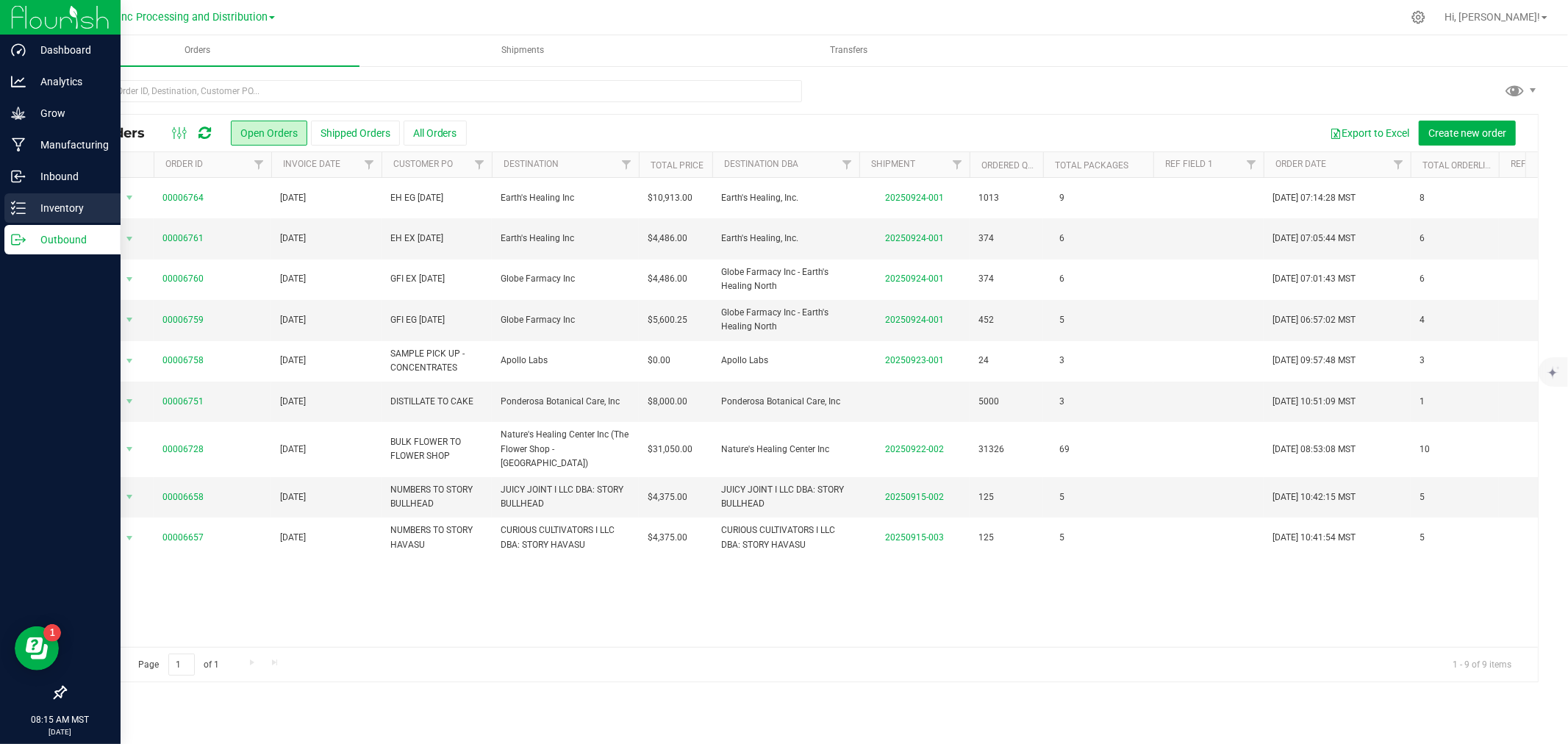
click at [0, 215] on link "Inventory" at bounding box center [60, 209] width 121 height 32
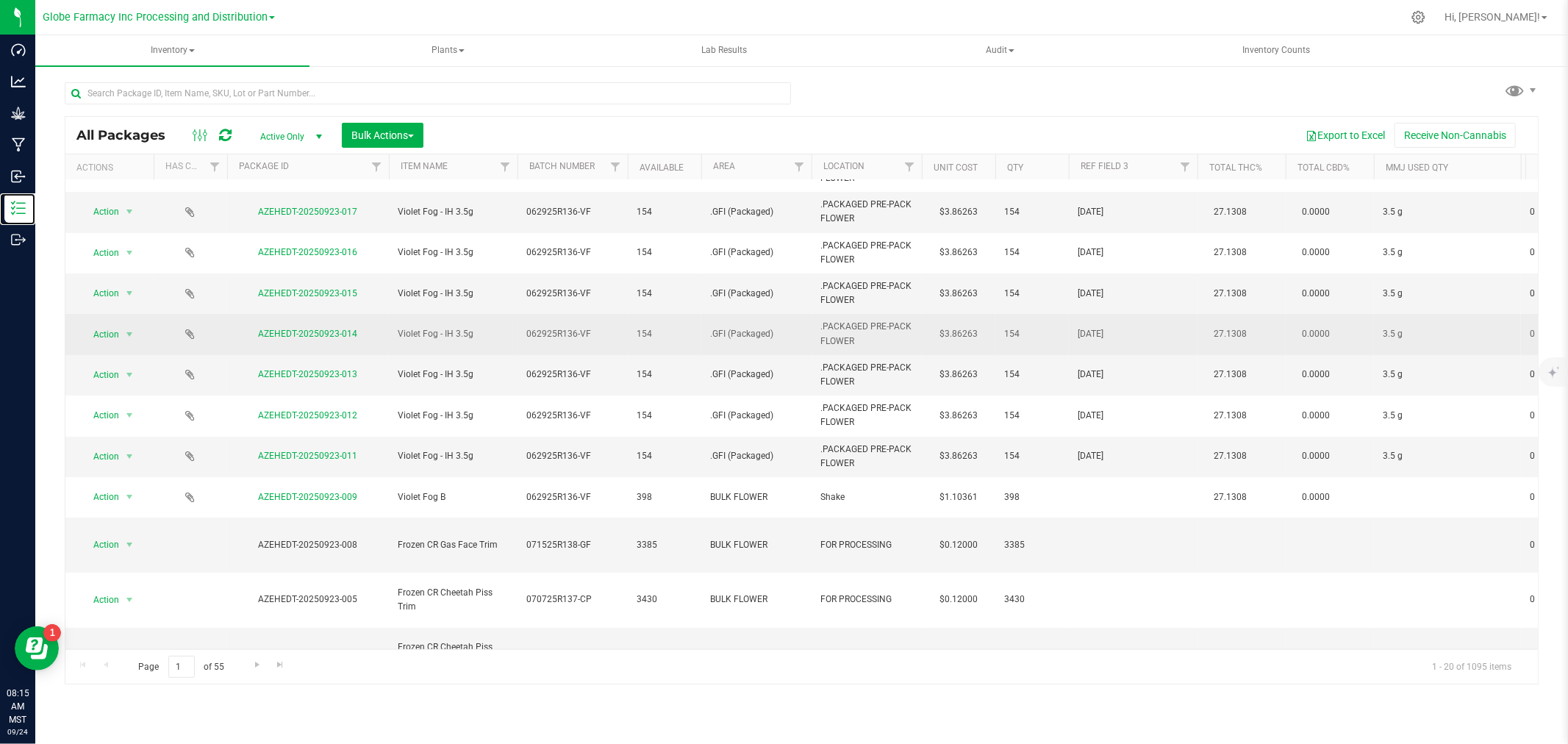
scroll to position [356, 0]
